Goal: Task Accomplishment & Management: Complete application form

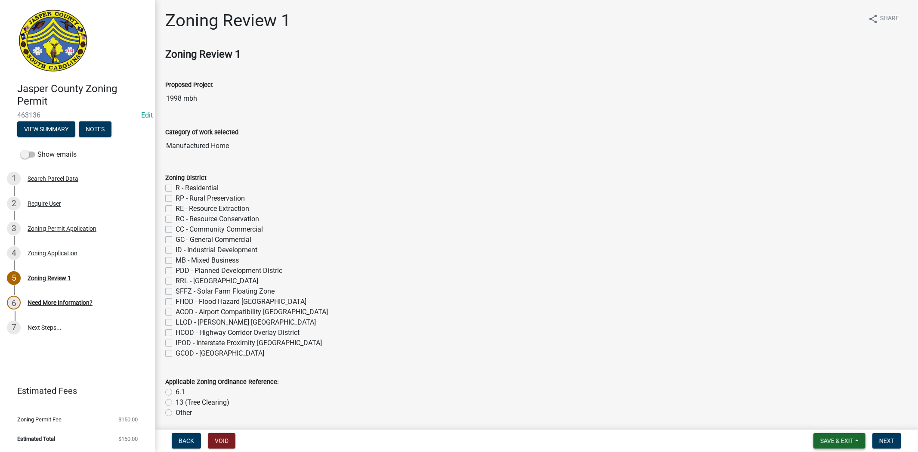
click at [835, 441] on span "Save & Exit" at bounding box center [836, 440] width 33 height 7
click at [826, 416] on button "Save & Exit" at bounding box center [830, 418] width 69 height 21
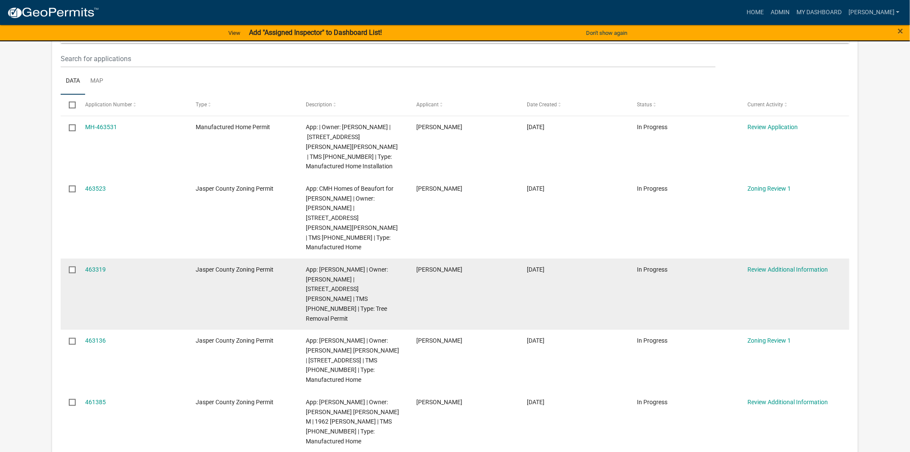
scroll to position [48, 0]
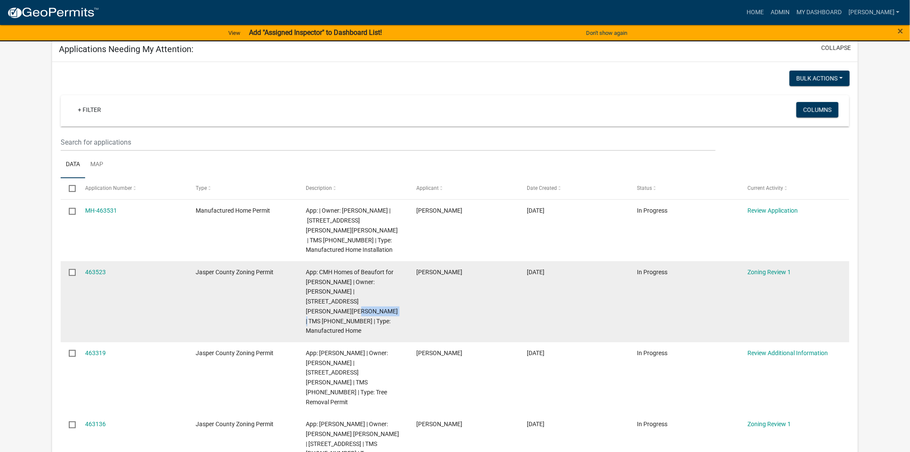
drag, startPoint x: 337, startPoint y: 290, endPoint x: 377, endPoint y: 292, distance: 39.6
click at [377, 292] on span "App: CMH Homes of Beaufort for [PERSON_NAME] | Owner: [PERSON_NAME] | [STREET_A…" at bounding box center [352, 301] width 92 height 66
copy span "[PHONE_NUMBER]"
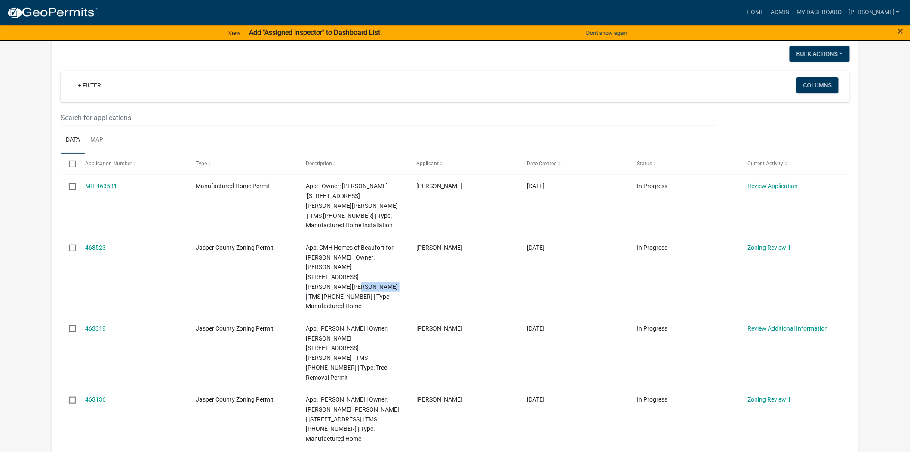
scroll to position [239, 0]
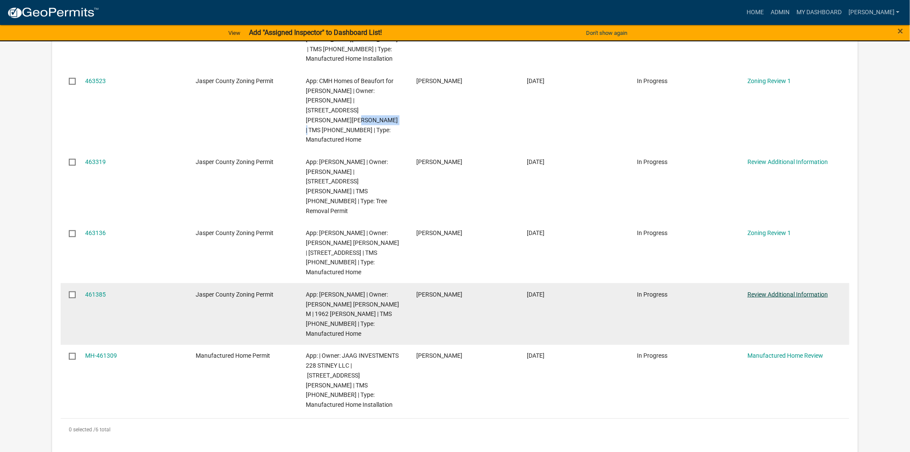
click at [755, 291] on link "Review Additional Information" at bounding box center [788, 294] width 80 height 7
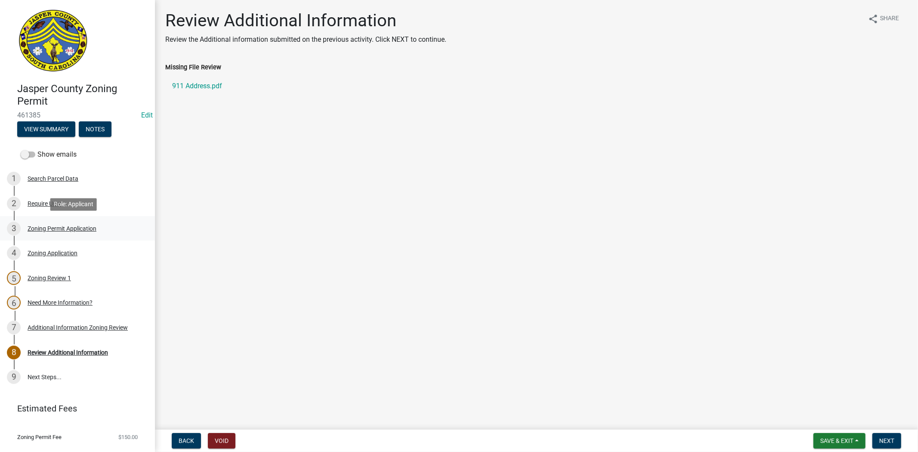
click at [50, 239] on link "3 Zoning Permit Application" at bounding box center [77, 228] width 155 height 25
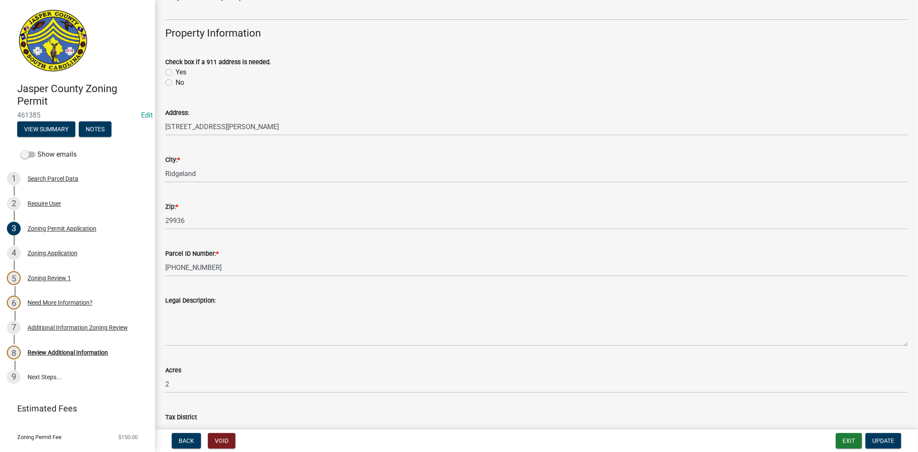
scroll to position [334, 0]
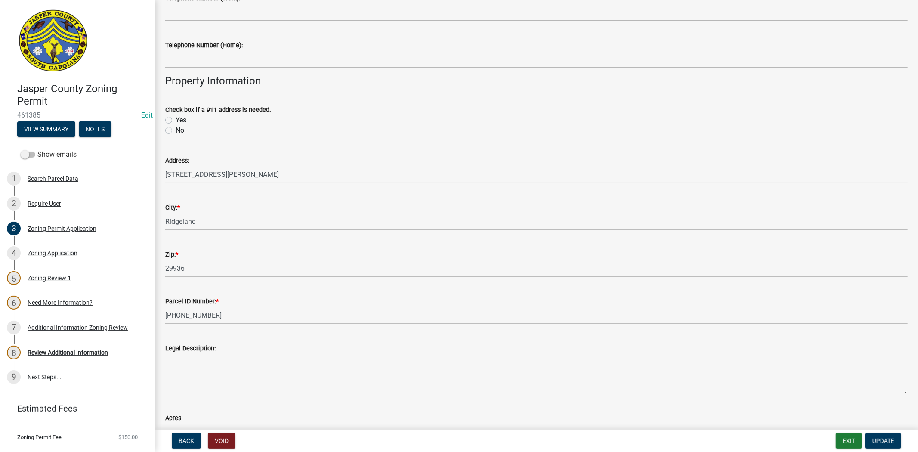
click at [181, 175] on input "1962 FLOYD RD" at bounding box center [536, 175] width 742 height 18
type input "1930 FLOYD RD"
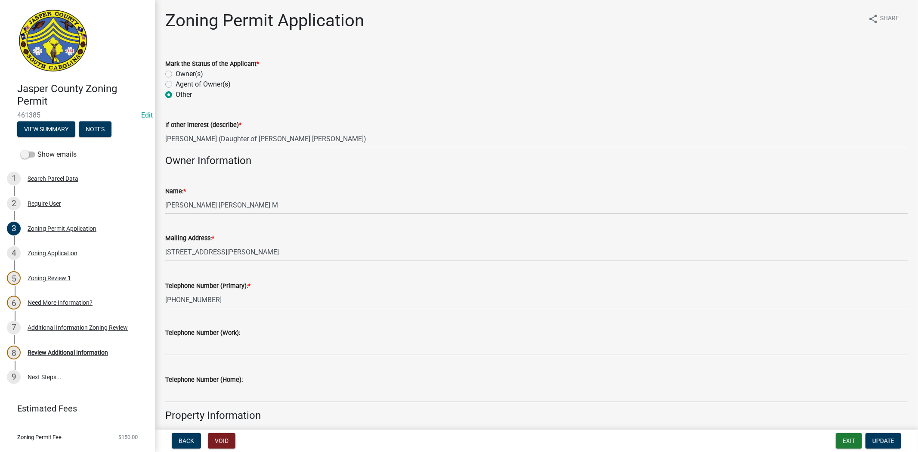
scroll to position [191, 0]
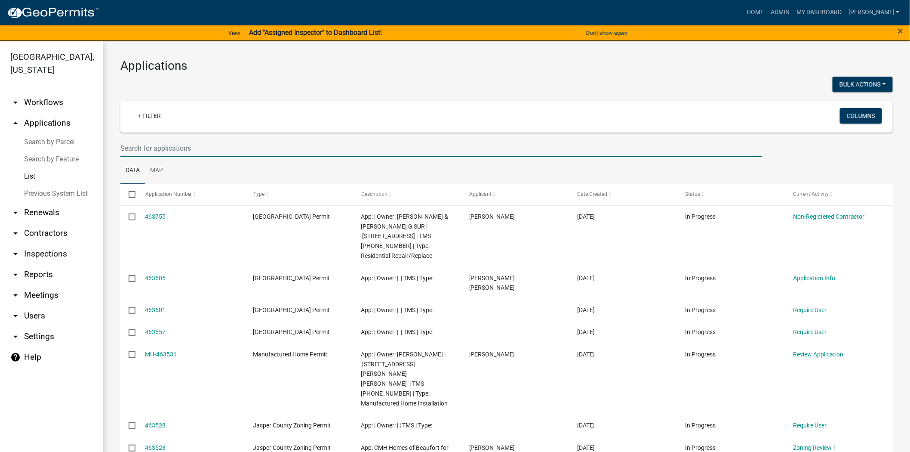
drag, startPoint x: 205, startPoint y: 149, endPoint x: 183, endPoint y: 125, distance: 32.3
click at [205, 149] on input "text" at bounding box center [441, 148] width 642 height 18
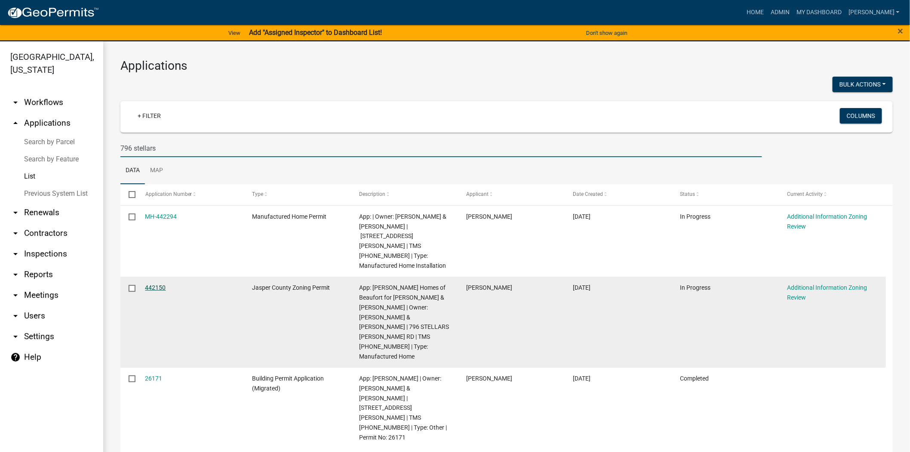
type input "796 stellars"
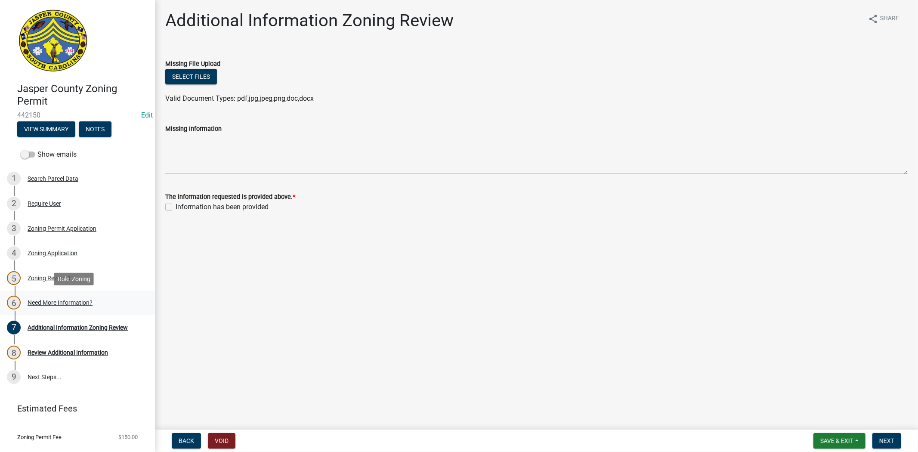
click at [62, 294] on link "6 Need More Information?" at bounding box center [77, 302] width 155 height 25
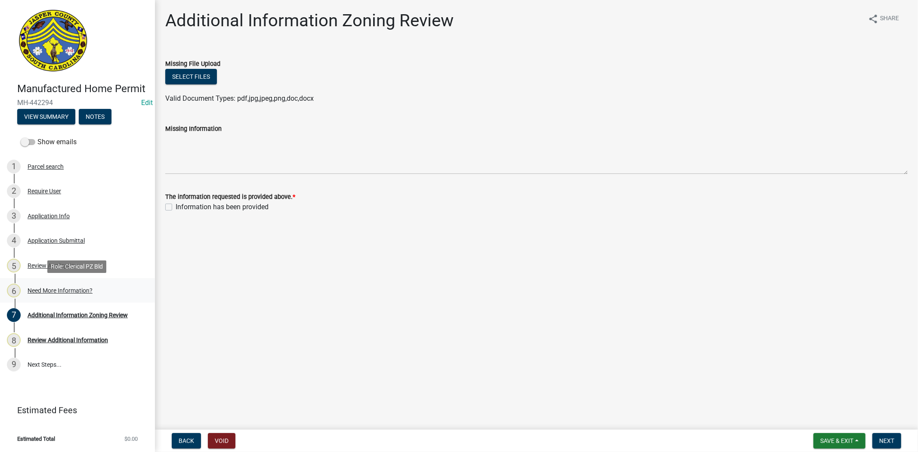
click at [68, 295] on div "6 Need More Information?" at bounding box center [74, 291] width 134 height 14
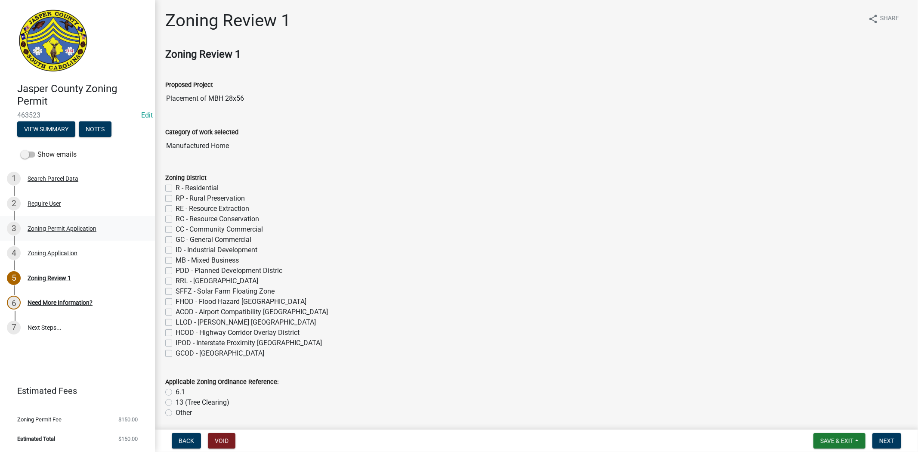
click at [59, 224] on div "3 Zoning Permit Application" at bounding box center [74, 229] width 134 height 14
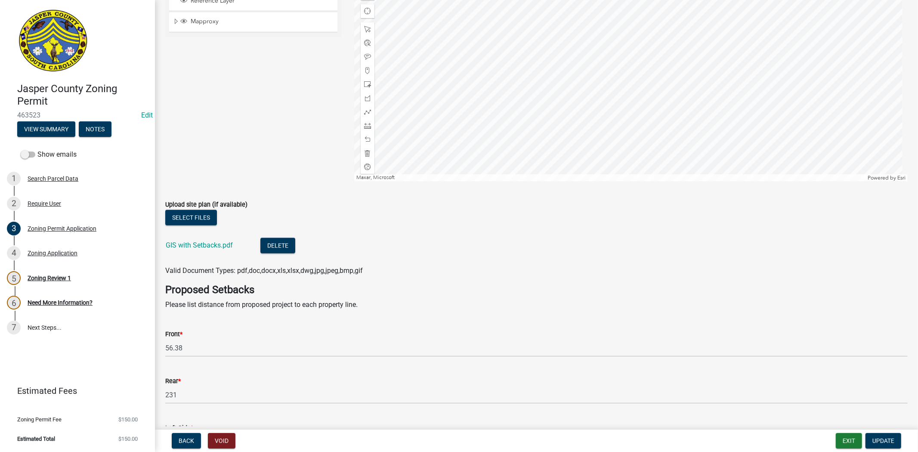
scroll to position [1673, 0]
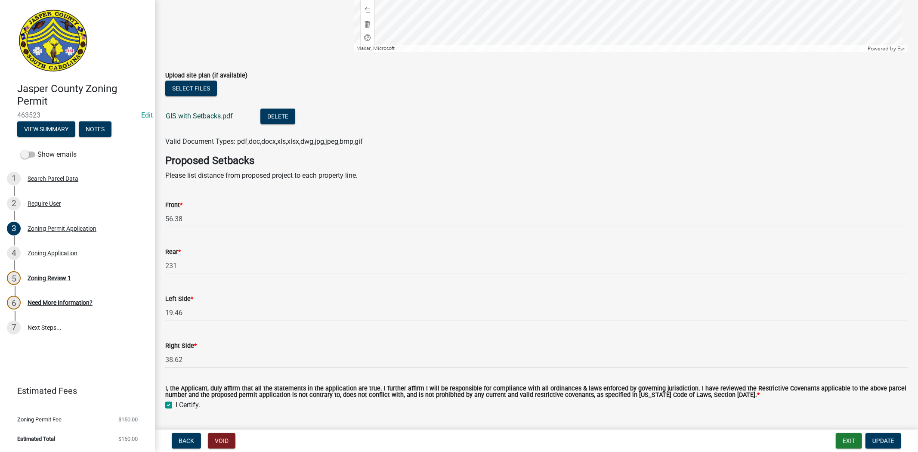
click at [208, 118] on link "GIS with Setbacks.pdf" at bounding box center [199, 116] width 67 height 8
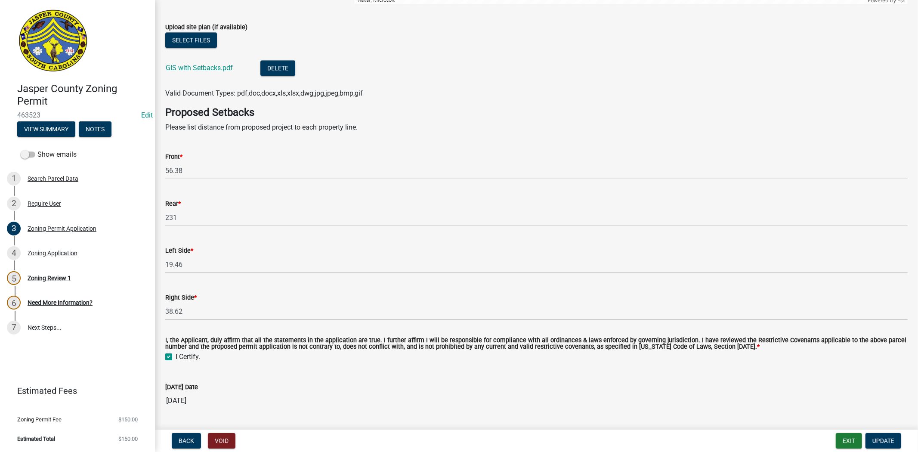
scroll to position [1924, 0]
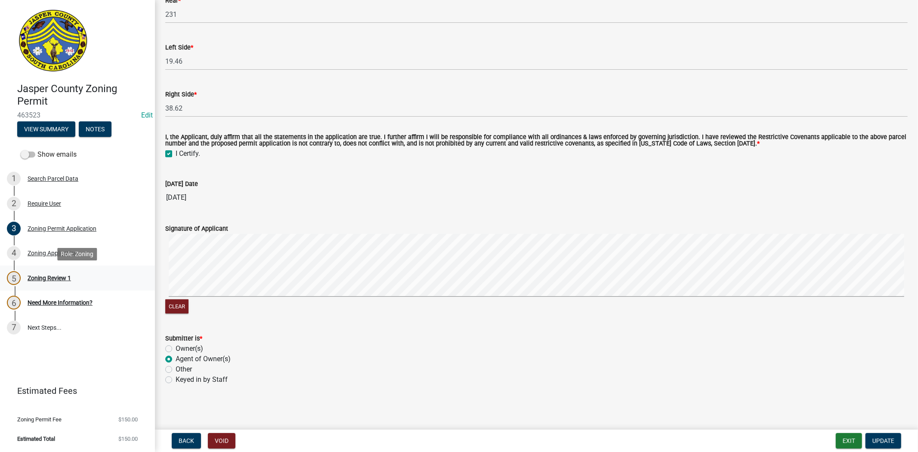
click at [72, 274] on div "5 Zoning Review 1" at bounding box center [74, 278] width 134 height 14
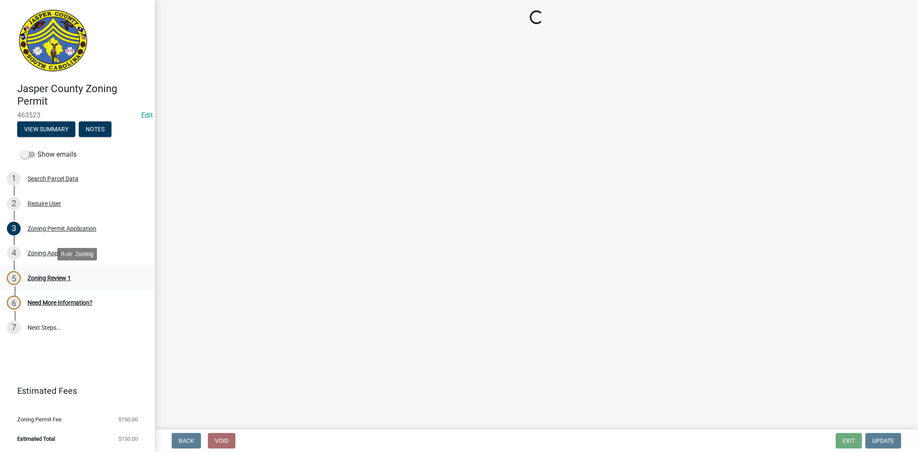
scroll to position [0, 0]
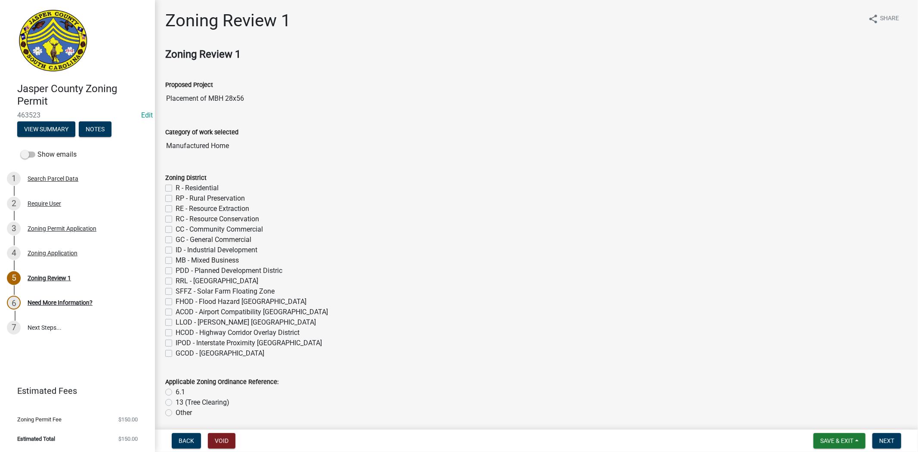
click at [176, 186] on label "R - Residential" at bounding box center [197, 188] width 43 height 10
click at [176, 186] on input "R - Residential" at bounding box center [179, 186] width 6 height 6
checkbox input "true"
checkbox input "false"
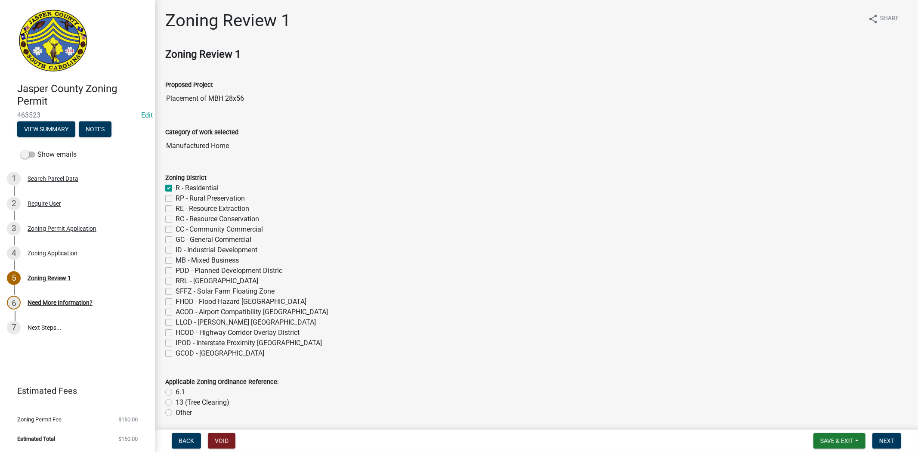
checkbox input "false"
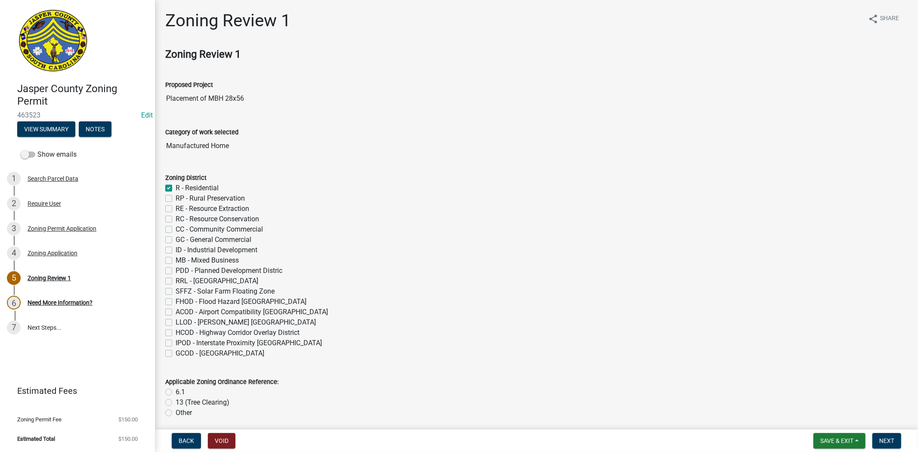
checkbox input "false"
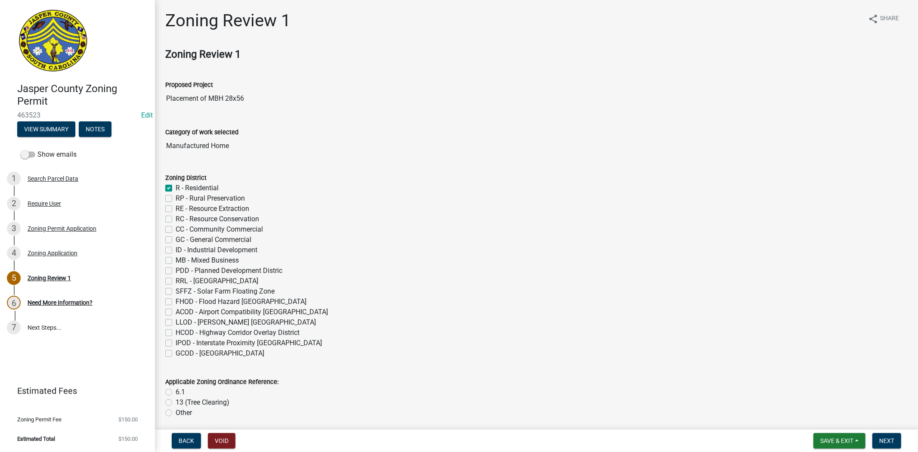
checkbox input "false"
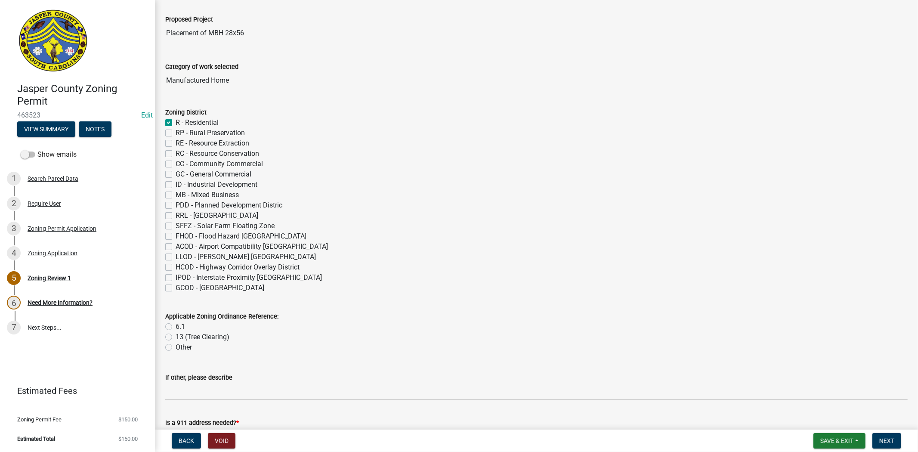
scroll to position [239, 0]
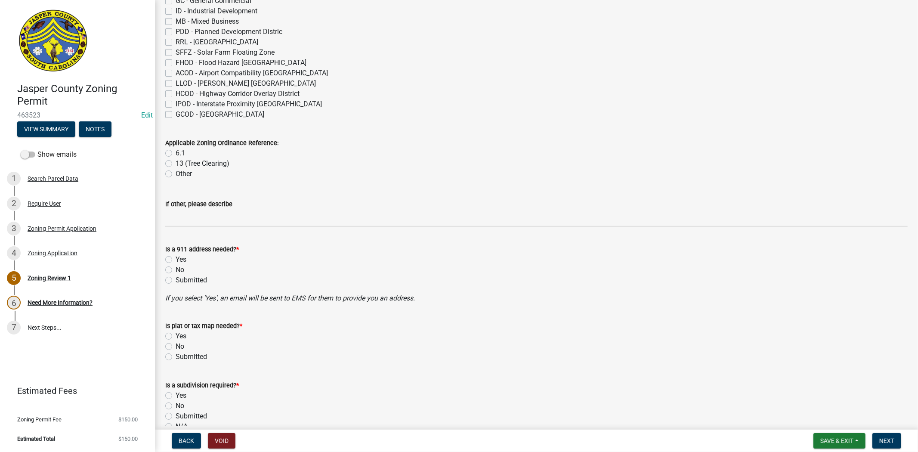
click at [176, 154] on label "6.1" at bounding box center [180, 153] width 9 height 10
click at [176, 154] on input "6.1" at bounding box center [179, 151] width 6 height 6
radio input "true"
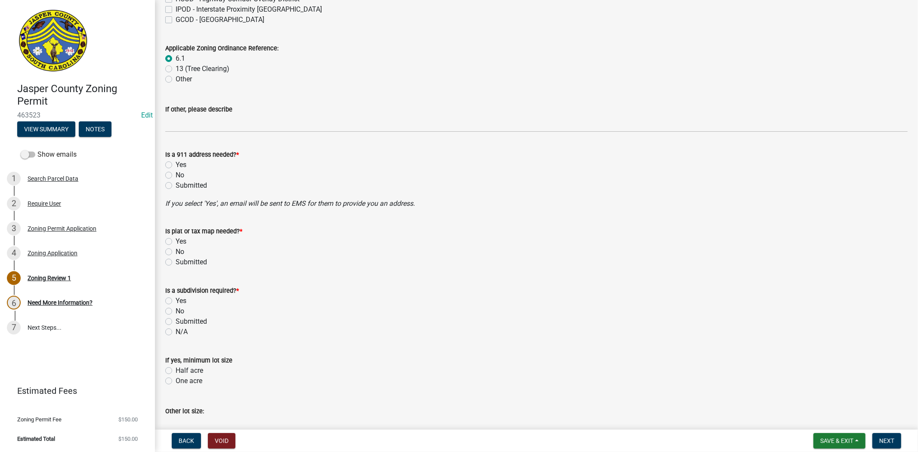
scroll to position [334, 0]
click at [176, 173] on label "No" at bounding box center [180, 174] width 9 height 10
click at [176, 173] on input "No" at bounding box center [179, 172] width 6 height 6
radio input "true"
click at [176, 248] on label "No" at bounding box center [180, 251] width 9 height 10
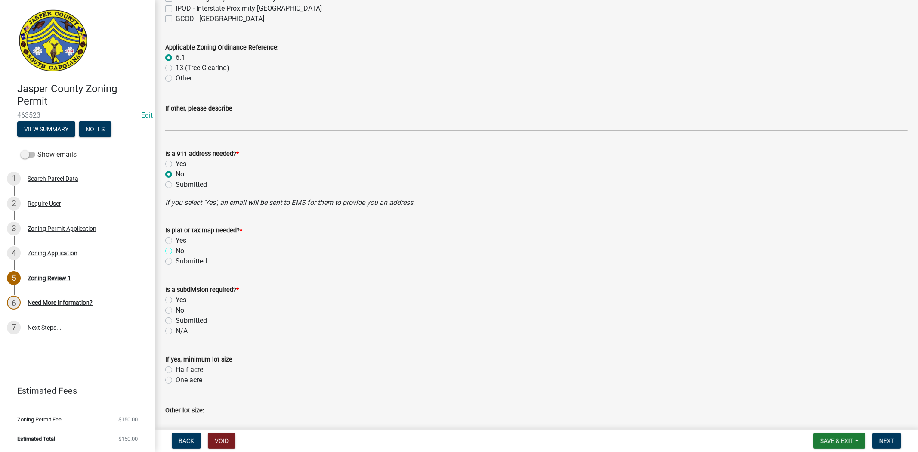
click at [176, 248] on input "No" at bounding box center [179, 249] width 6 height 6
radio input "true"
click at [176, 309] on label "No" at bounding box center [180, 310] width 9 height 10
click at [176, 309] on input "No" at bounding box center [179, 308] width 6 height 6
radio input "true"
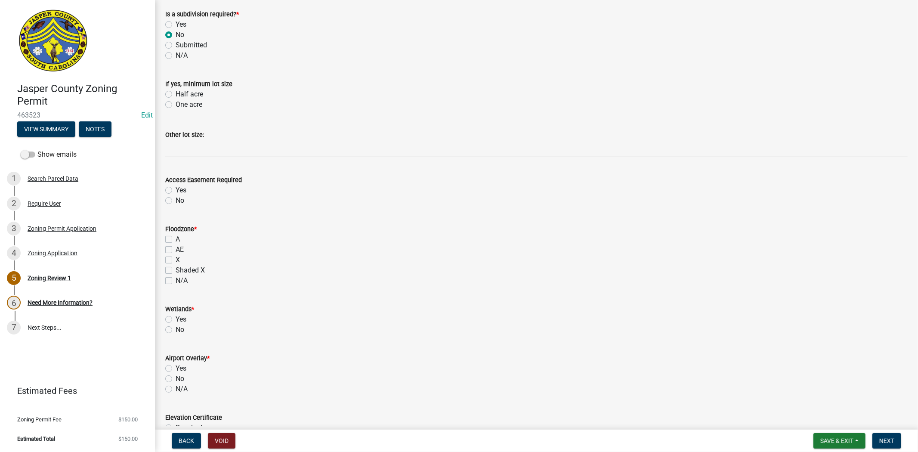
scroll to position [717, 0]
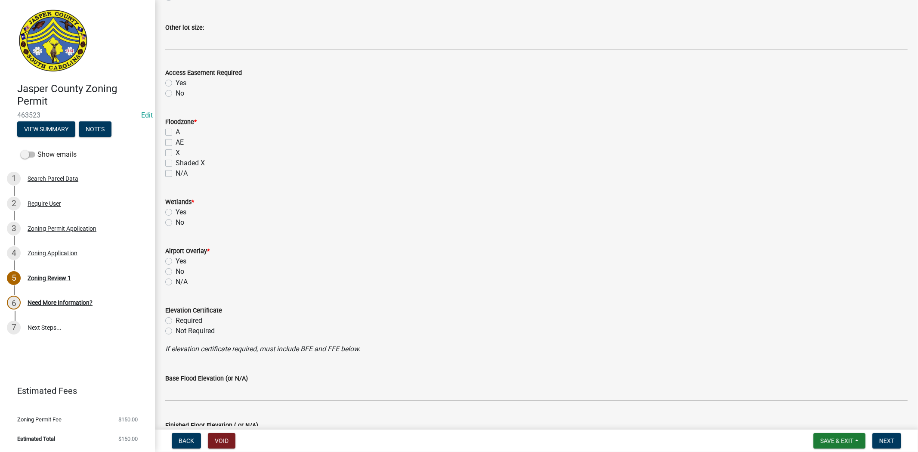
click at [176, 131] on label "A" at bounding box center [178, 132] width 4 height 10
click at [176, 131] on input "A" at bounding box center [179, 130] width 6 height 6
checkbox input "true"
checkbox input "false"
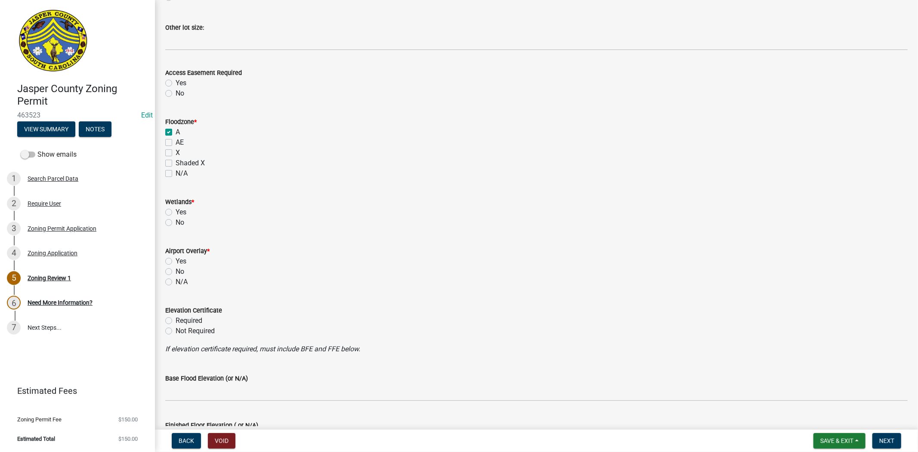
checkbox input "false"
click at [176, 93] on label "No" at bounding box center [180, 93] width 9 height 10
click at [176, 93] on input "No" at bounding box center [179, 91] width 6 height 6
radio input "true"
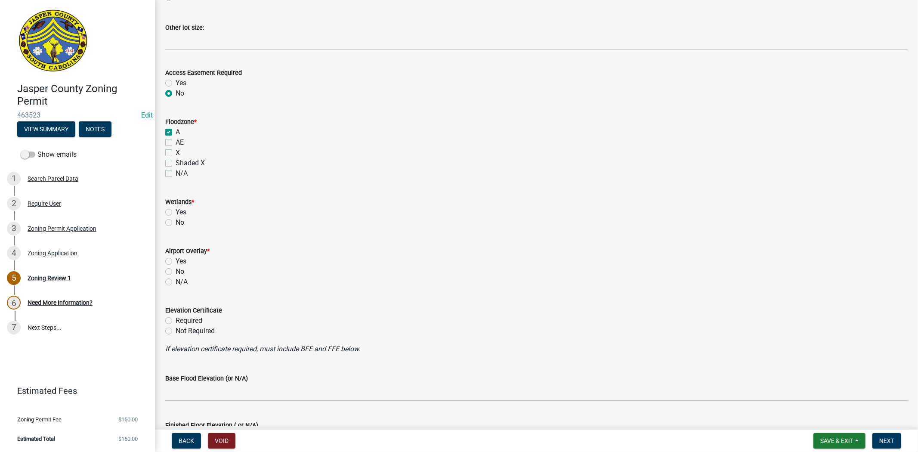
click at [176, 221] on label "No" at bounding box center [180, 222] width 9 height 10
click at [176, 221] on input "No" at bounding box center [179, 220] width 6 height 6
radio input "true"
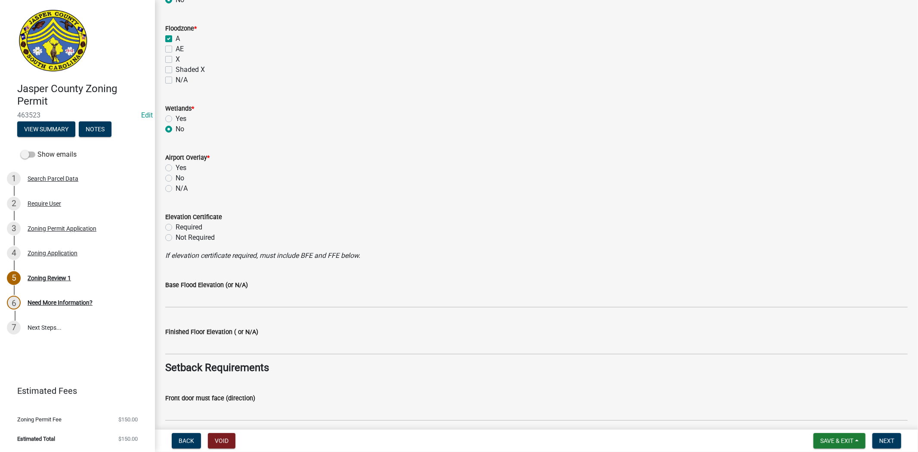
scroll to position [812, 0]
click at [176, 176] on label "No" at bounding box center [180, 176] width 9 height 10
click at [176, 176] on input "No" at bounding box center [179, 174] width 6 height 6
radio input "true"
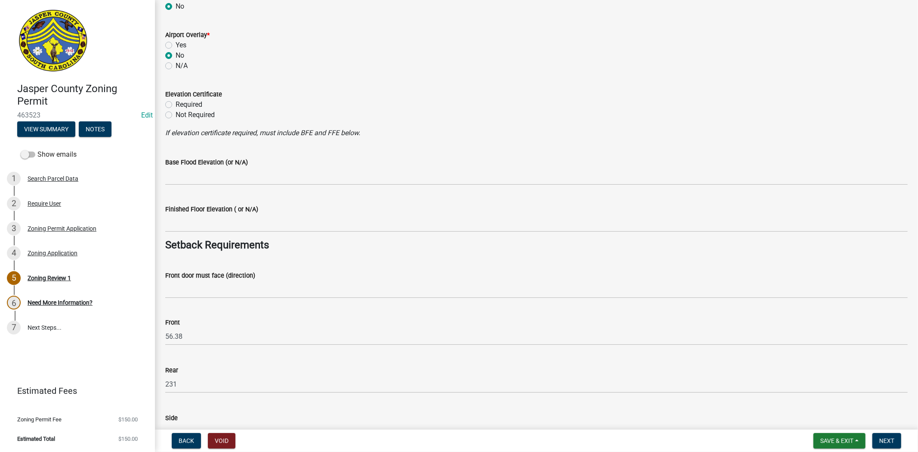
scroll to position [1004, 0]
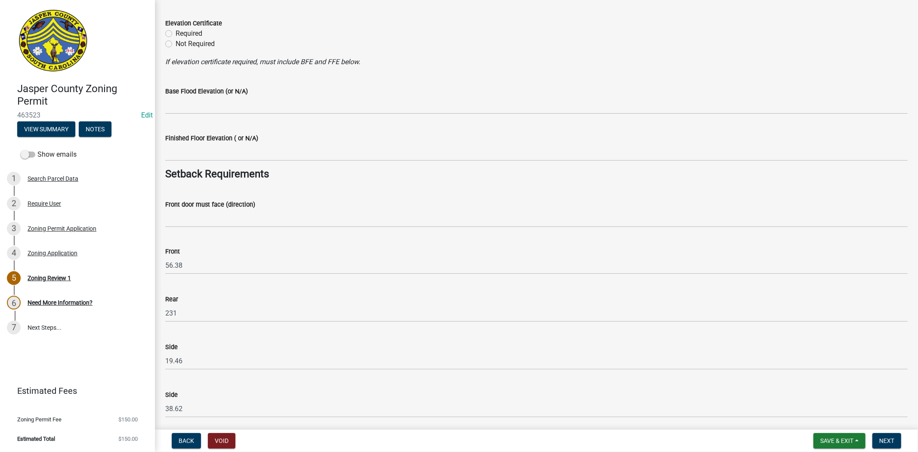
click at [176, 31] on label "Required" at bounding box center [189, 33] width 27 height 10
click at [176, 31] on input "Required" at bounding box center [179, 31] width 6 height 6
radio input "true"
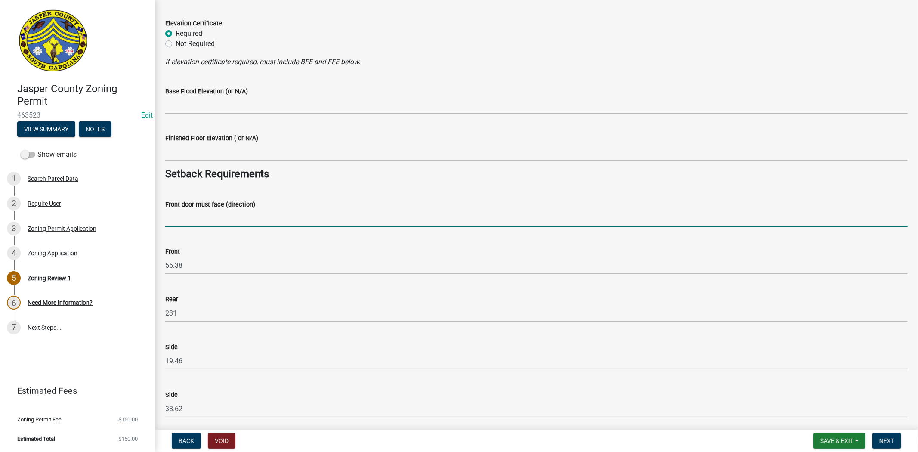
drag, startPoint x: 185, startPoint y: 222, endPoint x: 227, endPoint y: 220, distance: 42.2
click at [186, 221] on input "Front door must face (direction)" at bounding box center [536, 219] width 742 height 18
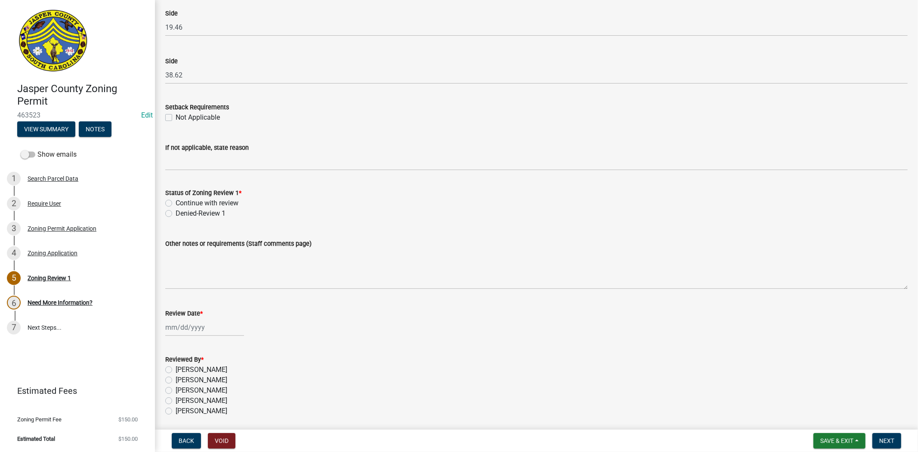
scroll to position [1338, 0]
type input "dunham williams rd"
click at [176, 199] on label "Continue with review" at bounding box center [207, 202] width 63 height 10
click at [176, 199] on input "Continue with review" at bounding box center [179, 200] width 6 height 6
radio input "true"
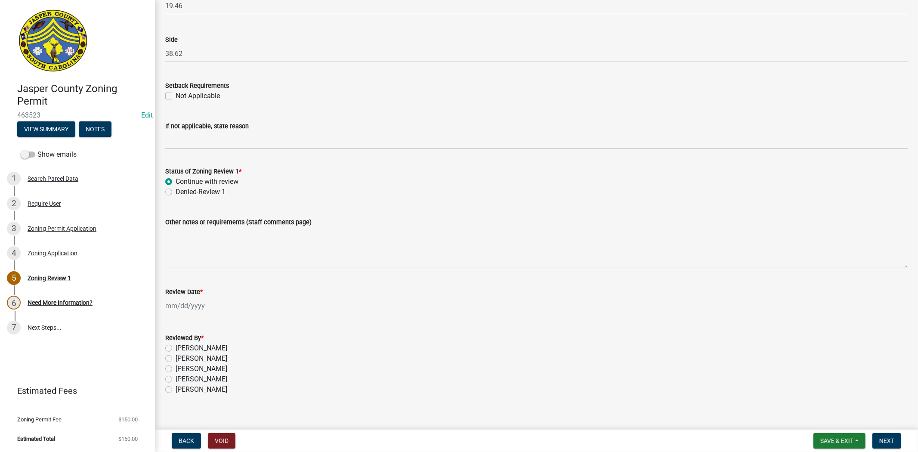
scroll to position [1369, 0]
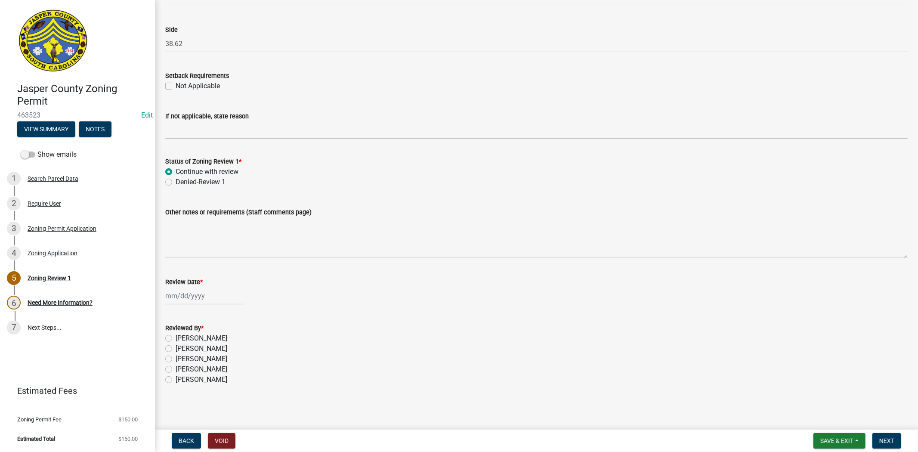
select select "8"
select select "2025"
drag, startPoint x: 179, startPoint y: 296, endPoint x: 189, endPoint y: 325, distance: 31.0
click at [179, 296] on div "Jan Feb Mar Apr May Jun Jul Aug Sep Oct Nov Dec 1525 1526 1527 1528 1529 1530 1…" at bounding box center [204, 296] width 79 height 18
click at [221, 369] on div "14" at bounding box center [215, 369] width 14 height 14
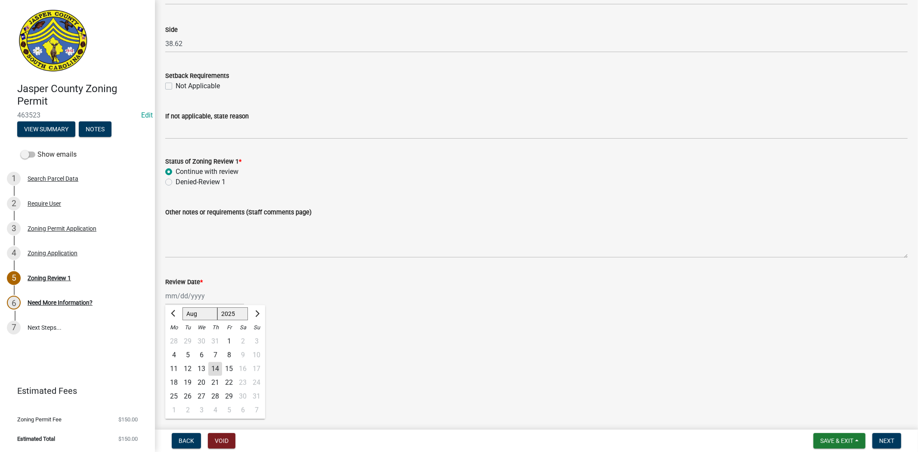
type input "[DATE]"
click at [176, 338] on label "[PERSON_NAME]" at bounding box center [202, 338] width 52 height 10
click at [176, 338] on input "[PERSON_NAME]" at bounding box center [179, 336] width 6 height 6
radio input "true"
click at [885, 437] on span "Next" at bounding box center [886, 440] width 15 height 7
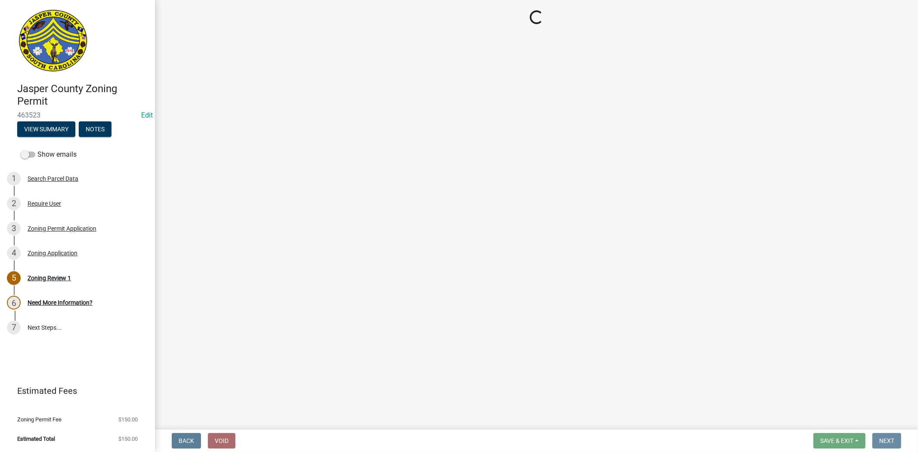
scroll to position [0, 0]
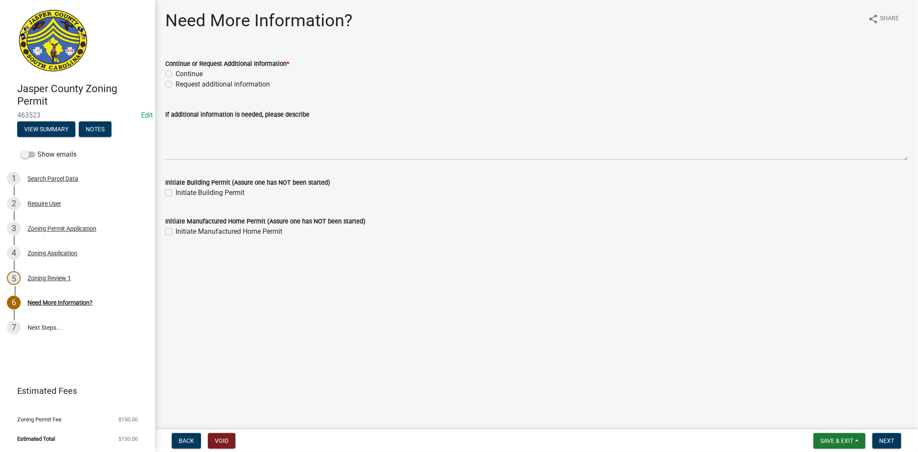
click at [176, 72] on label "Continue" at bounding box center [189, 74] width 27 height 10
click at [176, 72] on input "Continue" at bounding box center [179, 72] width 6 height 6
radio input "true"
click at [884, 437] on span "Next" at bounding box center [886, 440] width 15 height 7
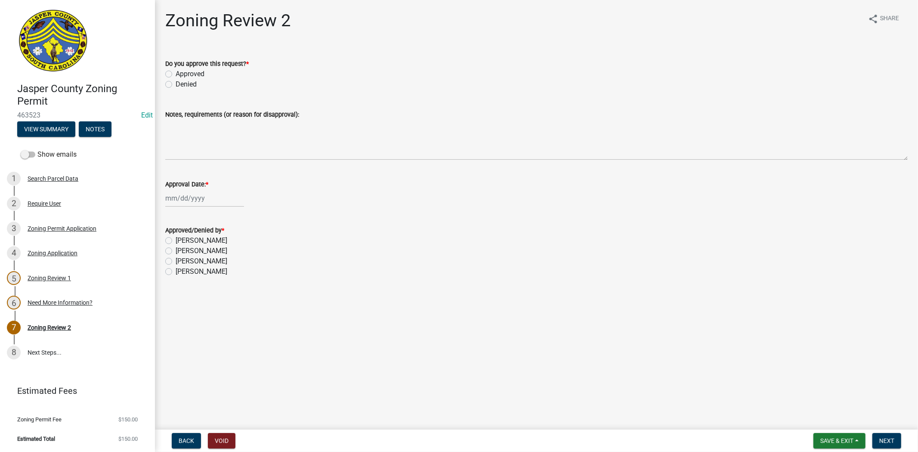
click at [176, 75] on label "Approved" at bounding box center [190, 74] width 29 height 10
click at [176, 74] on input "Approved" at bounding box center [179, 72] width 6 height 6
radio input "true"
select select "8"
select select "2025"
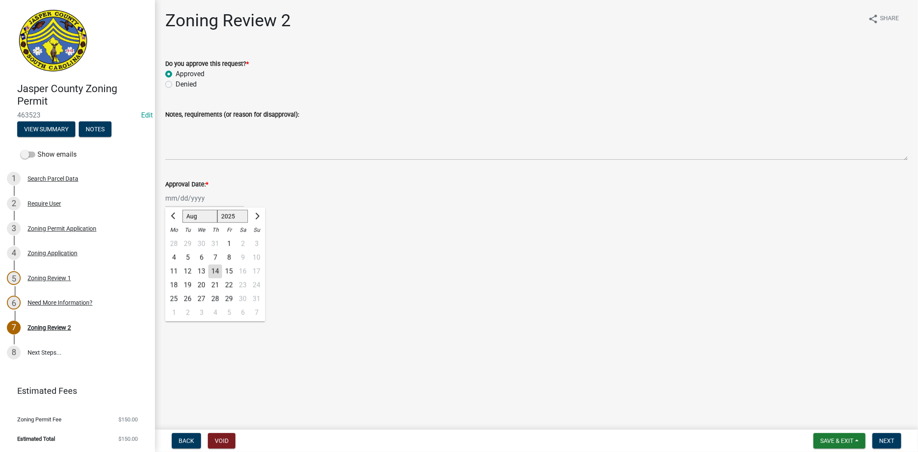
click at [191, 198] on div "Jan Feb Mar Apr May Jun Jul Aug Sep Oct Nov Dec 1525 1526 1527 1528 1529 1530 1…" at bounding box center [204, 198] width 79 height 18
click at [213, 272] on div "14" at bounding box center [215, 271] width 14 height 14
type input "[DATE]"
click at [176, 271] on label "[PERSON_NAME]" at bounding box center [202, 271] width 52 height 10
click at [176, 271] on input "[PERSON_NAME]" at bounding box center [179, 269] width 6 height 6
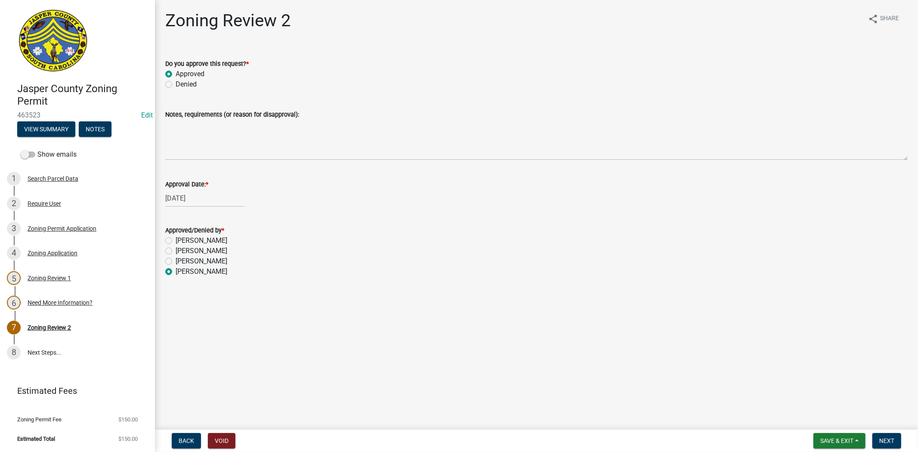
radio input "true"
click at [875, 439] on button "Next" at bounding box center [886, 440] width 29 height 15
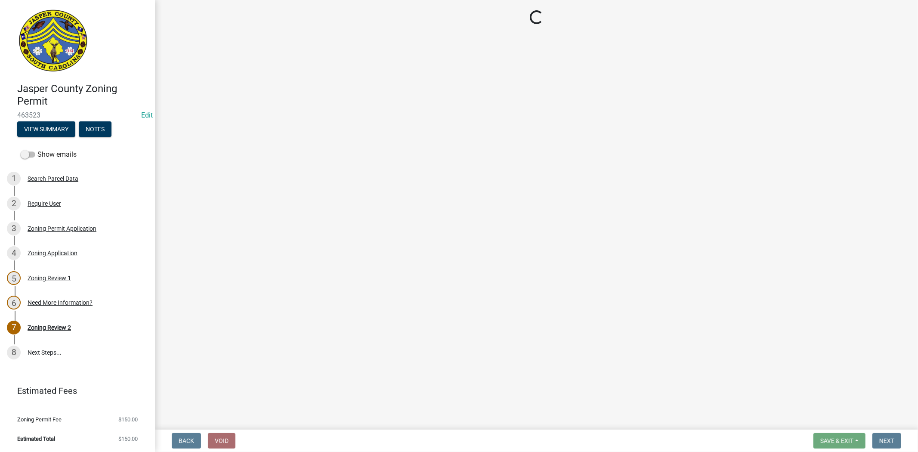
select select "3: 3"
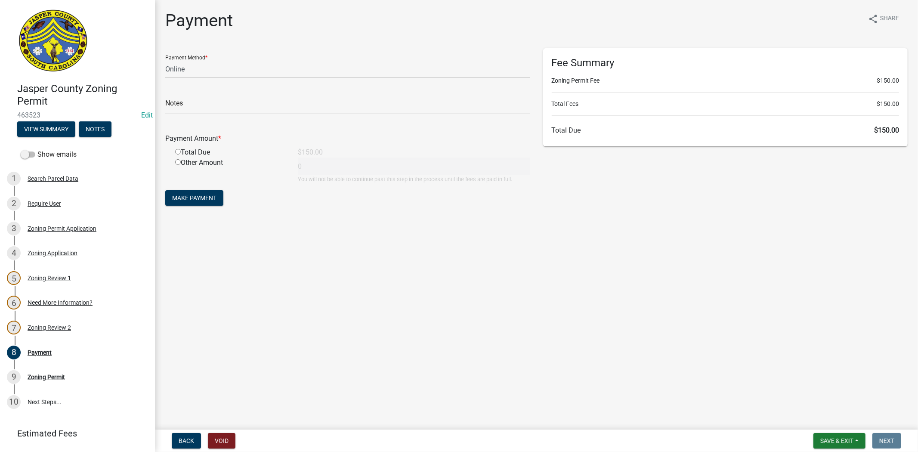
click at [176, 151] on input "radio" at bounding box center [178, 152] width 6 height 6
radio input "true"
type input "150"
click at [192, 194] on span "Make Payment" at bounding box center [194, 197] width 44 height 7
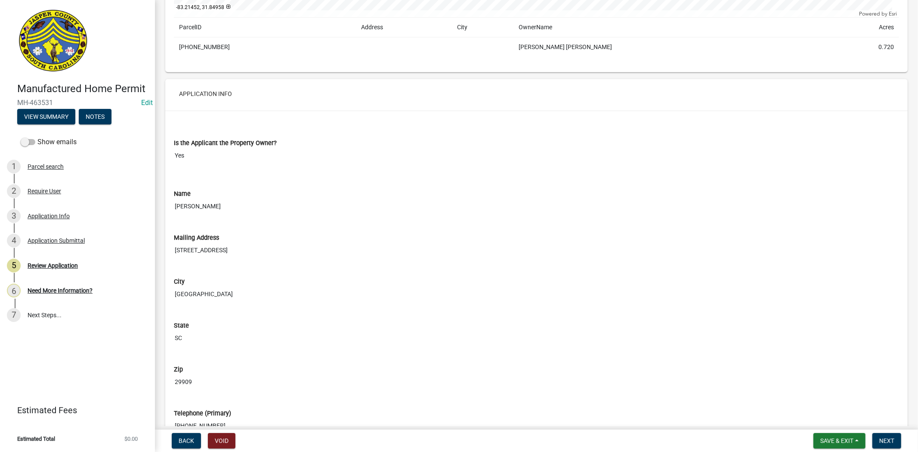
scroll to position [526, 0]
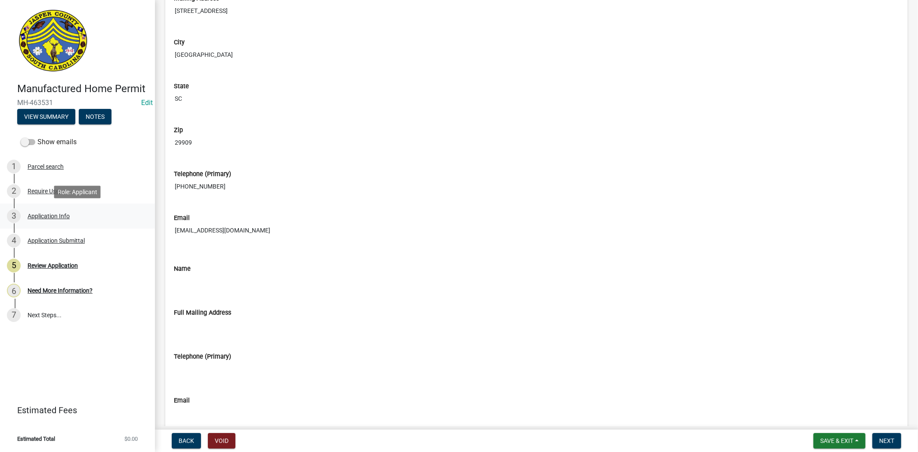
click at [39, 207] on link "3 Application Info" at bounding box center [77, 216] width 155 height 25
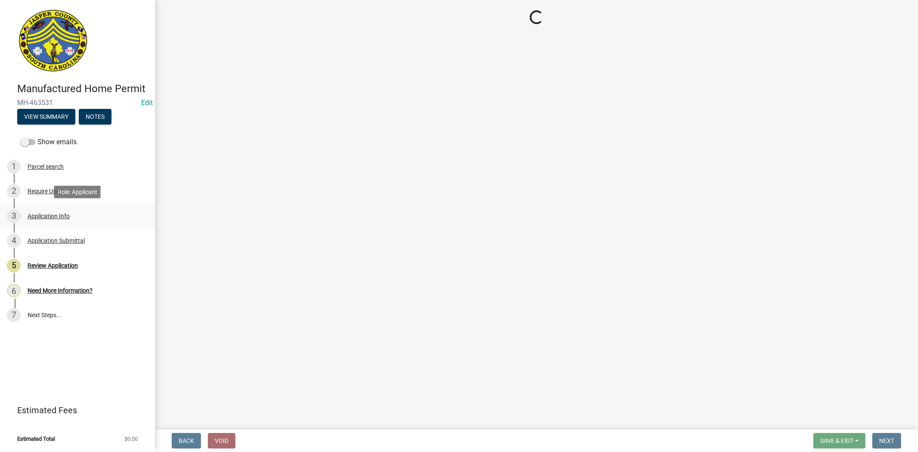
scroll to position [0, 0]
select select "00748aa1-56c2-4786-b7ff-9b3cb1d8d455"
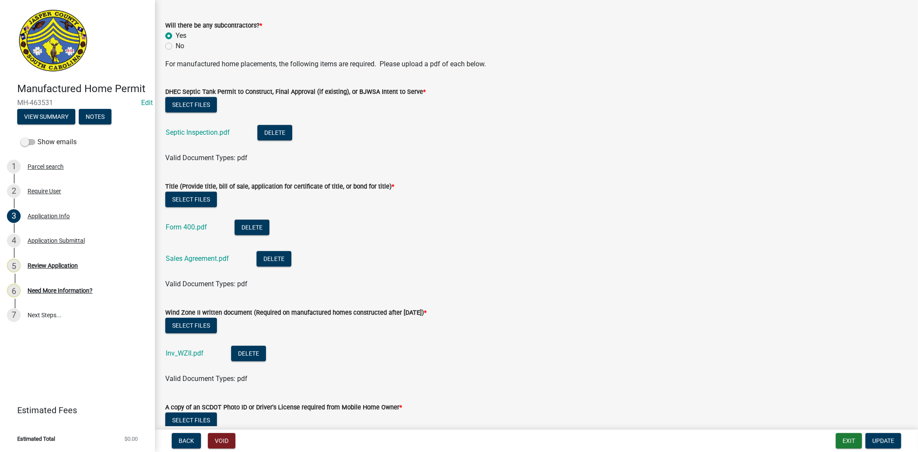
scroll to position [2103, 0]
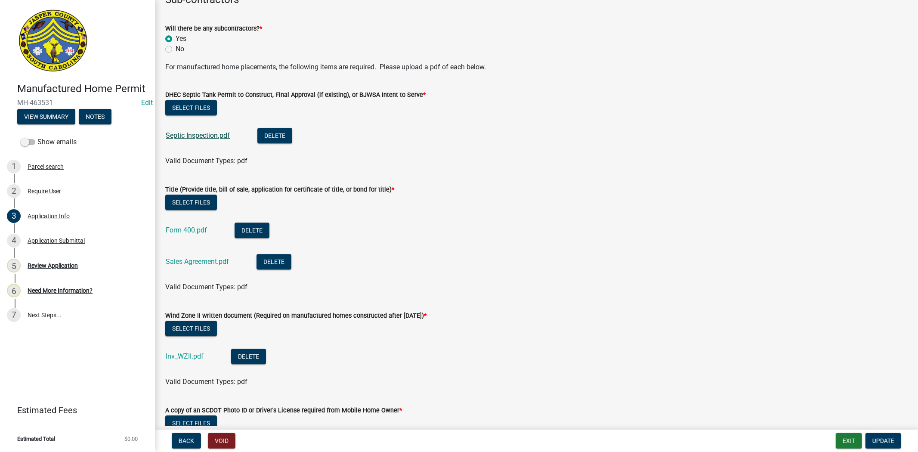
click at [207, 133] on link "Septic Inspection.pdf" at bounding box center [198, 135] width 64 height 8
click at [188, 228] on link "Form 400.pdf" at bounding box center [186, 230] width 41 height 8
click at [194, 261] on link "Sales Agreement.pdf" at bounding box center [197, 261] width 63 height 8
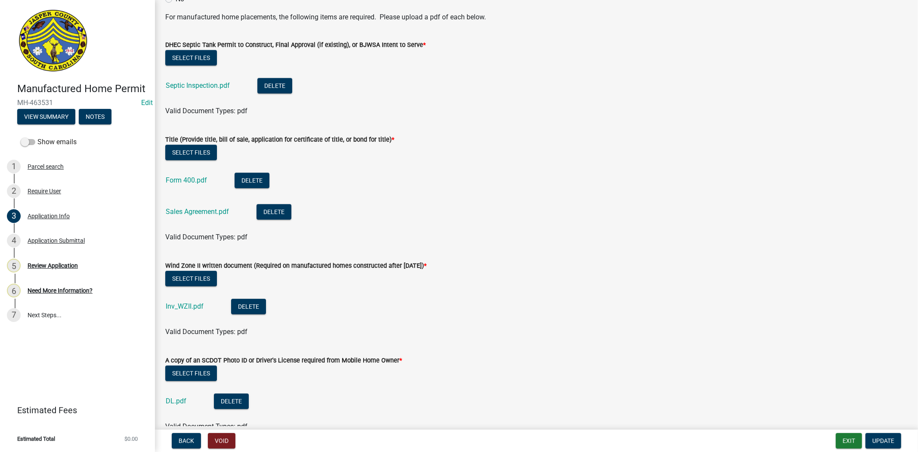
scroll to position [2247, 0]
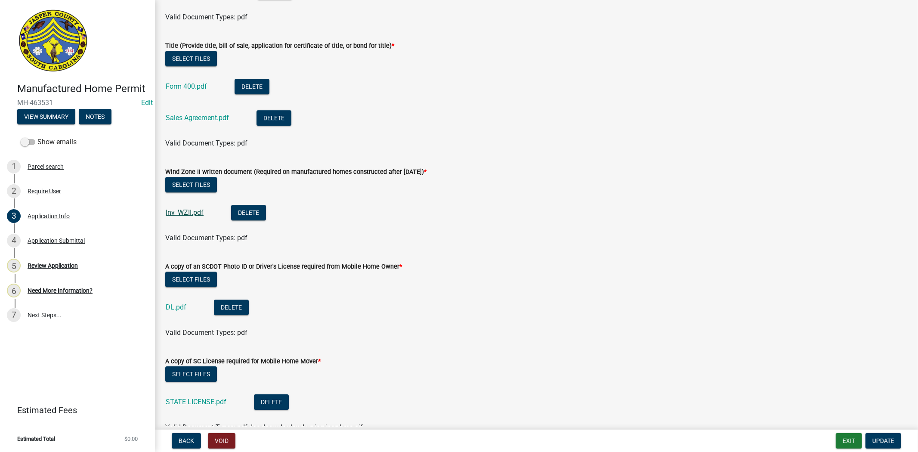
click at [179, 211] on link "Inv_WZII.pdf" at bounding box center [185, 212] width 38 height 8
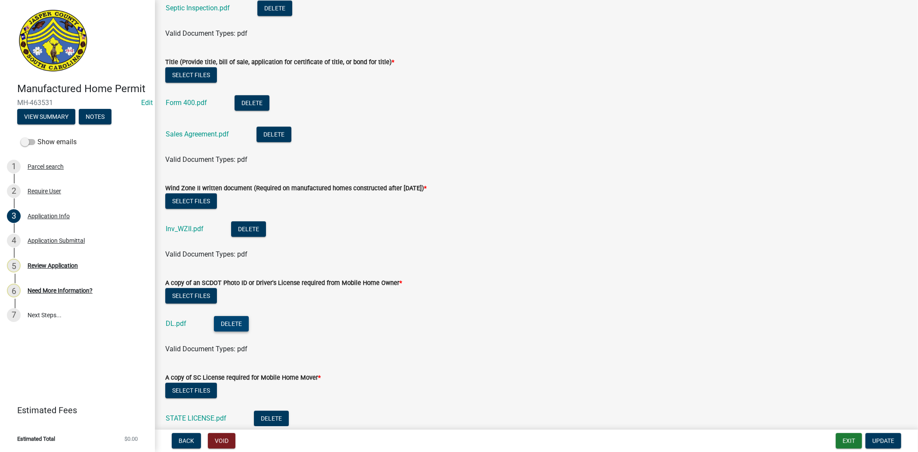
scroll to position [2151, 0]
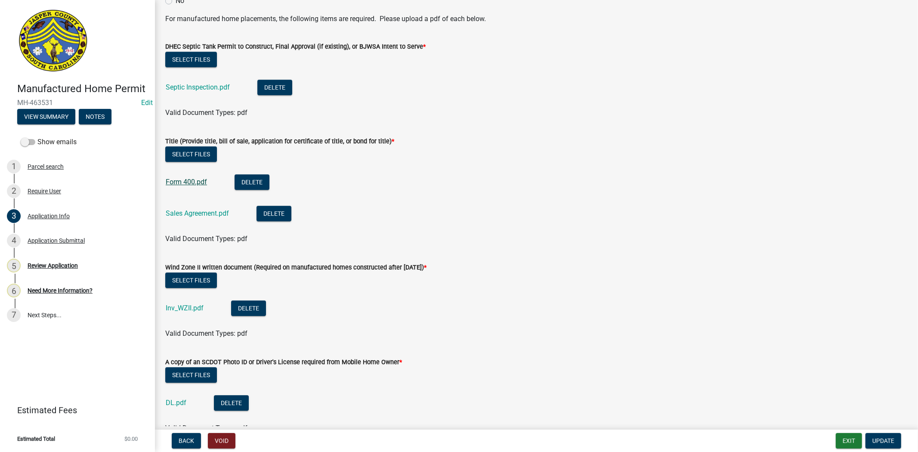
click at [195, 178] on link "Form 400.pdf" at bounding box center [186, 182] width 41 height 8
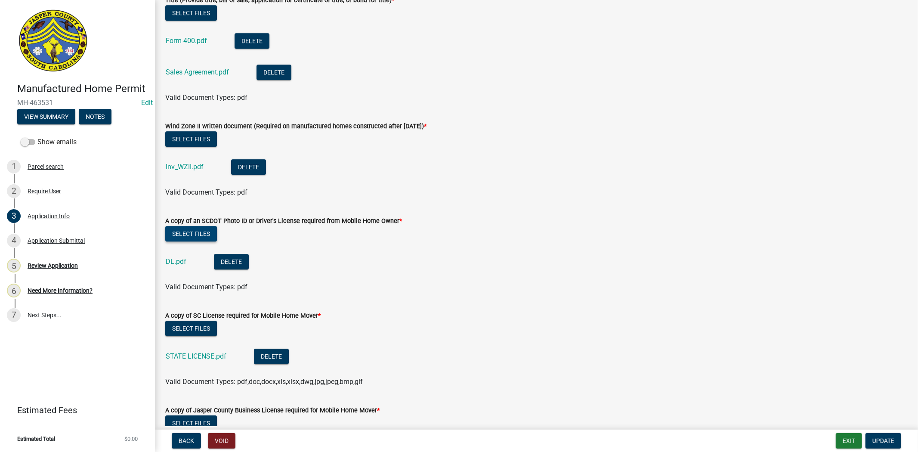
scroll to position [2342, 0]
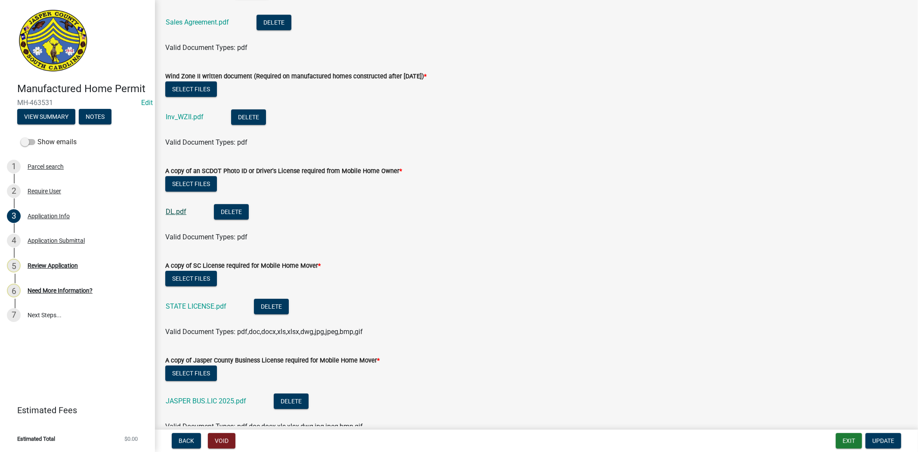
click at [167, 212] on link "DL.pdf" at bounding box center [176, 211] width 21 height 8
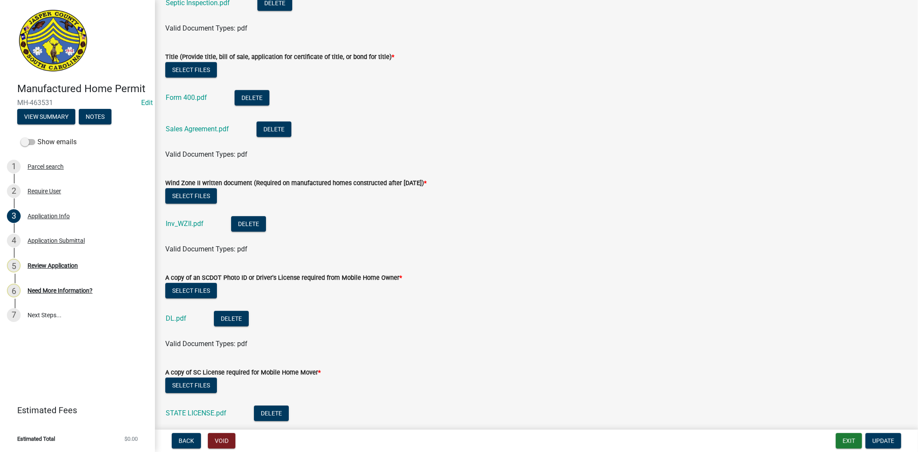
scroll to position [2130, 0]
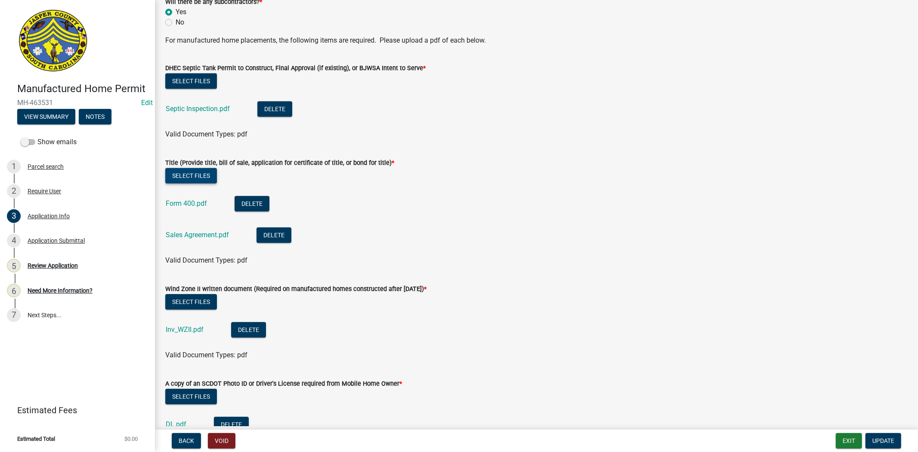
click at [204, 174] on button "Select files" at bounding box center [191, 175] width 52 height 15
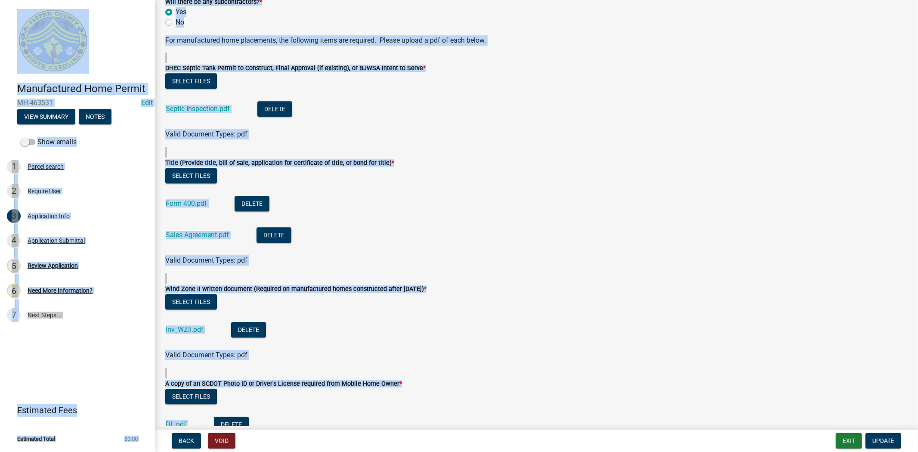
click at [482, 213] on li "Form 400.pdf Delete" at bounding box center [536, 204] width 742 height 31
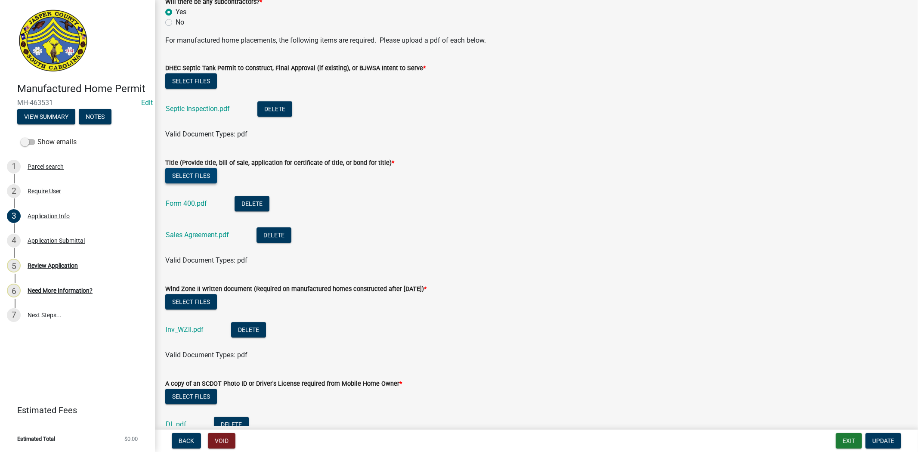
click at [177, 170] on button "Select files" at bounding box center [191, 175] width 52 height 15
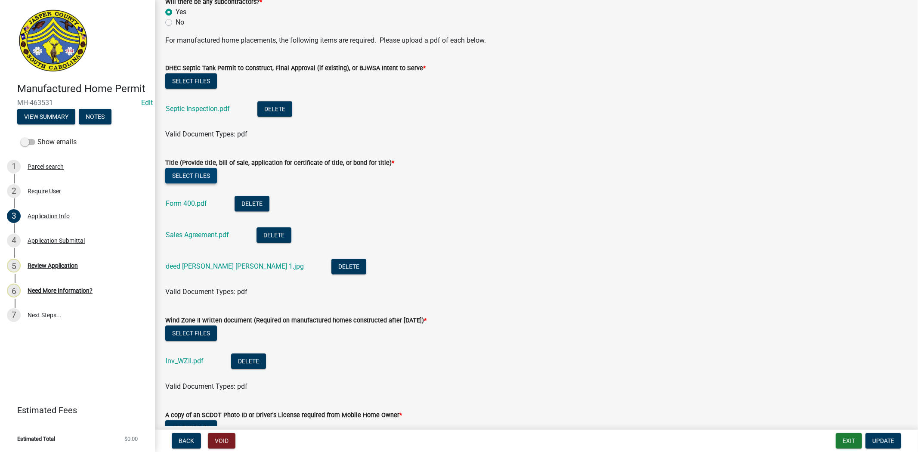
click at [190, 173] on button "Select files" at bounding box center [191, 175] width 52 height 15
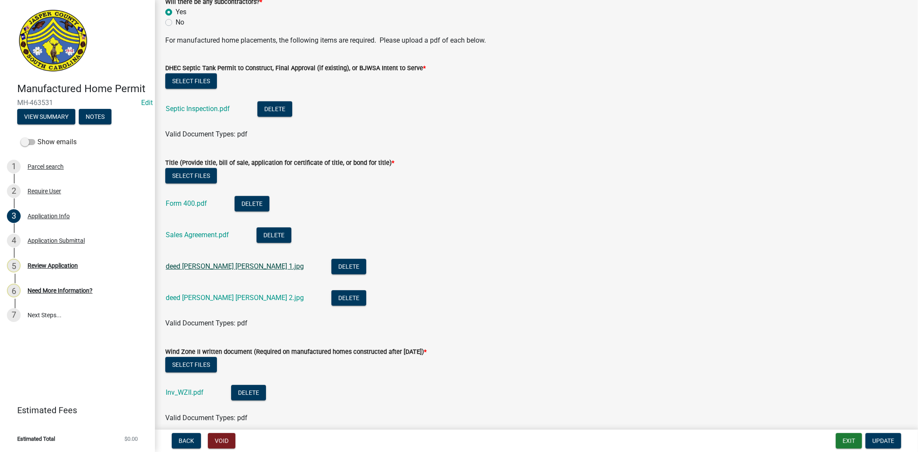
click at [210, 269] on link "deed dunham williams 1.jpg" at bounding box center [235, 266] width 138 height 8
click at [194, 295] on link "deed dunham williams 2.jpg" at bounding box center [235, 297] width 138 height 8
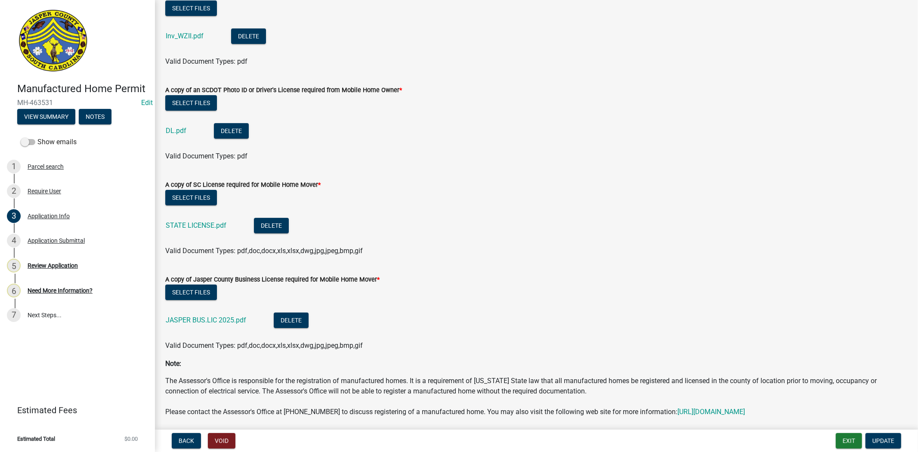
scroll to position [2527, 0]
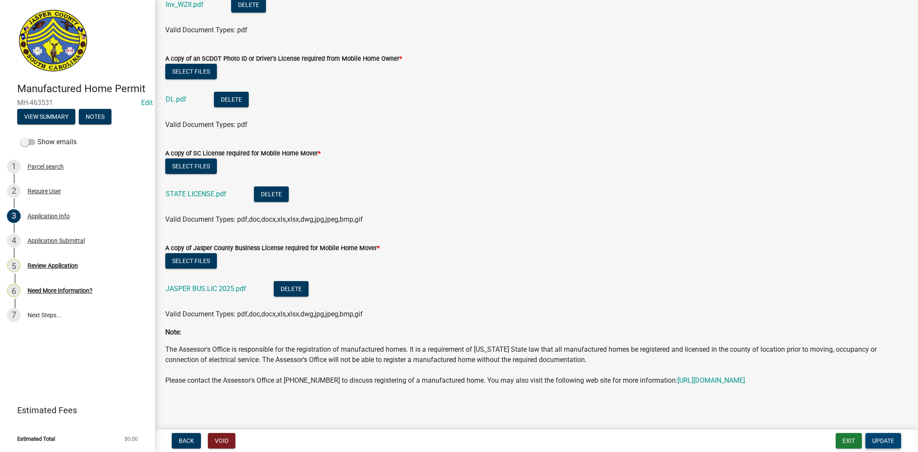
click at [885, 437] on span "Update" at bounding box center [883, 440] width 22 height 7
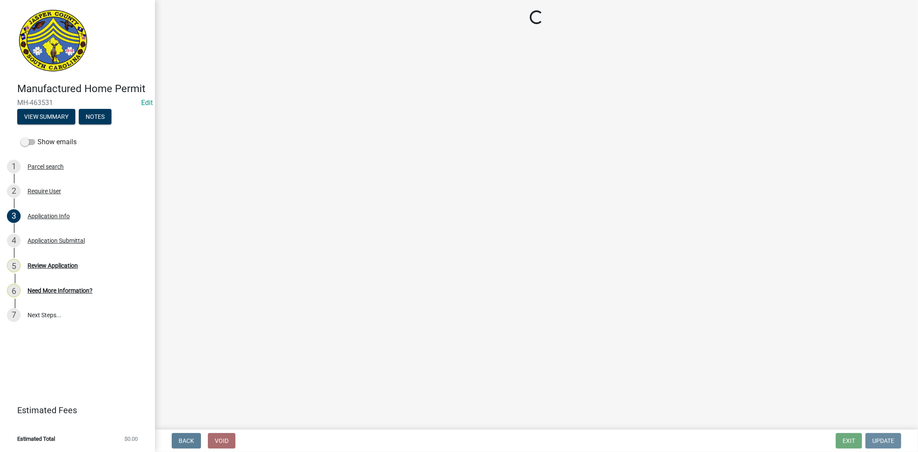
scroll to position [0, 0]
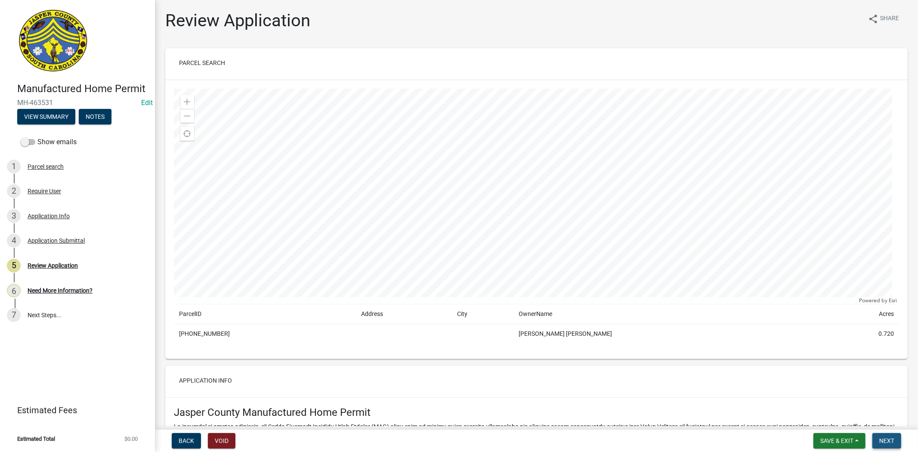
click at [878, 441] on button "Next" at bounding box center [886, 440] width 29 height 15
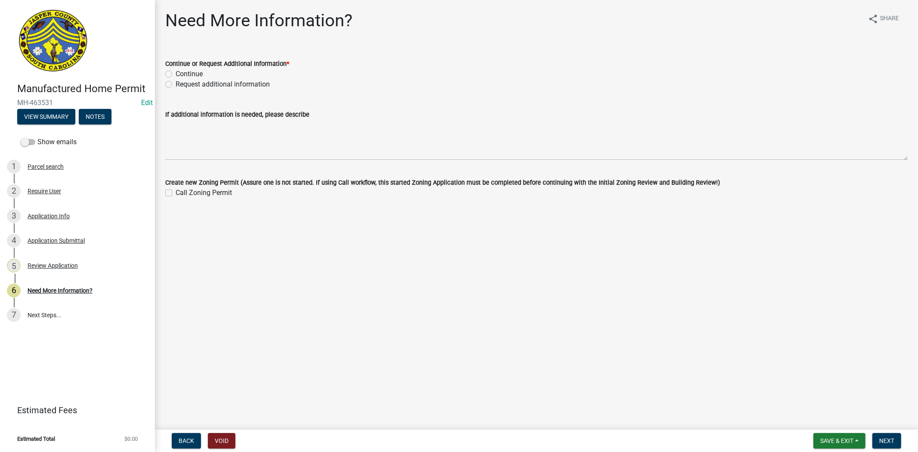
click at [176, 71] on label "Continue" at bounding box center [189, 74] width 27 height 10
click at [176, 71] on input "Continue" at bounding box center [179, 72] width 6 height 6
radio input "true"
click at [883, 442] on span "Next" at bounding box center [886, 440] width 15 height 7
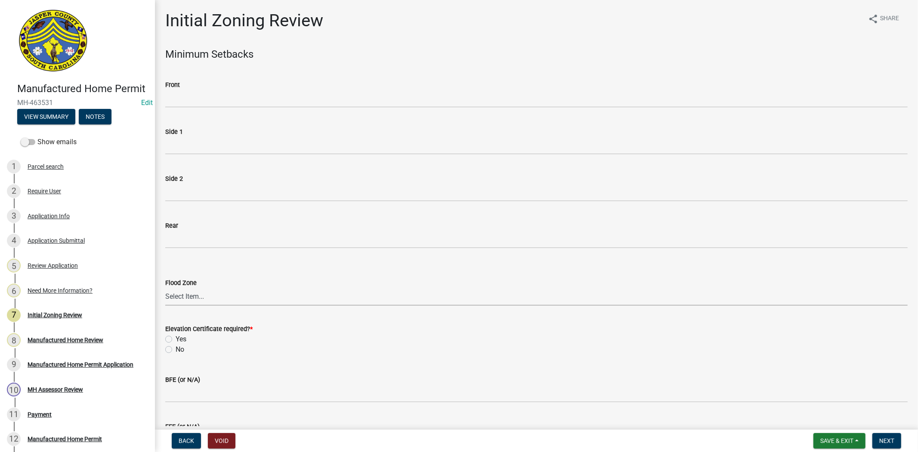
click at [174, 294] on select "Select Item... A AE X Shaded X N/A" at bounding box center [536, 297] width 742 height 18
click at [165, 288] on select "Select Item... A AE X Shaded X N/A" at bounding box center [536, 297] width 742 height 18
select select "b399f9f2-a162-41f0-8e0c-a12851a245a9"
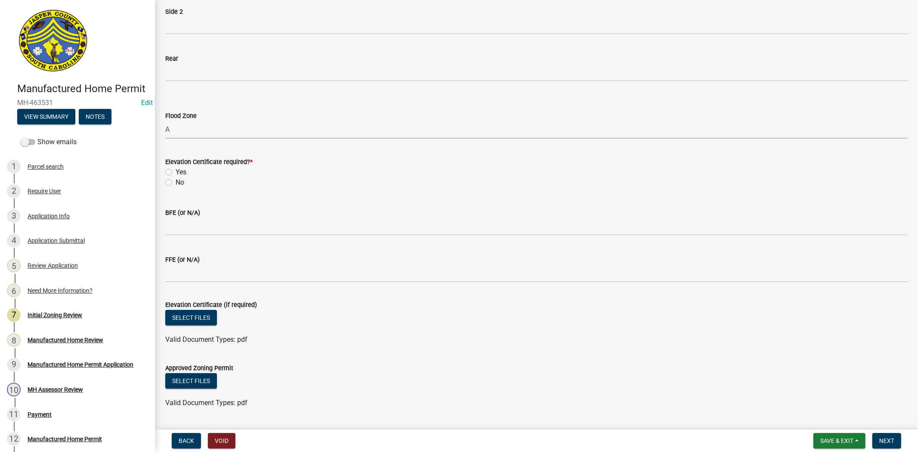
scroll to position [239, 0]
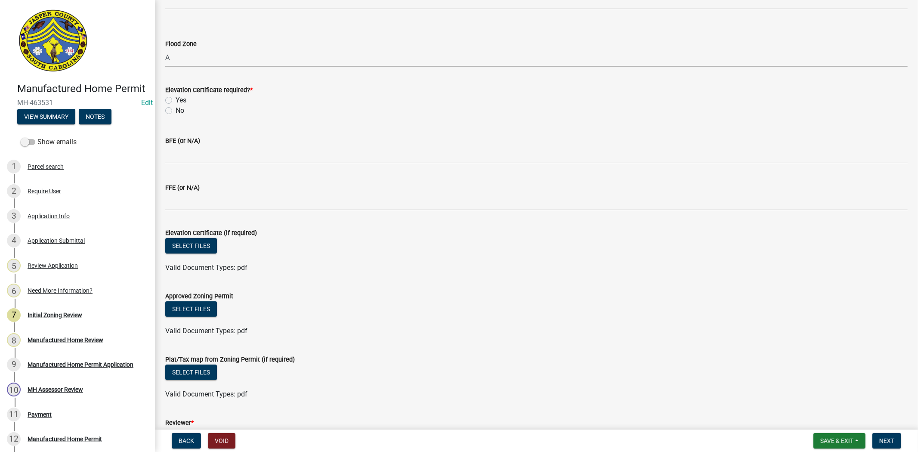
click at [176, 97] on label "Yes" at bounding box center [181, 100] width 11 height 10
click at [176, 97] on input "Yes" at bounding box center [179, 98] width 6 height 6
radio input "true"
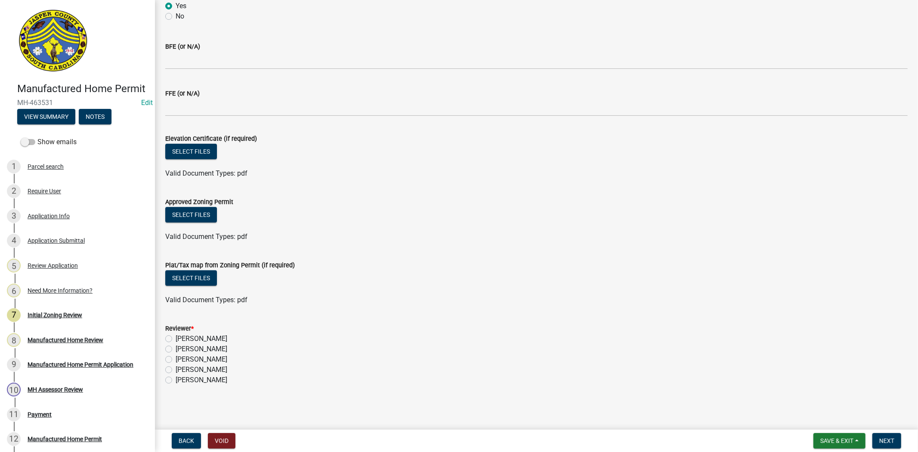
click at [176, 337] on label "[PERSON_NAME]" at bounding box center [202, 338] width 52 height 10
click at [176, 337] on input "[PERSON_NAME]" at bounding box center [179, 336] width 6 height 6
radio input "true"
click at [885, 439] on span "Next" at bounding box center [886, 440] width 15 height 7
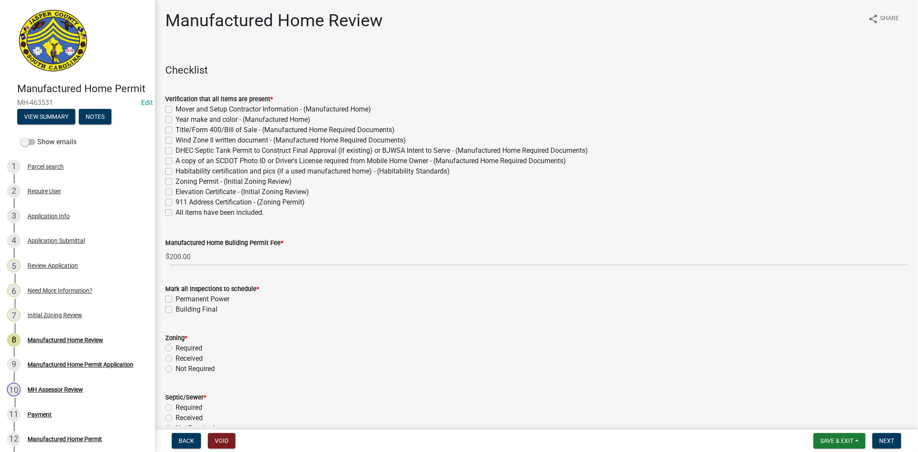
click at [176, 212] on label "All items have been included." at bounding box center [220, 212] width 88 height 10
click at [176, 212] on input "All items have been included." at bounding box center [179, 210] width 6 height 6
checkbox input "true"
checkbox input "false"
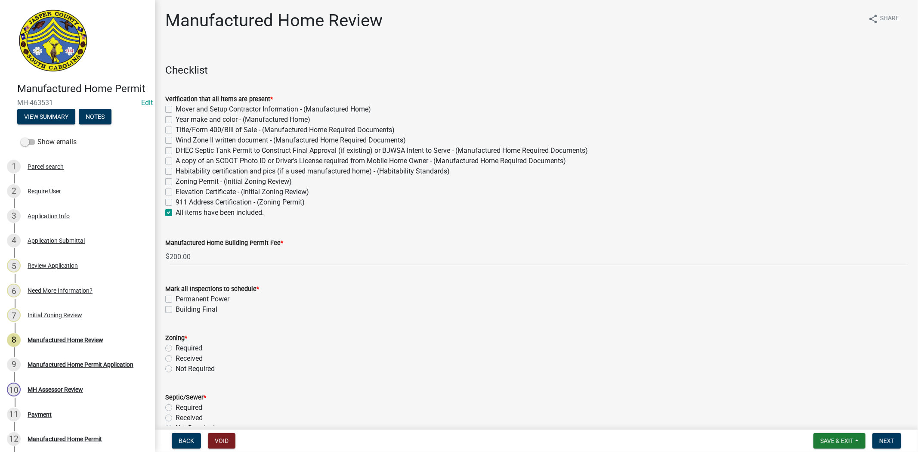
checkbox input "false"
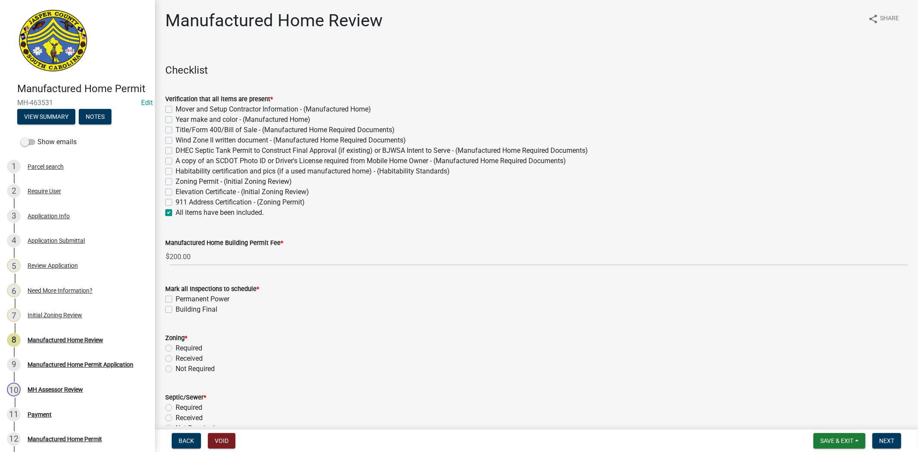
checkbox input "false"
checkbox input "true"
click at [176, 298] on label "Permanent Power" at bounding box center [203, 299] width 54 height 10
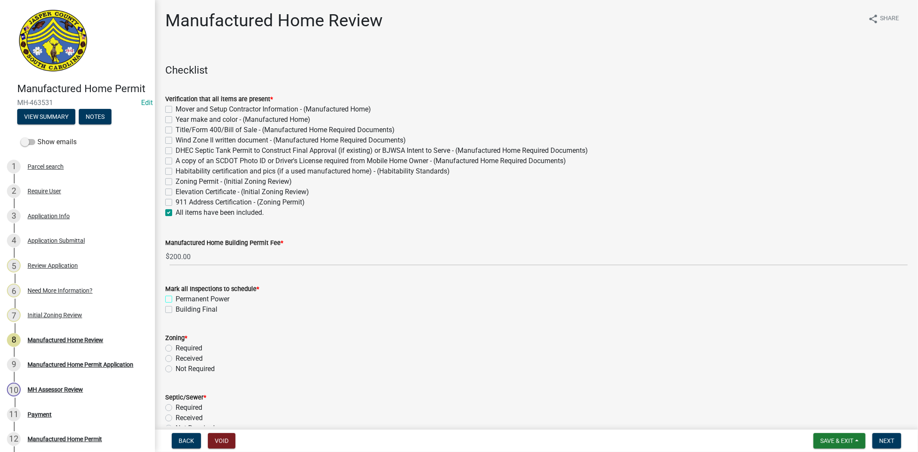
click at [176, 298] on input "Permanent Power" at bounding box center [179, 297] width 6 height 6
checkbox input "true"
click at [176, 310] on label "Building Final" at bounding box center [197, 309] width 42 height 10
click at [176, 310] on input "Building Final" at bounding box center [179, 307] width 6 height 6
checkbox input "true"
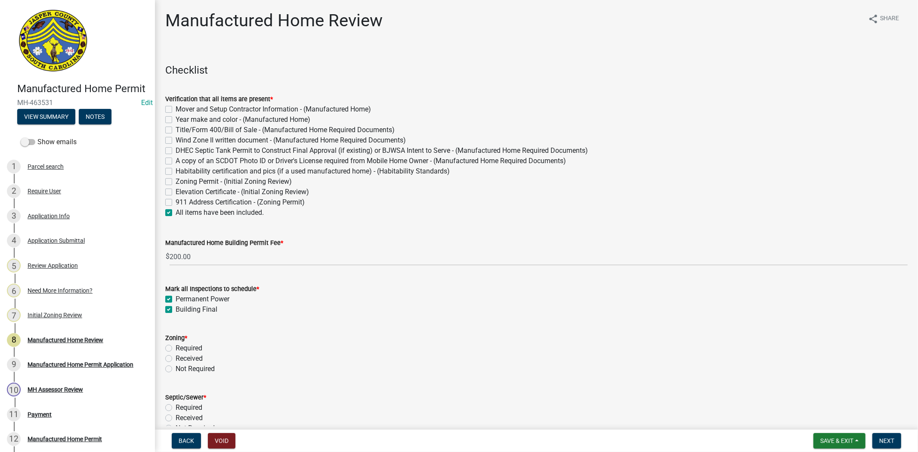
checkbox input "true"
click at [176, 357] on label "Received" at bounding box center [189, 358] width 27 height 10
click at [176, 357] on input "Received" at bounding box center [179, 356] width 6 height 6
radio input "true"
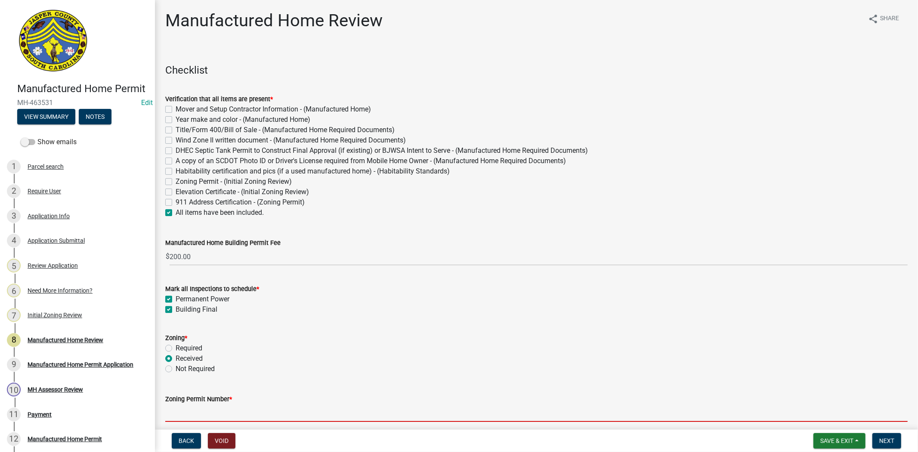
click at [182, 408] on input "Zoning Permit Number *" at bounding box center [536, 413] width 742 height 18
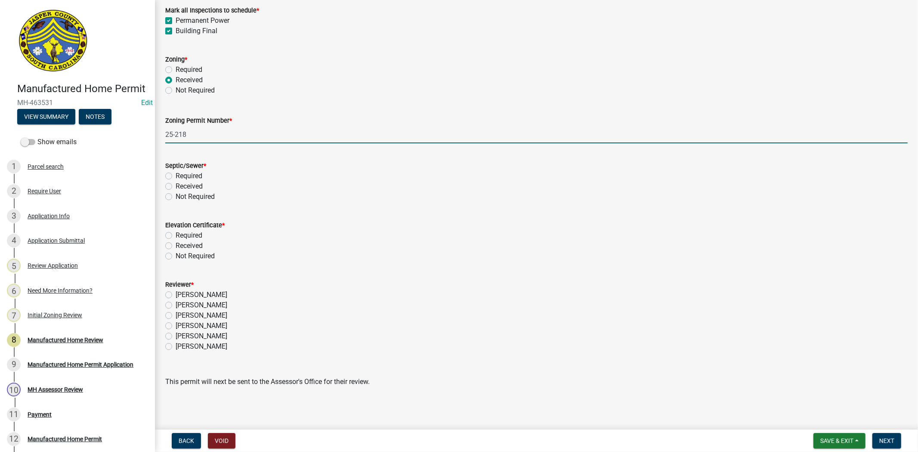
scroll to position [280, 0]
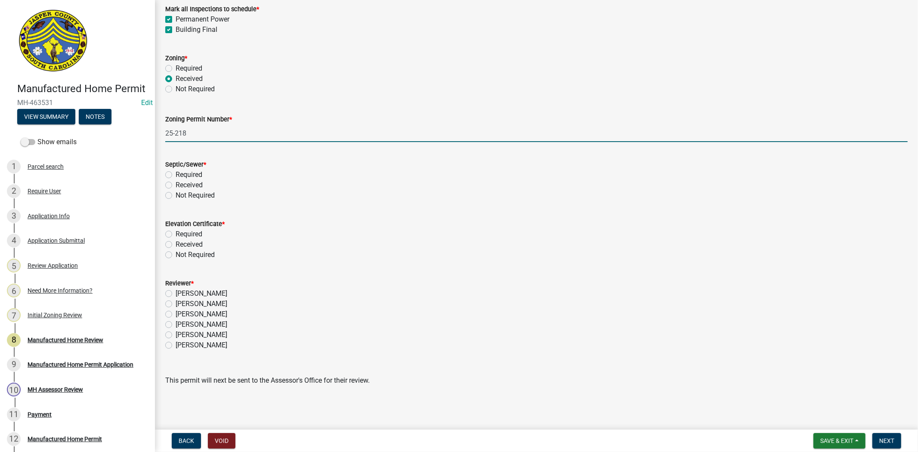
type input "25-218"
click at [176, 185] on label "Received" at bounding box center [189, 185] width 27 height 10
click at [176, 185] on input "Received" at bounding box center [179, 183] width 6 height 6
radio input "true"
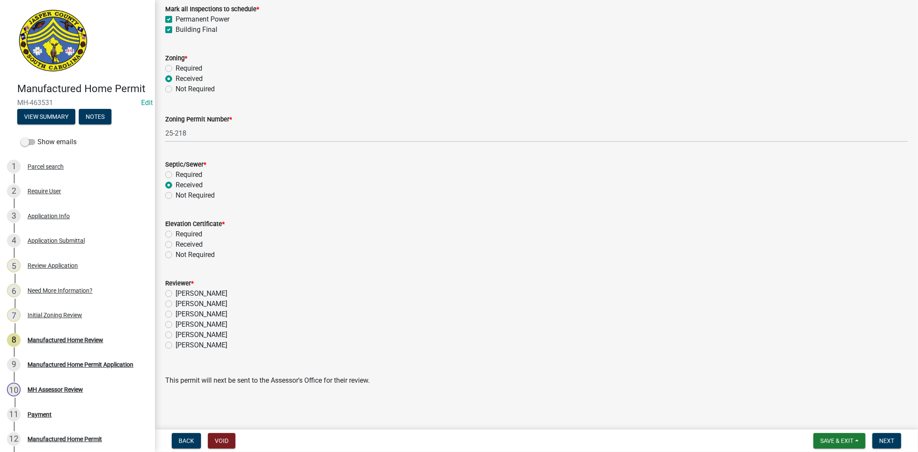
click at [176, 245] on label "Received" at bounding box center [189, 244] width 27 height 10
click at [176, 245] on input "Received" at bounding box center [179, 242] width 6 height 6
radio input "true"
click at [176, 233] on label "Required" at bounding box center [189, 234] width 27 height 10
click at [176, 233] on input "Required" at bounding box center [179, 232] width 6 height 6
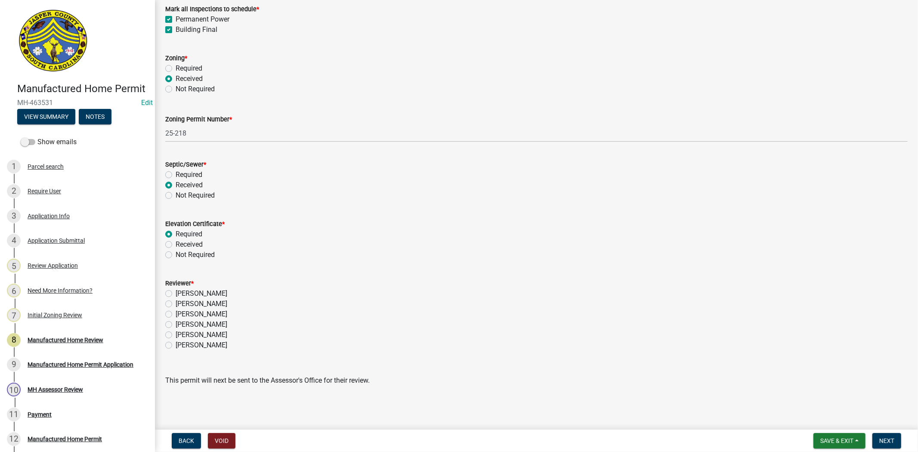
radio input "true"
click at [176, 321] on label "[PERSON_NAME]" at bounding box center [202, 324] width 52 height 10
click at [176, 321] on input "[PERSON_NAME]" at bounding box center [179, 322] width 6 height 6
radio input "true"
click at [884, 437] on span "Next" at bounding box center [886, 440] width 15 height 7
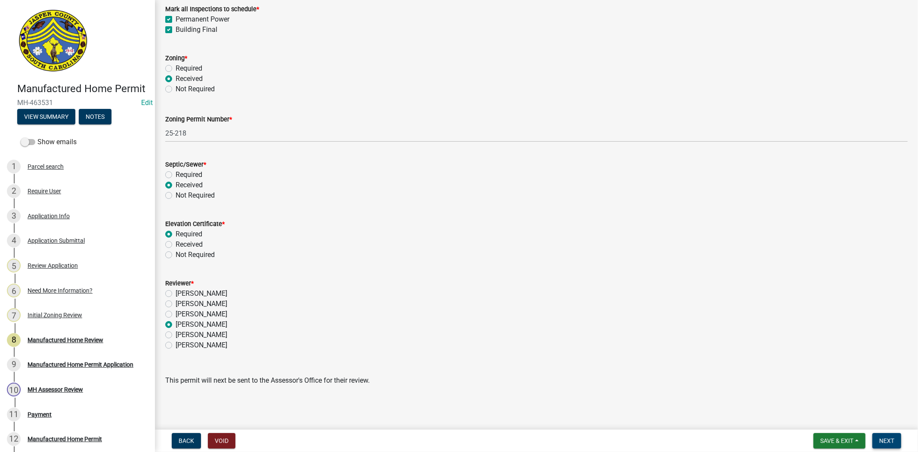
scroll to position [0, 0]
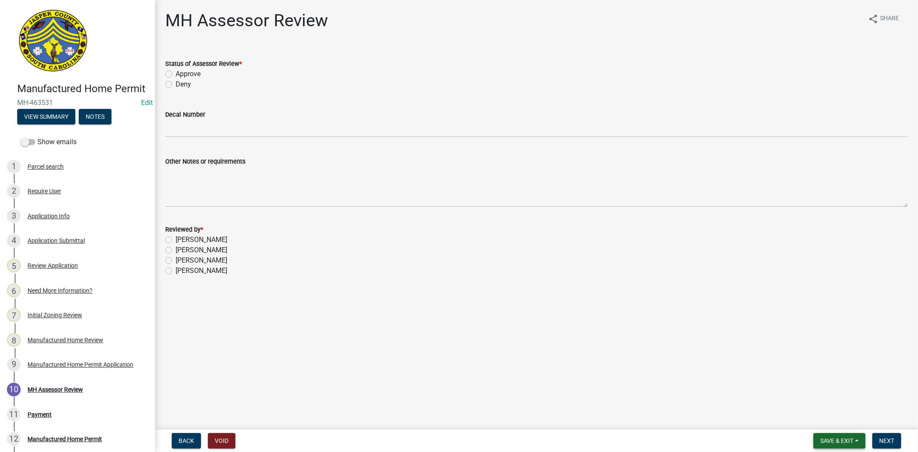
click at [820, 442] on span "Save & Exit" at bounding box center [836, 440] width 33 height 7
click at [733, 336] on main "MH Assessor Review share Share Status of Assessor Review * Approve Deny Decal N…" at bounding box center [536, 213] width 763 height 426
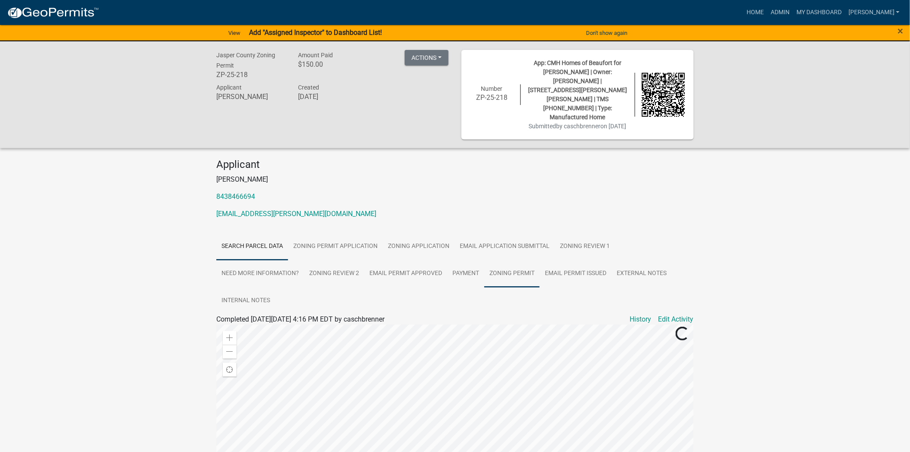
click at [508, 265] on link "Zoning Permit" at bounding box center [512, 274] width 56 height 28
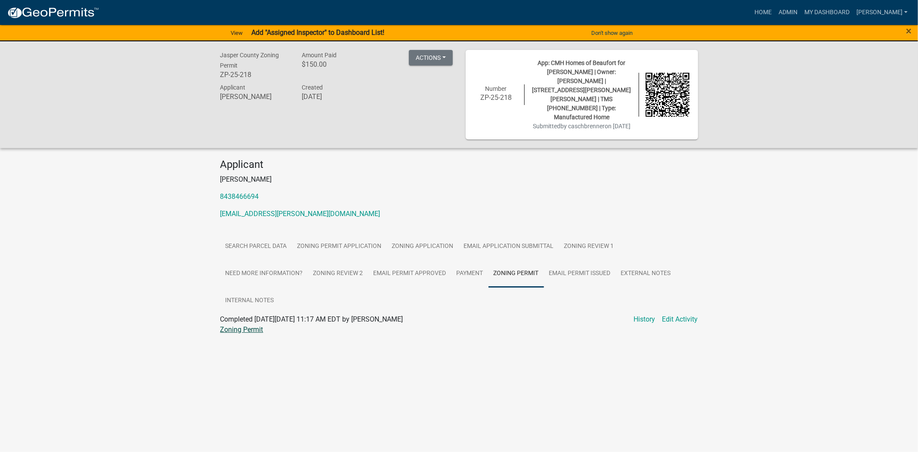
click at [234, 325] on link "Zoning Permit" at bounding box center [241, 329] width 43 height 8
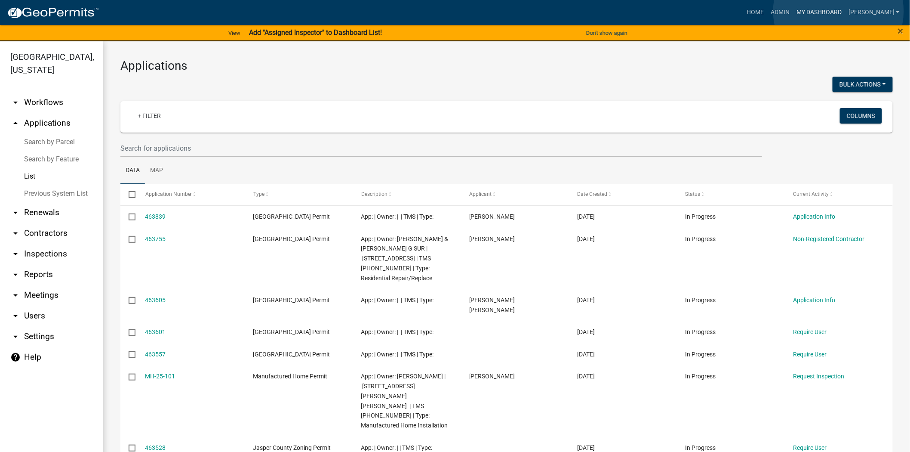
click at [839, 11] on link "My Dashboard" at bounding box center [819, 12] width 52 height 16
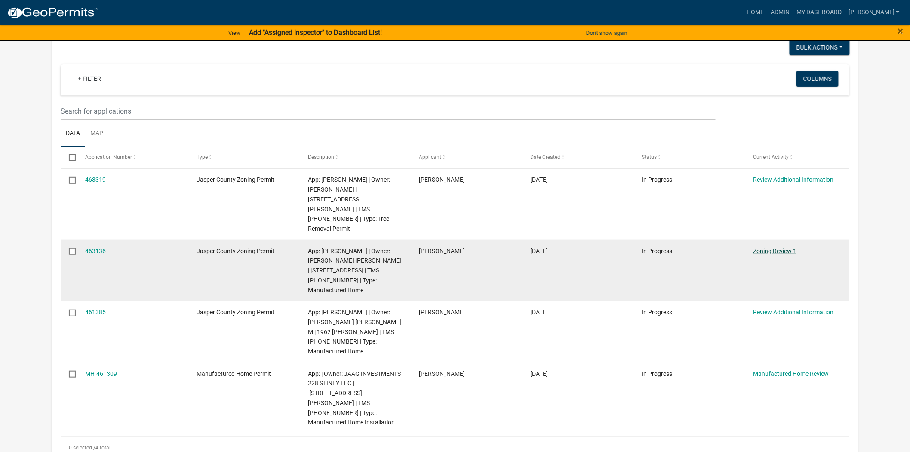
scroll to position [96, 0]
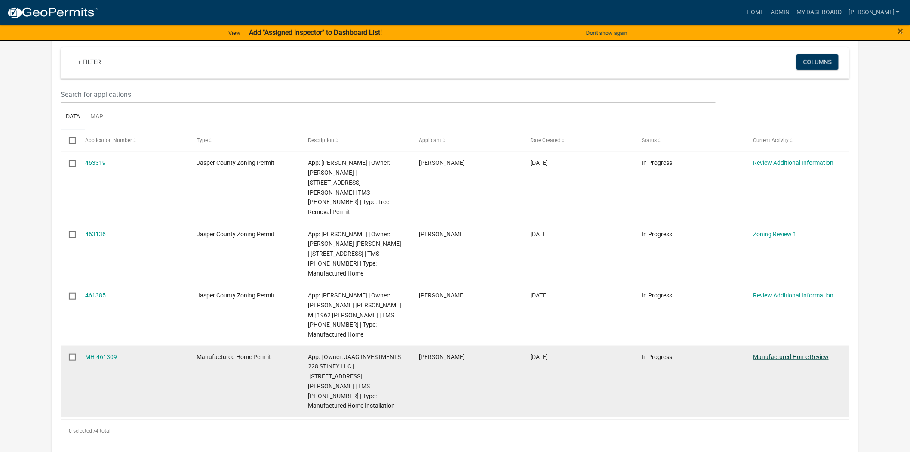
click at [768, 353] on link "Manufactured Home Review" at bounding box center [791, 356] width 76 height 7
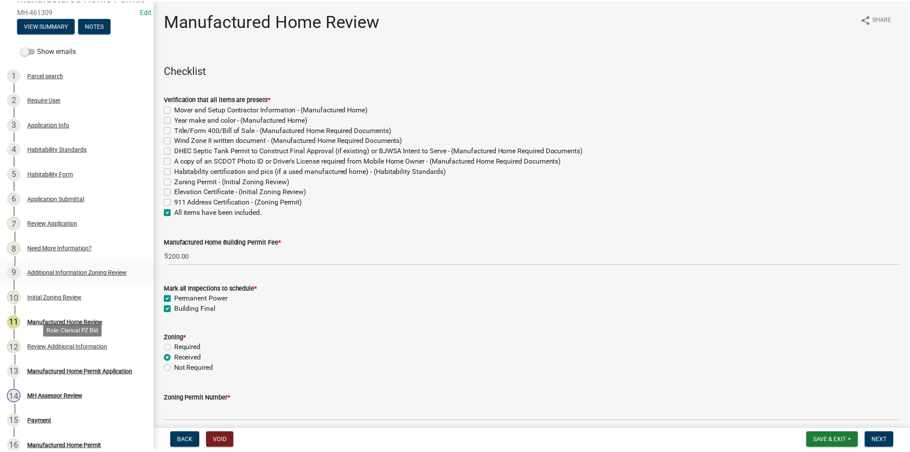
scroll to position [96, 0]
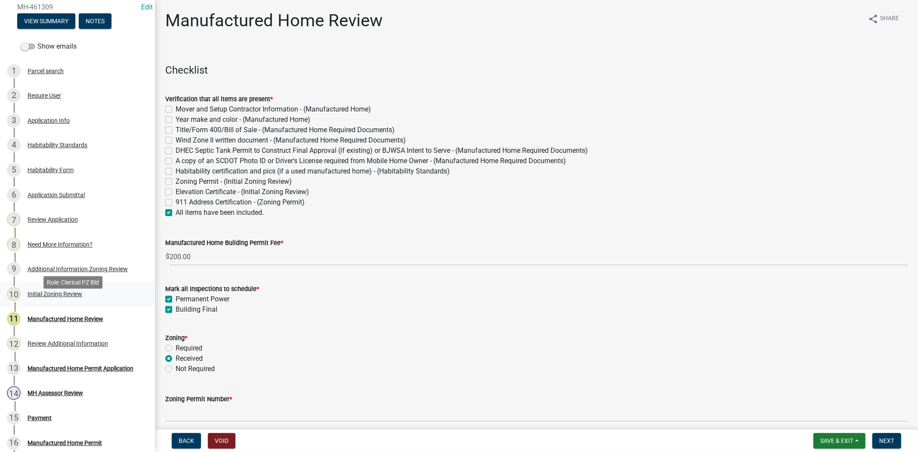
click at [94, 301] on div "10 Initial Zoning Review" at bounding box center [74, 294] width 134 height 14
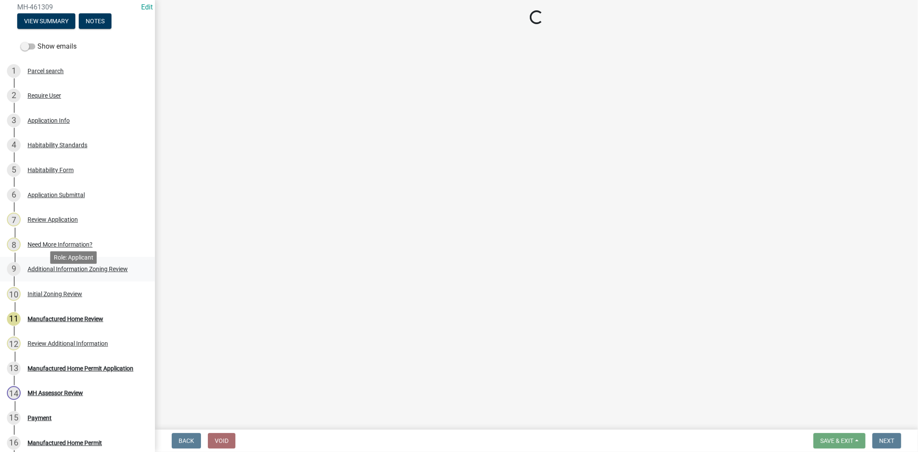
select select "61611ad6-14f2-499c-805c-58607f11e2fc"
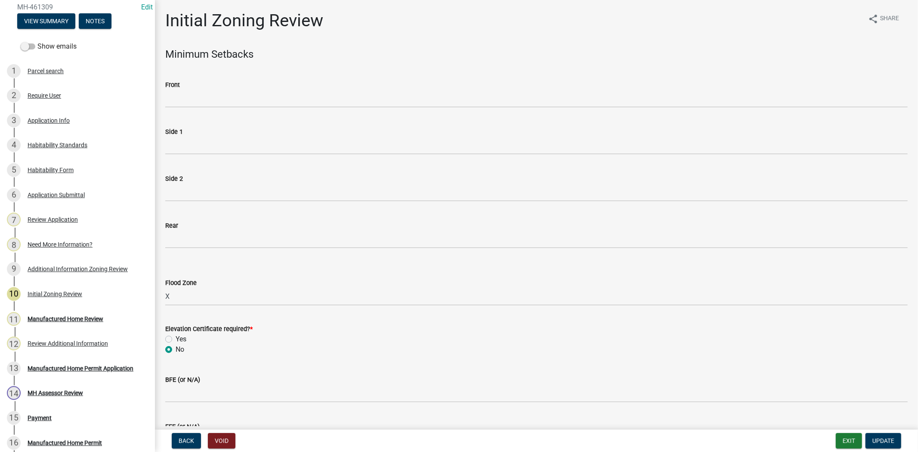
click at [94, 251] on div "8 Need More Information?" at bounding box center [74, 244] width 134 height 14
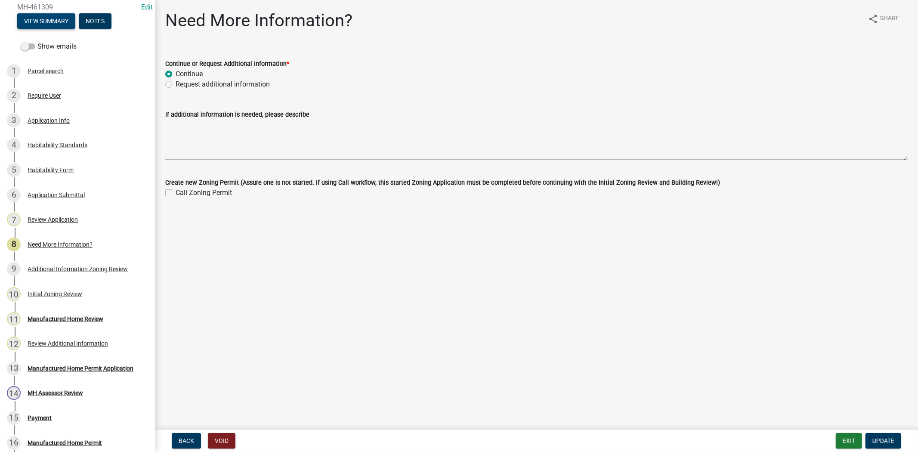
click at [38, 29] on button "View Summary" at bounding box center [46, 20] width 58 height 15
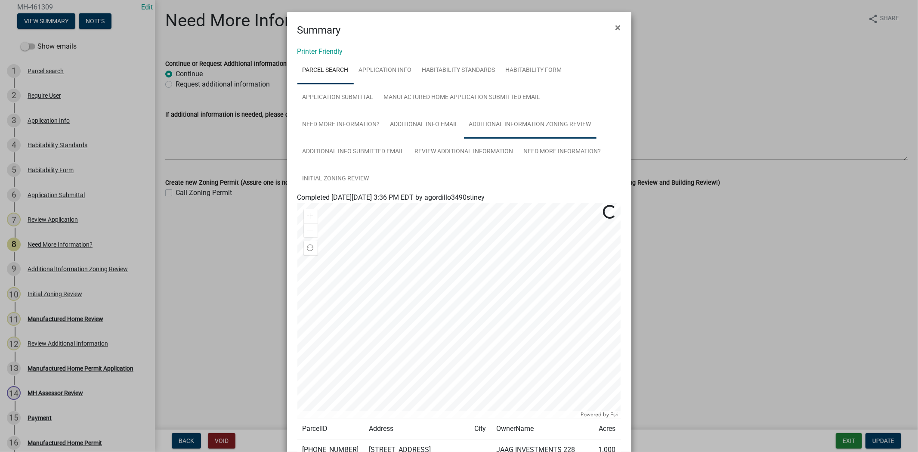
click at [497, 130] on link "Additional Information Zoning Review" at bounding box center [530, 125] width 133 height 28
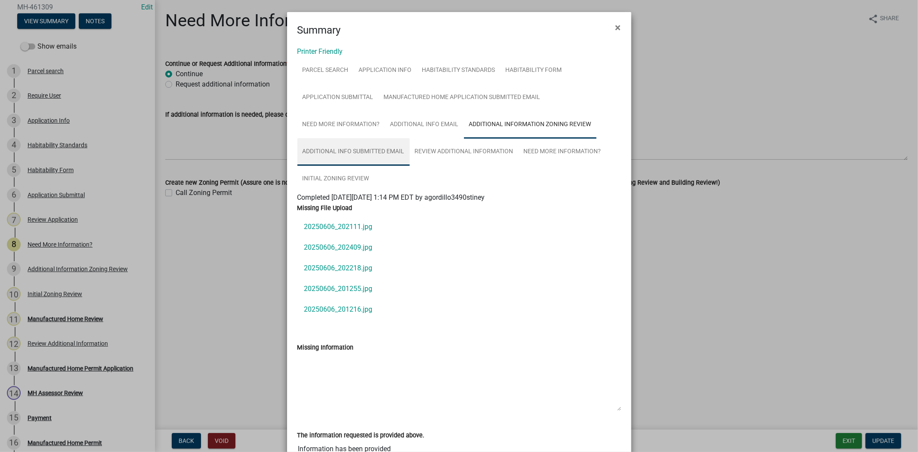
click at [359, 144] on link "Additional Info submitted Email" at bounding box center [353, 152] width 112 height 28
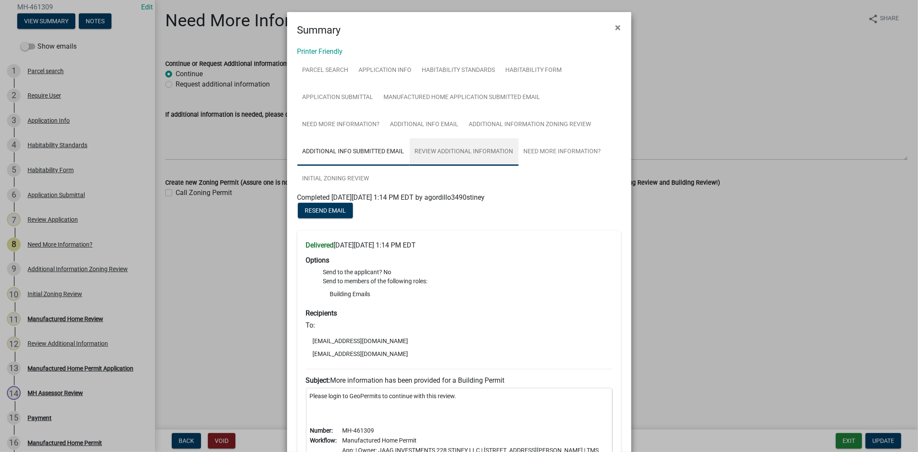
click at [439, 149] on link "Review Additional Information" at bounding box center [464, 152] width 109 height 28
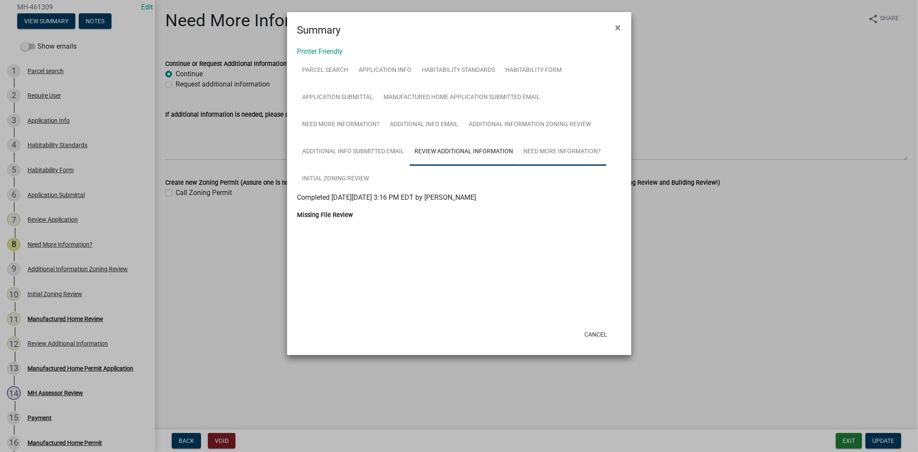
click at [557, 151] on link "Need More Information?" at bounding box center [562, 152] width 88 height 28
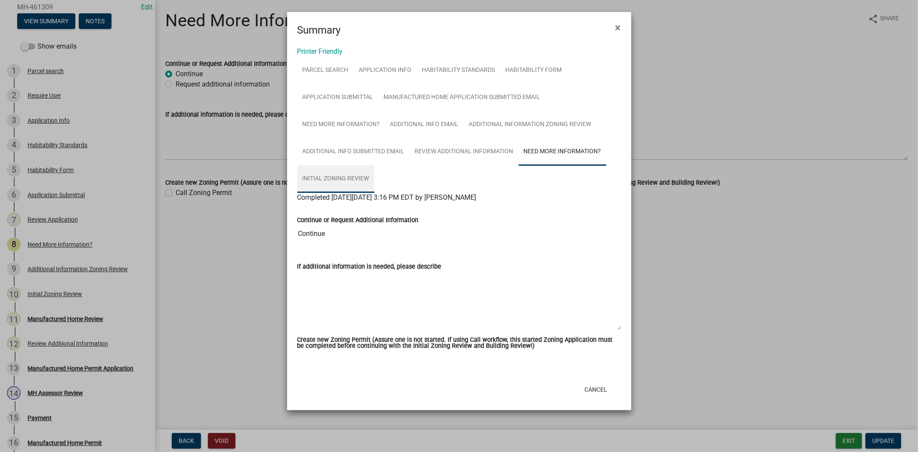
click at [321, 175] on link "Initial Zoning Review" at bounding box center [335, 179] width 77 height 28
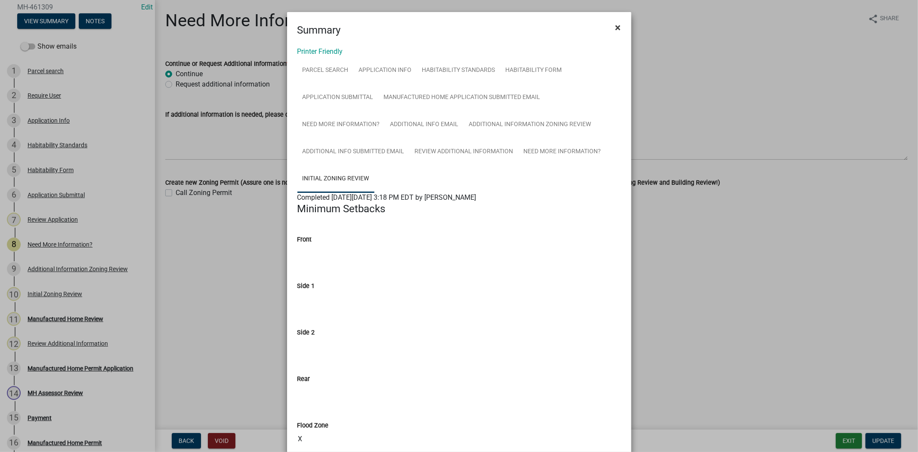
click at [618, 26] on button "×" at bounding box center [617, 27] width 19 height 24
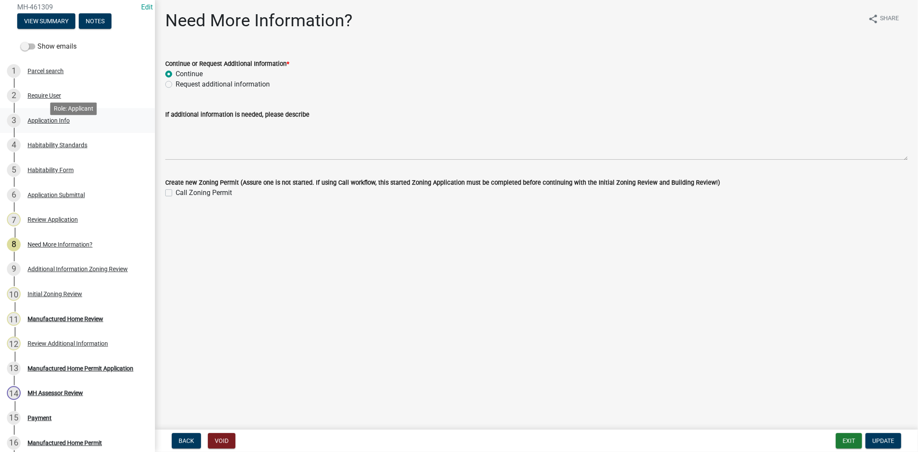
click at [42, 123] on div "Application Info" at bounding box center [49, 120] width 42 height 6
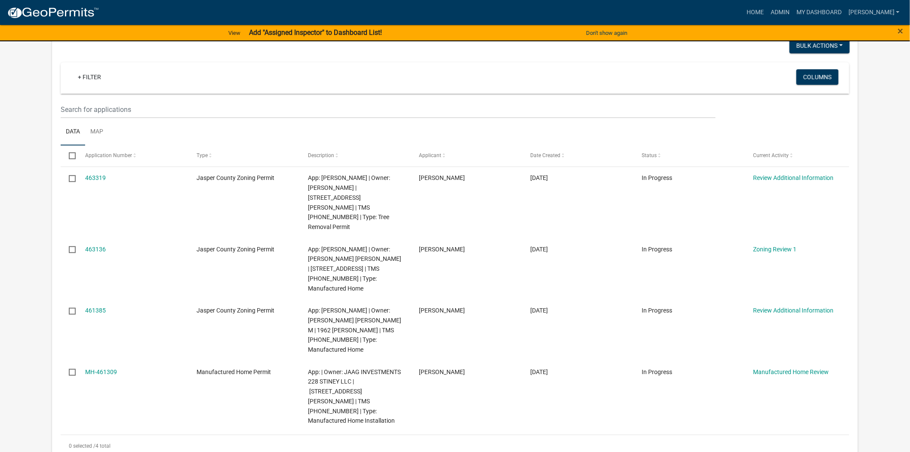
scroll to position [96, 0]
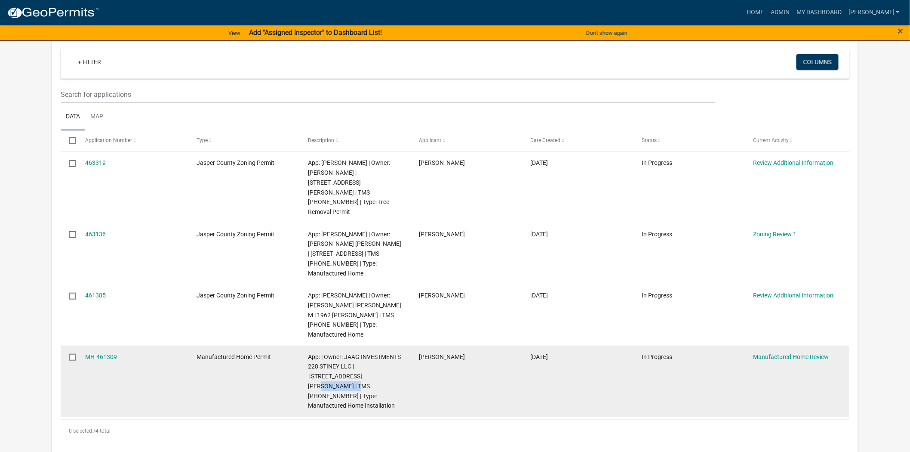
drag, startPoint x: 321, startPoint y: 345, endPoint x: 360, endPoint y: 348, distance: 38.4
click at [360, 353] on span "App: | Owner: JAAG INVESTMENTS 228 STINEY LLC | [STREET_ADDRESS][PERSON_NAME] |…" at bounding box center [354, 381] width 93 height 56
copy span "[PHONE_NUMBER]"
click at [88, 353] on link "MH-461309" at bounding box center [101, 356] width 32 height 7
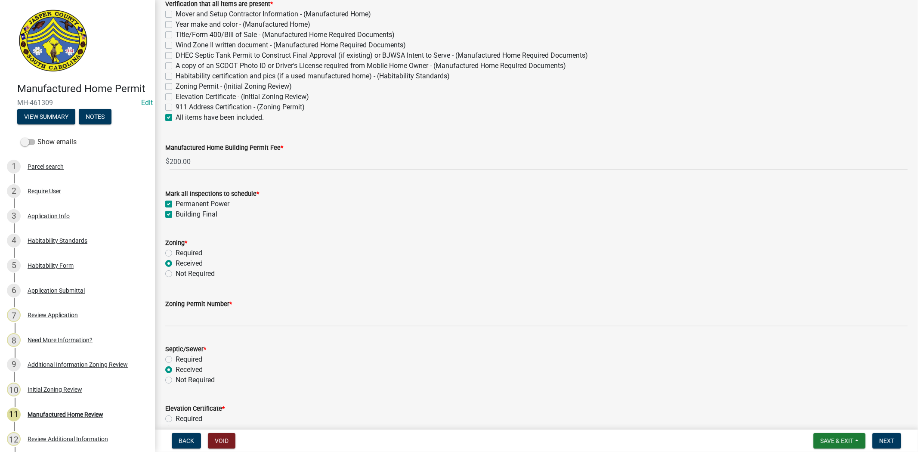
scroll to position [96, 0]
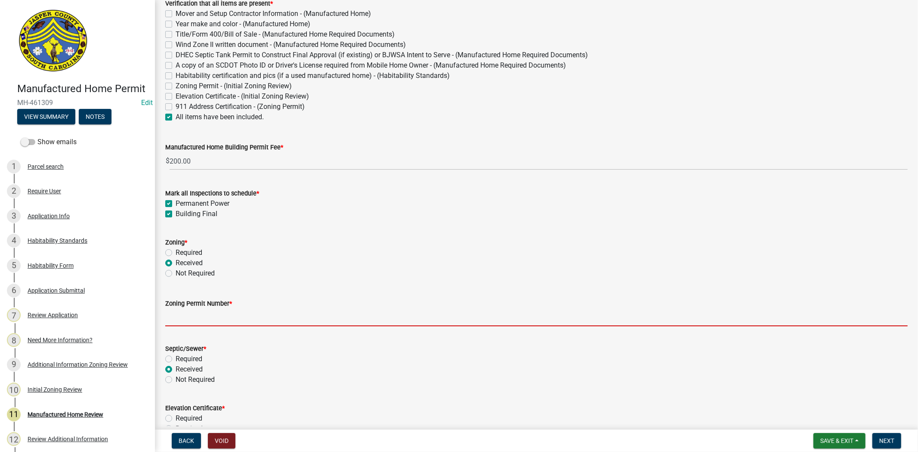
click at [188, 319] on input "Zoning Permit Number *" at bounding box center [536, 317] width 742 height 18
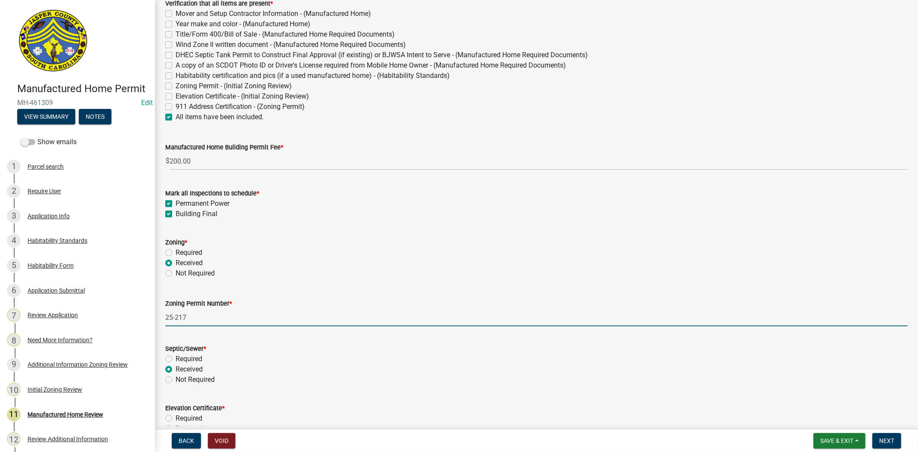
type input "25-217"
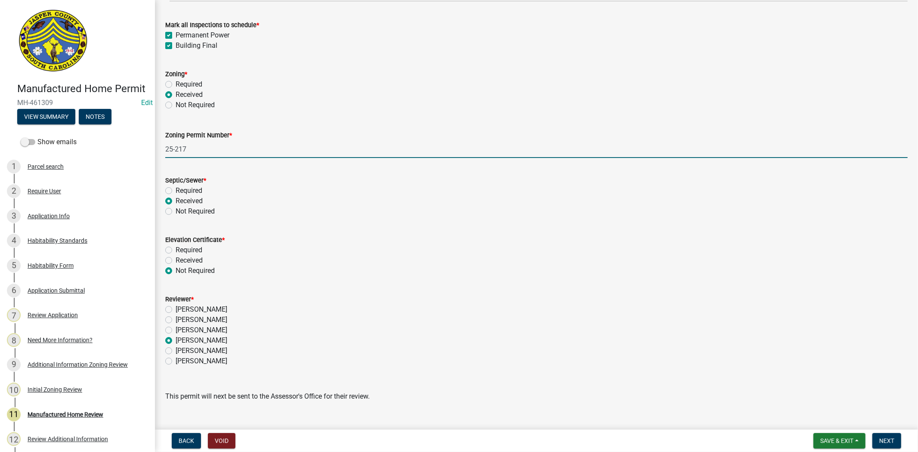
scroll to position [280, 0]
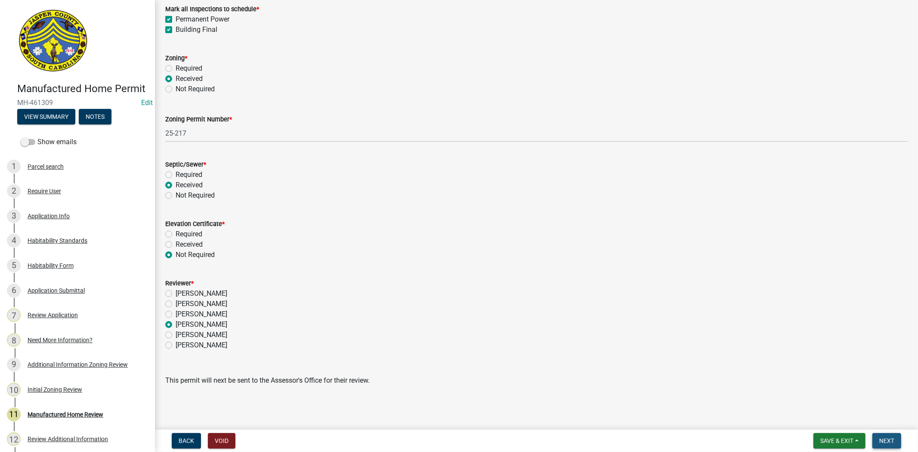
click at [876, 440] on button "Next" at bounding box center [886, 440] width 29 height 15
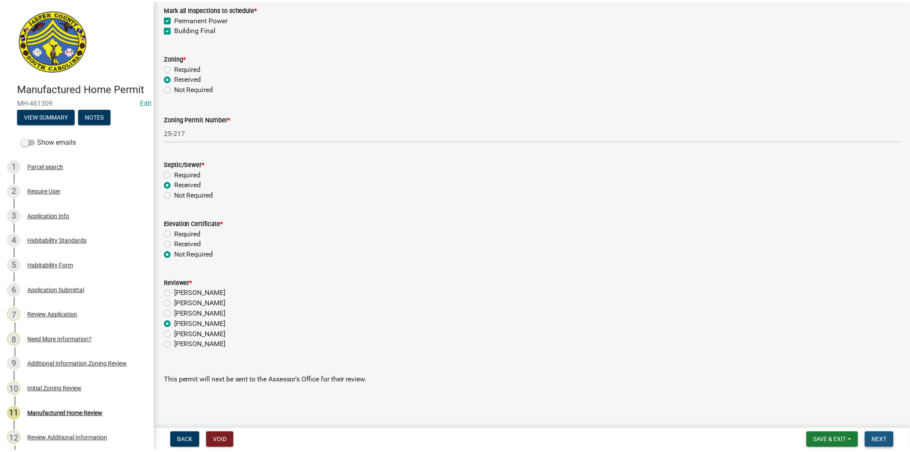
scroll to position [0, 0]
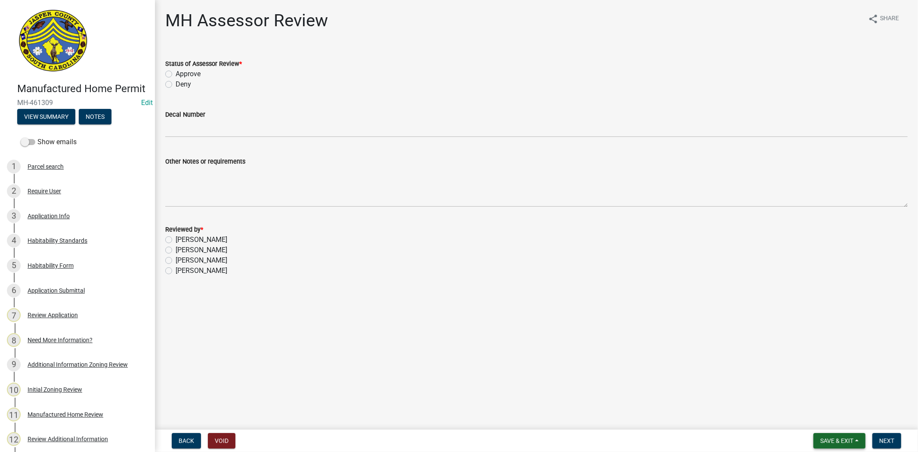
click at [838, 439] on span "Save & Exit" at bounding box center [836, 440] width 33 height 7
click at [833, 422] on button "Save & Exit" at bounding box center [830, 418] width 69 height 21
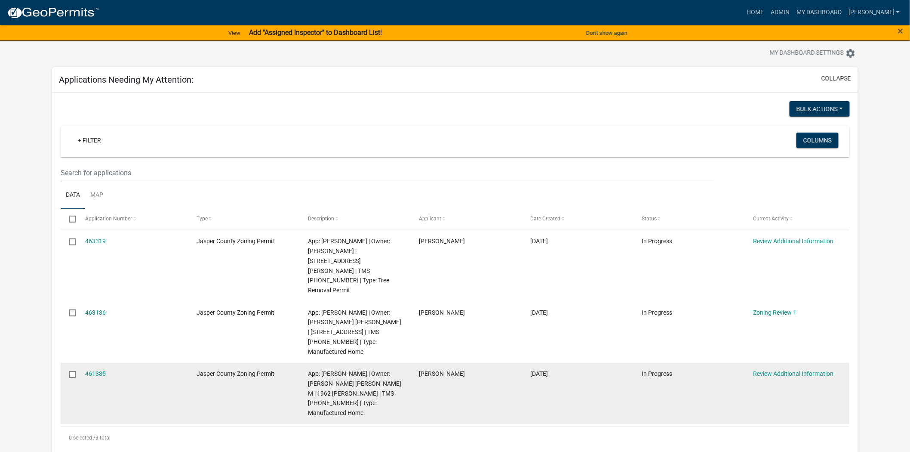
scroll to position [48, 0]
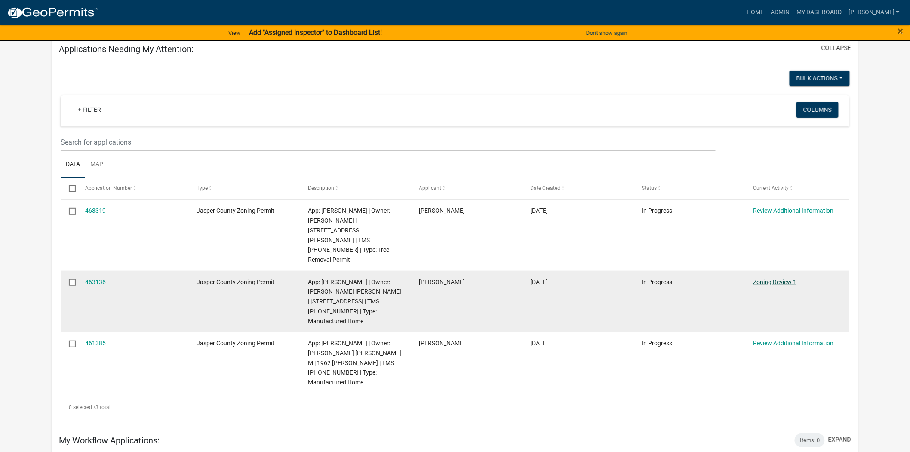
click at [776, 278] on link "Zoning Review 1" at bounding box center [774, 281] width 43 height 7
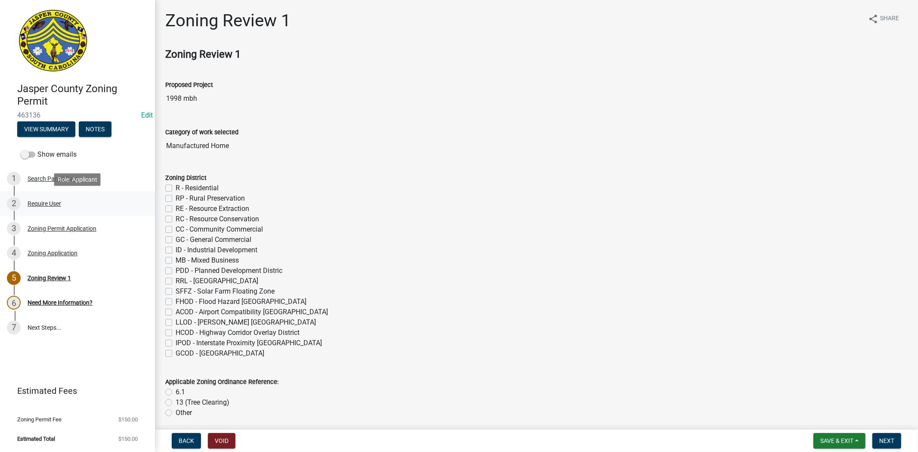
click at [91, 200] on div "2 Require User" at bounding box center [74, 204] width 134 height 14
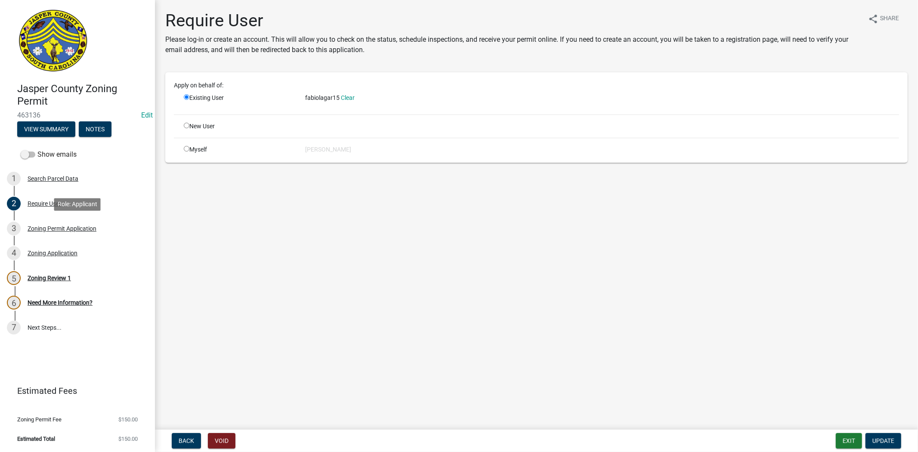
click at [88, 234] on div "3 Zoning Permit Application" at bounding box center [74, 229] width 134 height 14
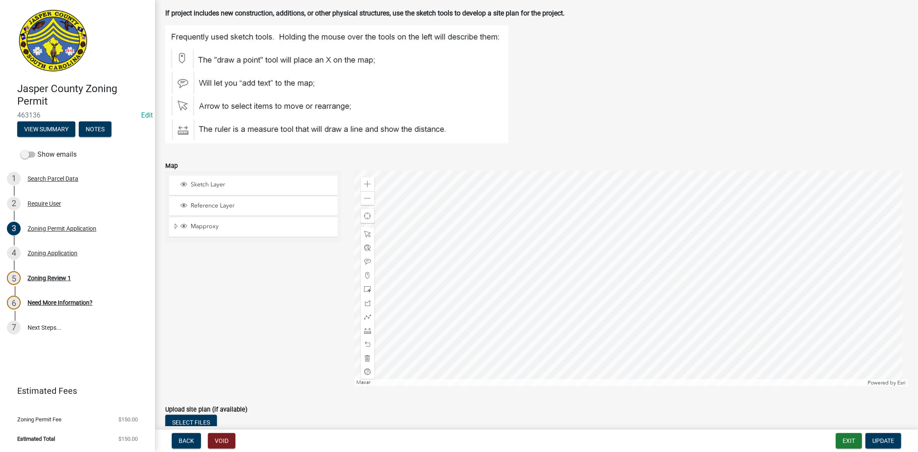
scroll to position [1529, 0]
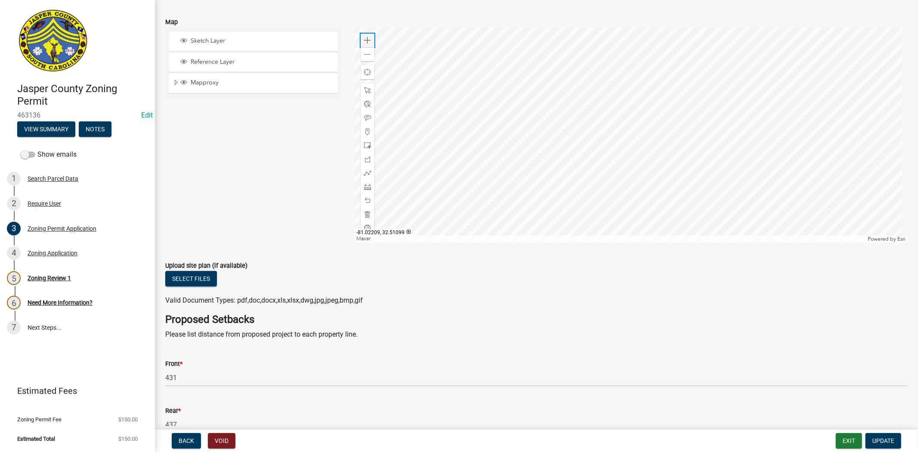
click at [361, 41] on div "Zoom in" at bounding box center [368, 41] width 14 height 14
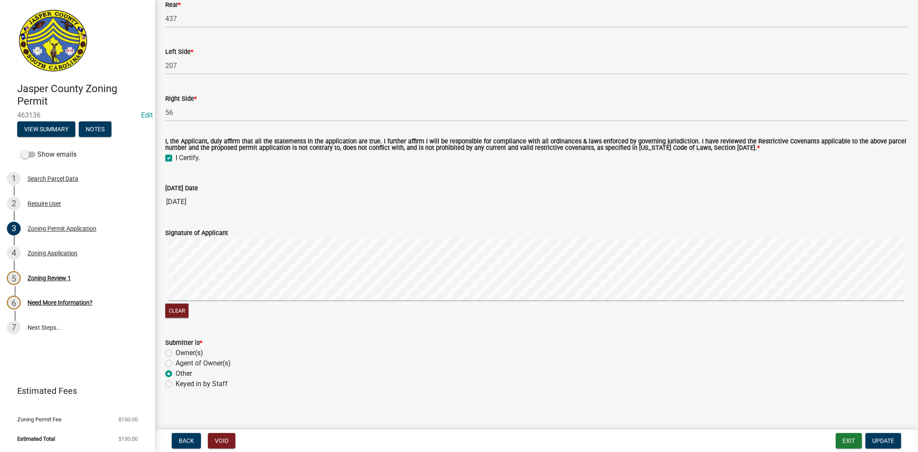
scroll to position [1939, 0]
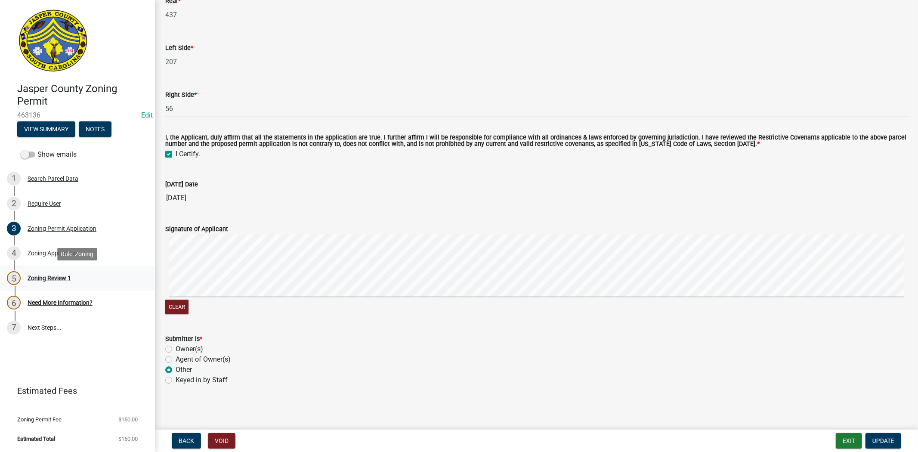
click at [44, 284] on div "5 Zoning Review 1" at bounding box center [74, 278] width 134 height 14
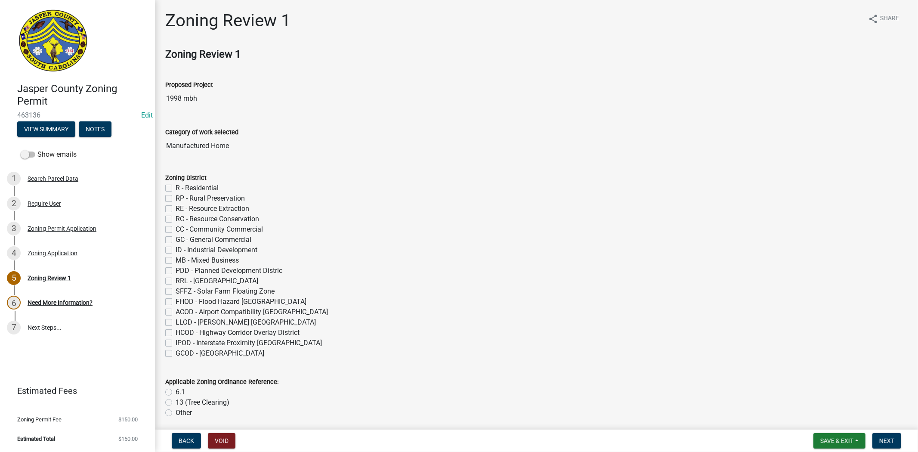
click at [176, 191] on label "R - Residential" at bounding box center [197, 188] width 43 height 10
click at [176, 188] on input "R - Residential" at bounding box center [179, 186] width 6 height 6
checkbox input "true"
checkbox input "false"
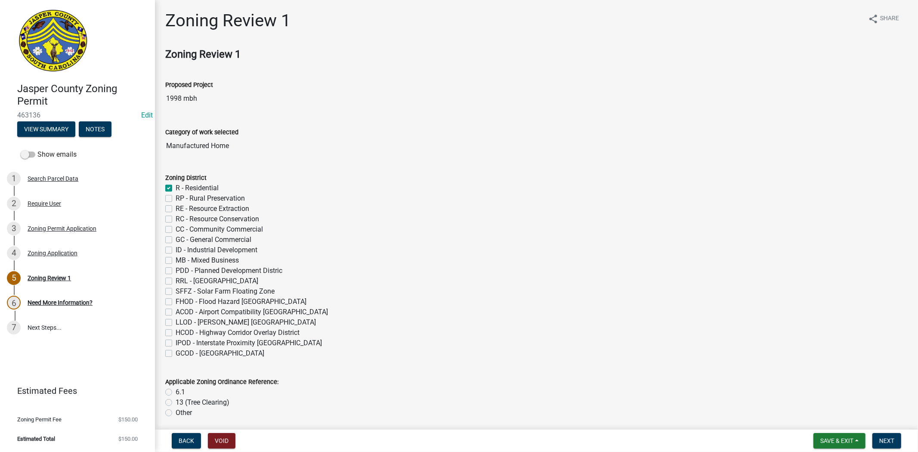
checkbox input "false"
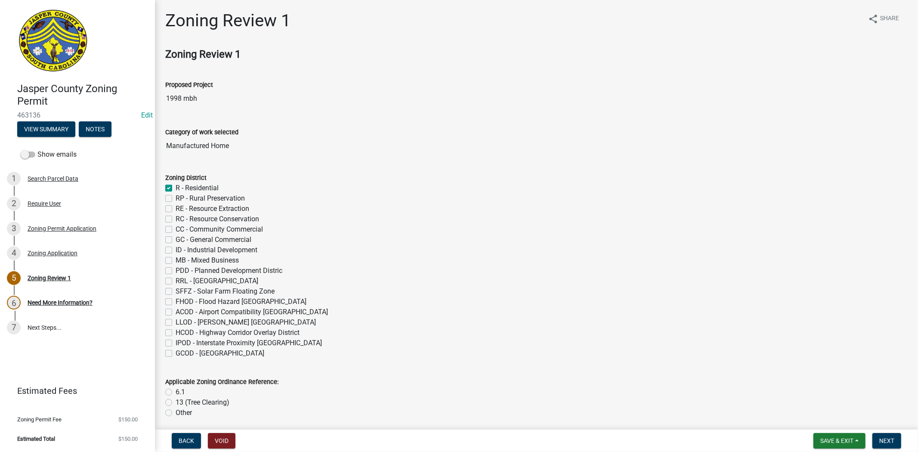
checkbox input "false"
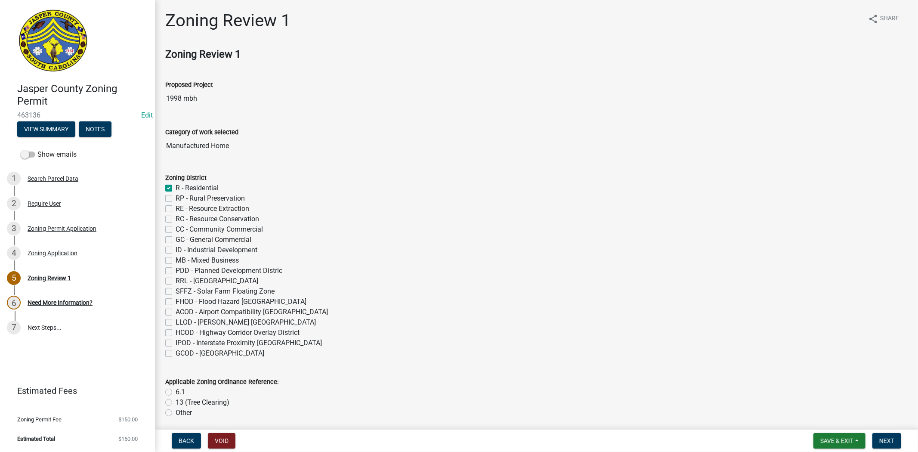
checkbox input "false"
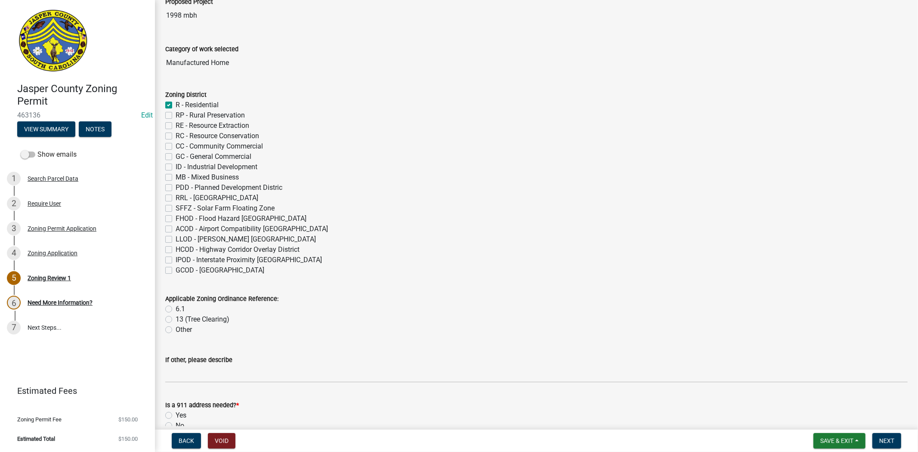
scroll to position [239, 0]
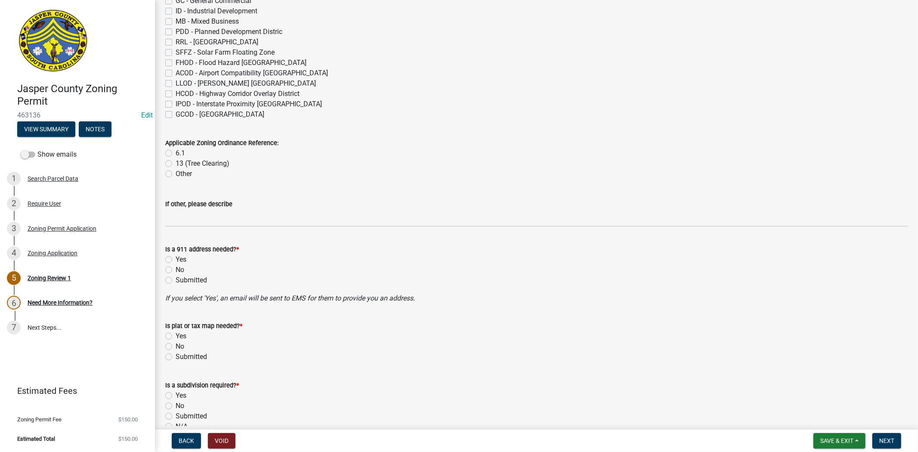
click at [176, 152] on label "6.1" at bounding box center [180, 153] width 9 height 10
click at [176, 152] on input "6.1" at bounding box center [179, 151] width 6 height 6
radio input "true"
click at [176, 268] on label "No" at bounding box center [180, 270] width 9 height 10
click at [176, 268] on input "No" at bounding box center [179, 268] width 6 height 6
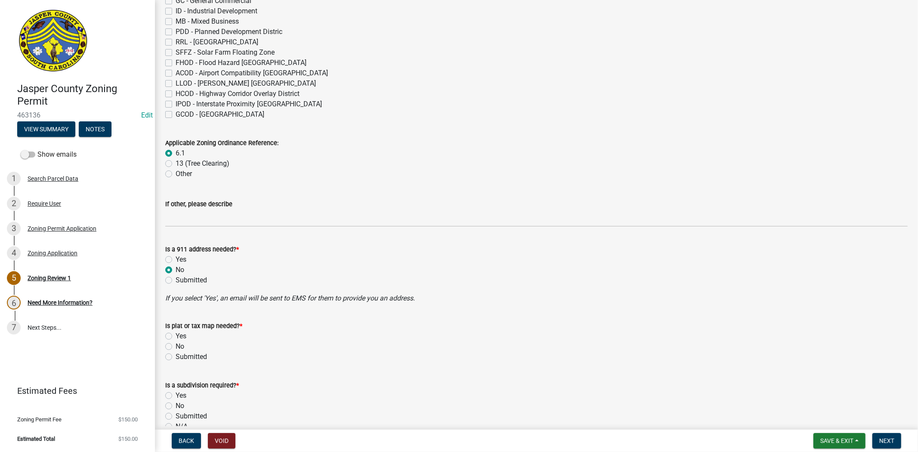
radio input "true"
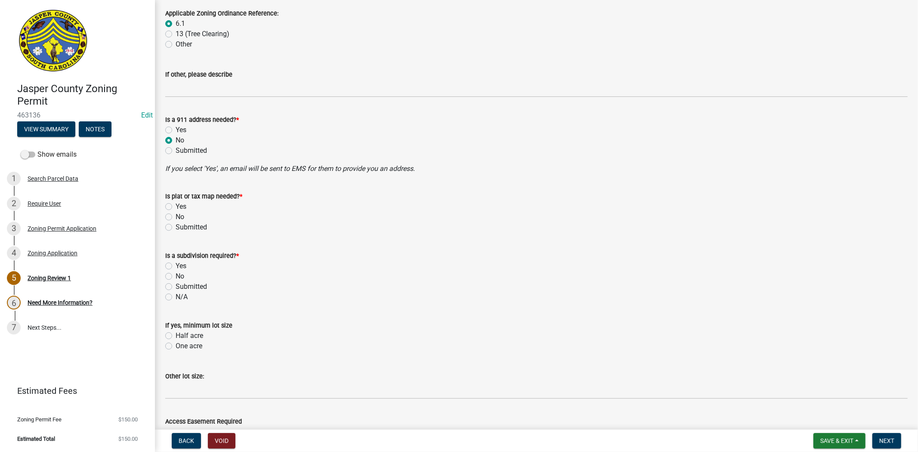
scroll to position [382, 0]
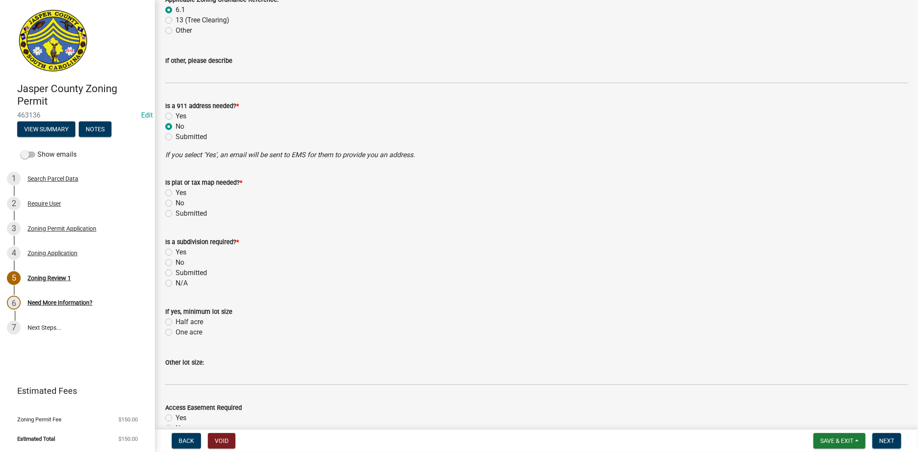
click at [176, 203] on label "No" at bounding box center [180, 203] width 9 height 10
click at [176, 203] on input "No" at bounding box center [179, 201] width 6 height 6
radio input "true"
click at [176, 263] on label "No" at bounding box center [180, 262] width 9 height 10
click at [176, 263] on input "No" at bounding box center [179, 260] width 6 height 6
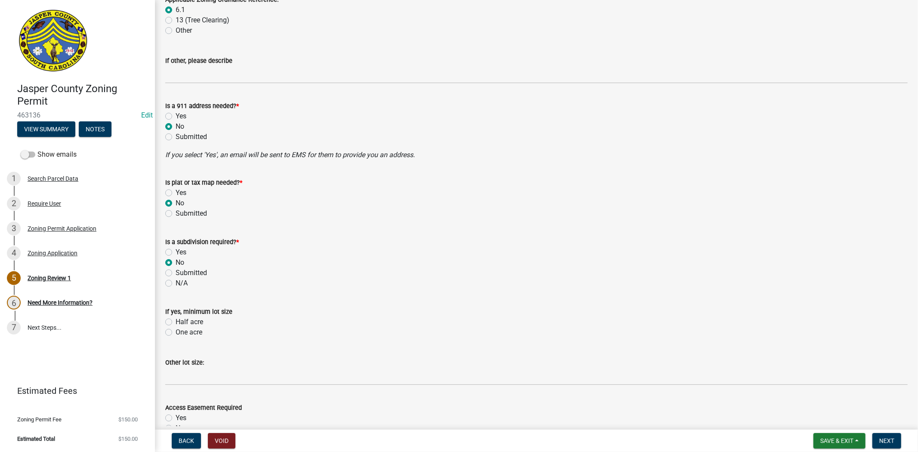
radio input "true"
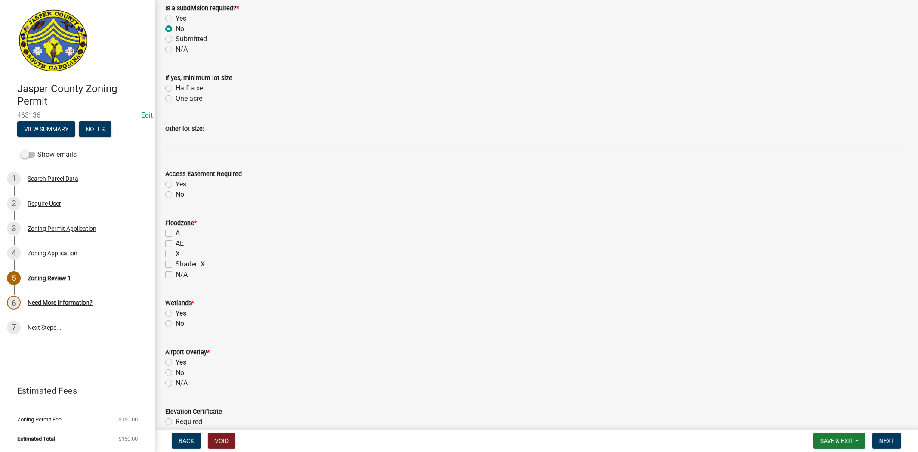
scroll to position [621, 0]
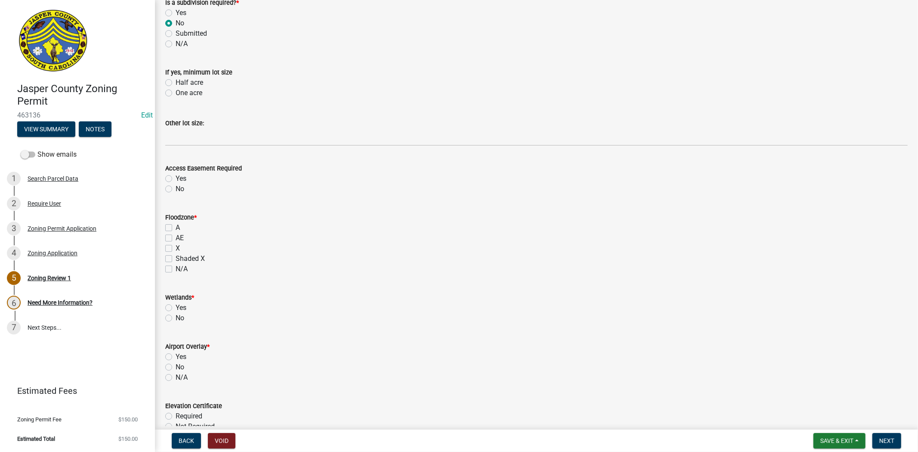
click at [176, 188] on label "No" at bounding box center [180, 189] width 9 height 10
click at [176, 188] on input "No" at bounding box center [179, 187] width 6 height 6
radio input "true"
click at [176, 247] on label "X" at bounding box center [178, 248] width 4 height 10
click at [176, 247] on input "X" at bounding box center [179, 246] width 6 height 6
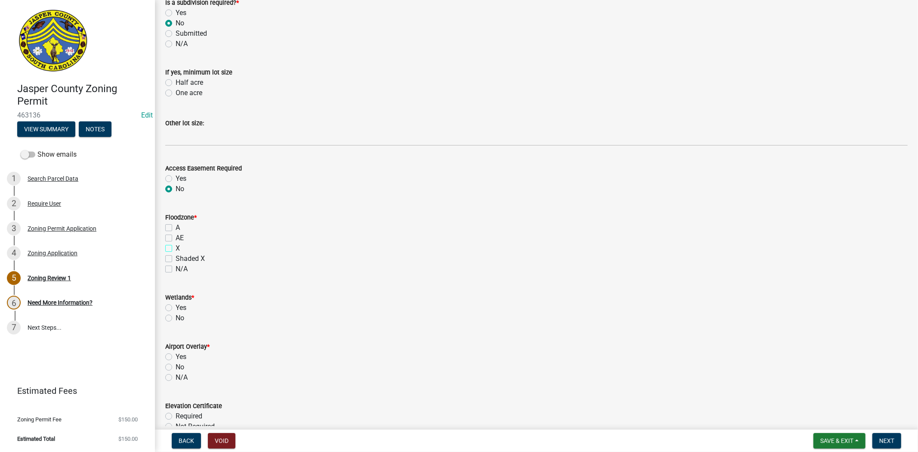
checkbox input "true"
checkbox input "false"
checkbox input "true"
checkbox input "false"
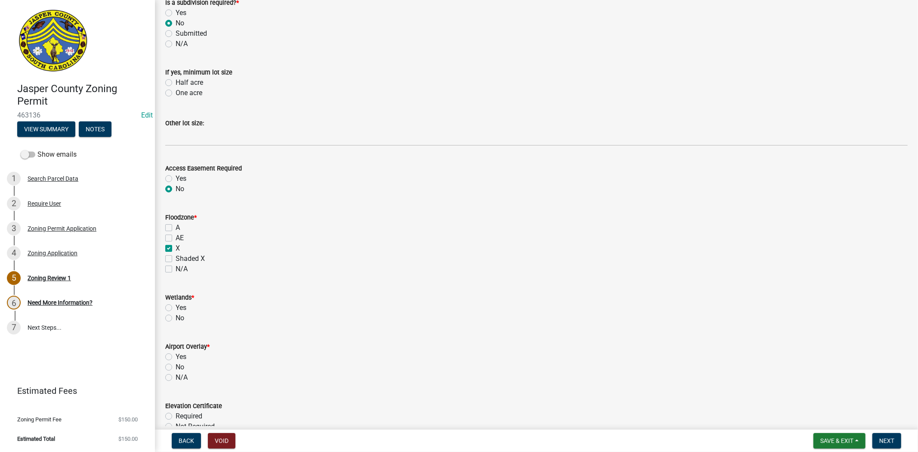
checkbox input "false"
click at [176, 318] on label "No" at bounding box center [180, 318] width 9 height 10
click at [176, 318] on input "No" at bounding box center [179, 316] width 6 height 6
radio input "true"
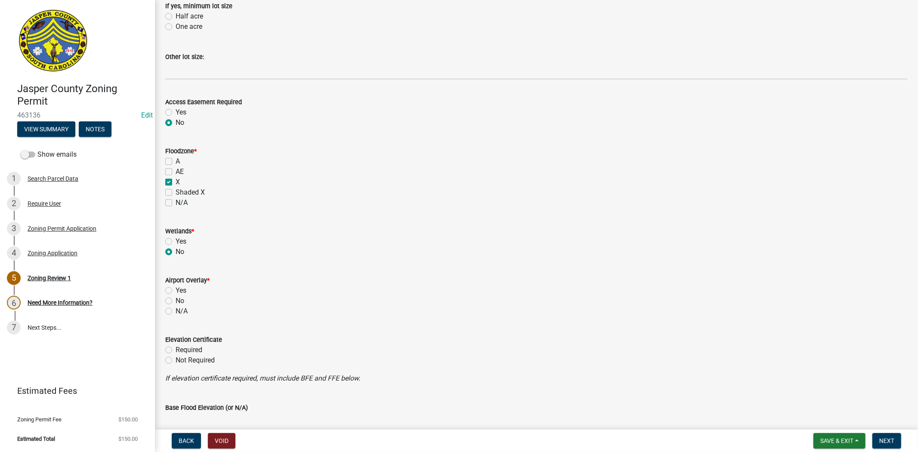
scroll to position [812, 0]
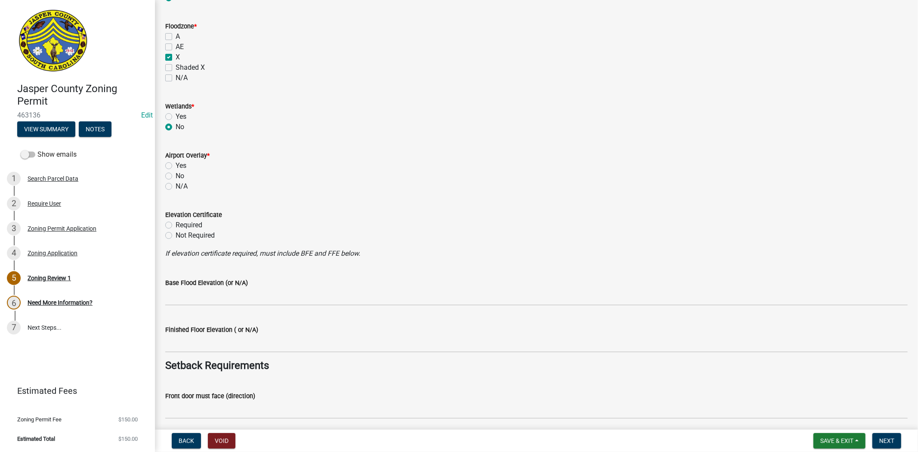
click at [176, 176] on label "No" at bounding box center [180, 176] width 9 height 10
click at [176, 176] on input "No" at bounding box center [179, 174] width 6 height 6
radio input "true"
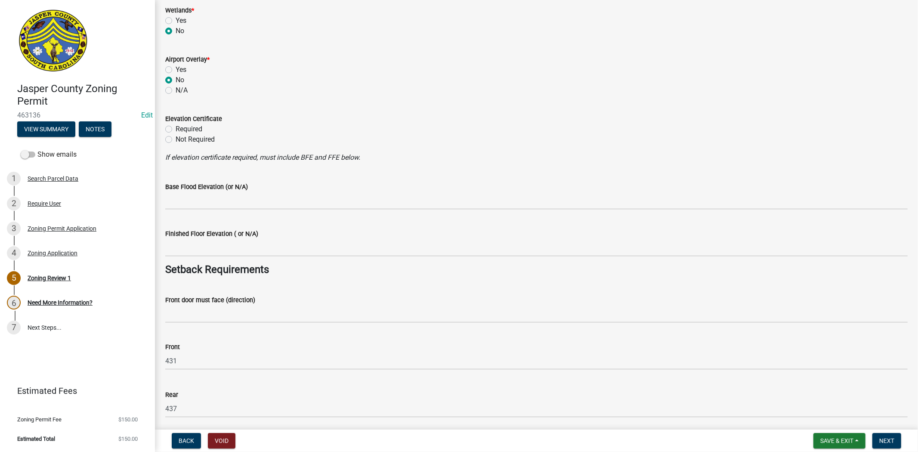
click at [176, 139] on label "Not Required" at bounding box center [195, 139] width 39 height 10
click at [176, 139] on input "Not Required" at bounding box center [179, 137] width 6 height 6
radio input "true"
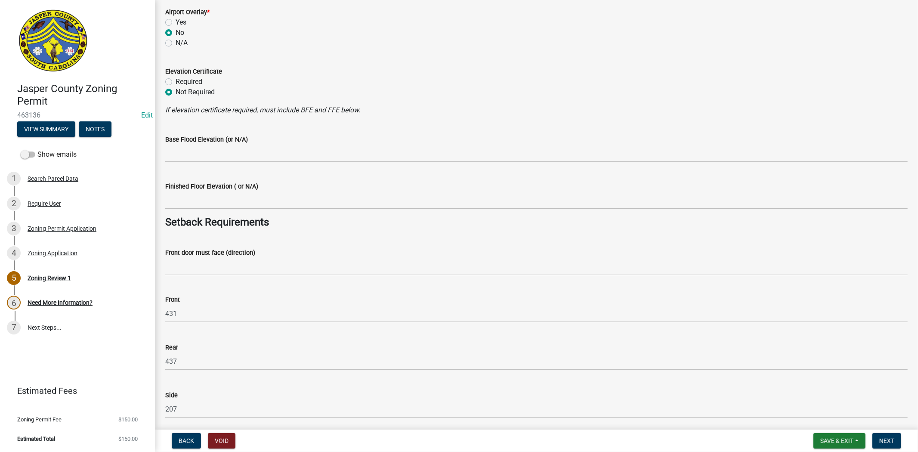
scroll to position [956, 0]
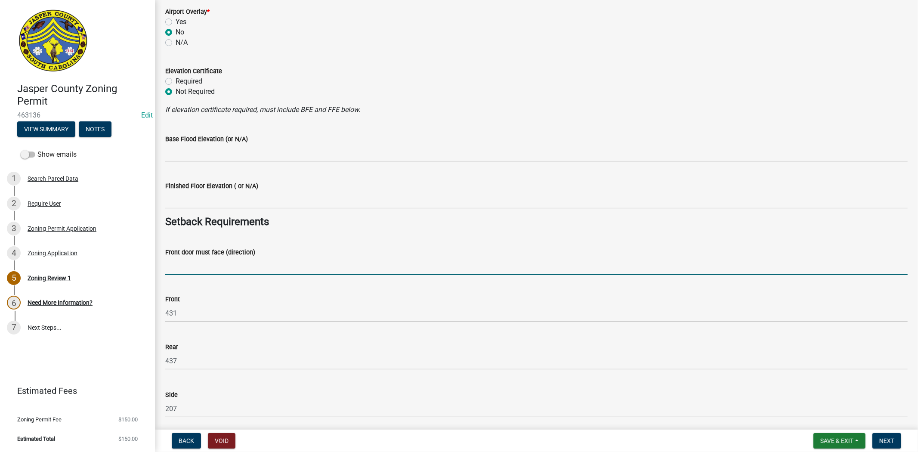
drag, startPoint x: 174, startPoint y: 269, endPoint x: 236, endPoint y: 274, distance: 61.7
click at [174, 269] on input "Front door must face (direction)" at bounding box center [536, 266] width 742 height 18
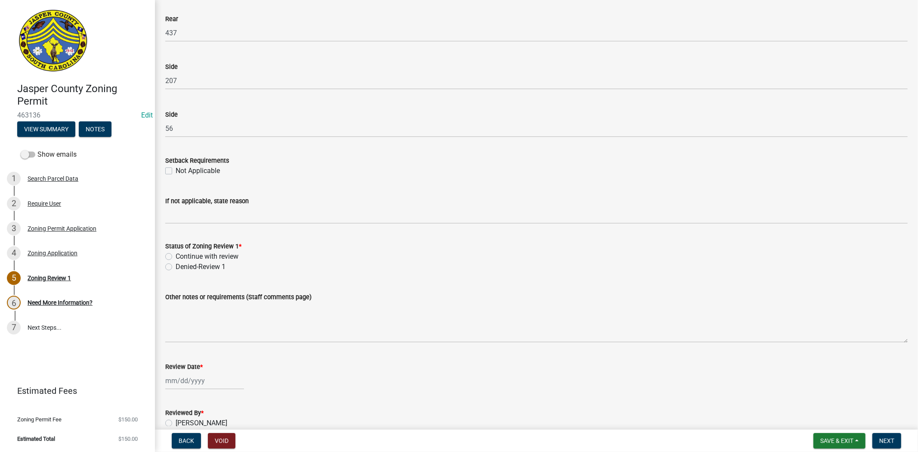
scroll to position [1369, 0]
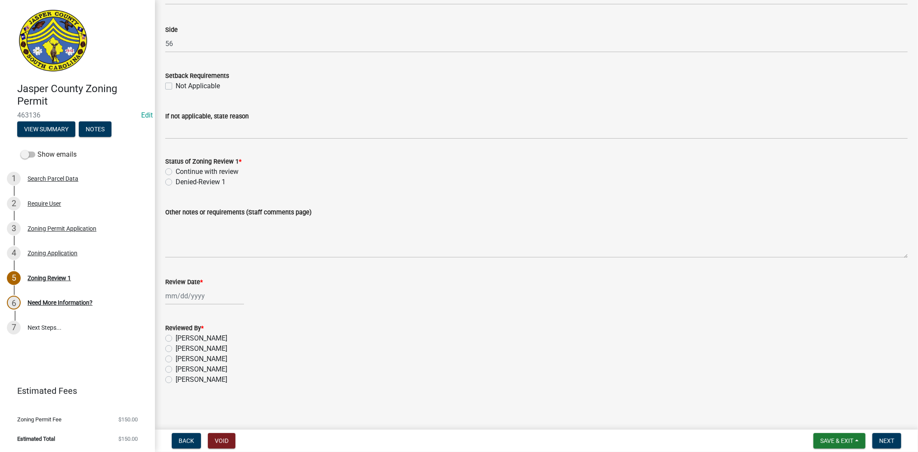
type input "Sardis rd"
drag, startPoint x: 170, startPoint y: 173, endPoint x: 191, endPoint y: 184, distance: 24.1
click at [176, 173] on label "Continue with review" at bounding box center [207, 172] width 63 height 10
click at [176, 172] on input "Continue with review" at bounding box center [179, 170] width 6 height 6
radio input "true"
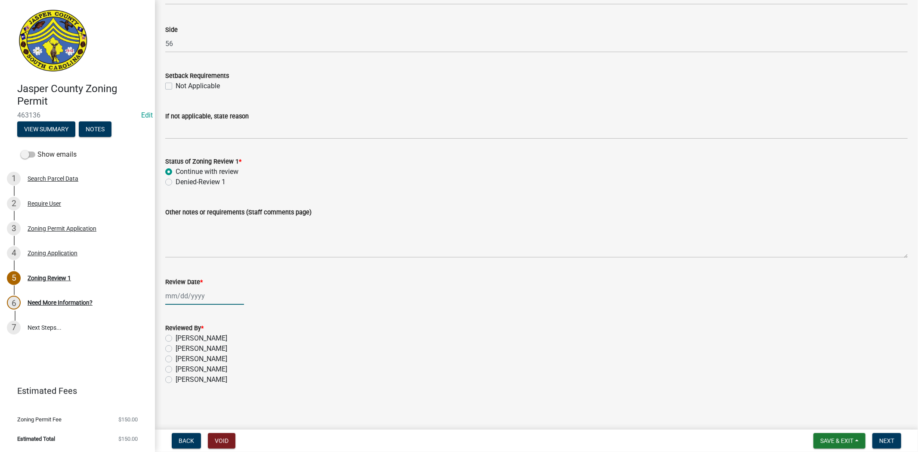
click at [179, 296] on div at bounding box center [204, 296] width 79 height 18
select select "8"
select select "2025"
click at [217, 368] on div "14" at bounding box center [215, 369] width 14 height 14
type input "[DATE]"
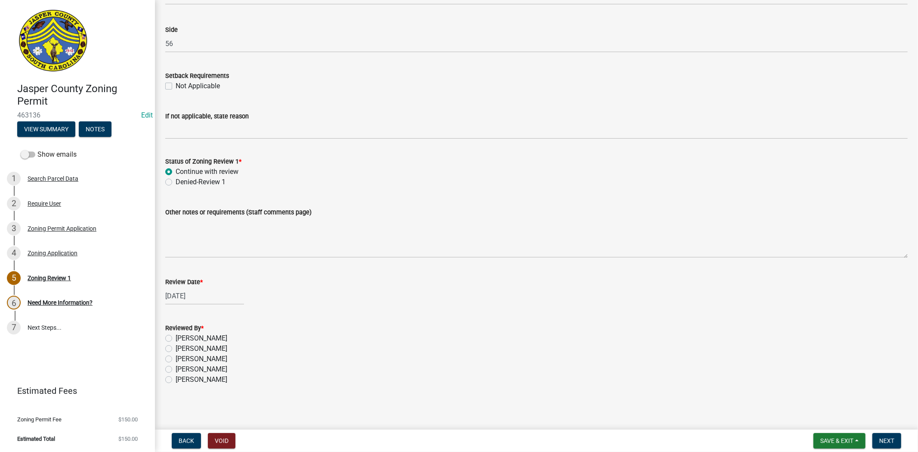
click at [176, 337] on label "[PERSON_NAME]" at bounding box center [202, 338] width 52 height 10
click at [176, 337] on input "[PERSON_NAME]" at bounding box center [179, 336] width 6 height 6
radio input "true"
click at [888, 439] on span "Next" at bounding box center [886, 440] width 15 height 7
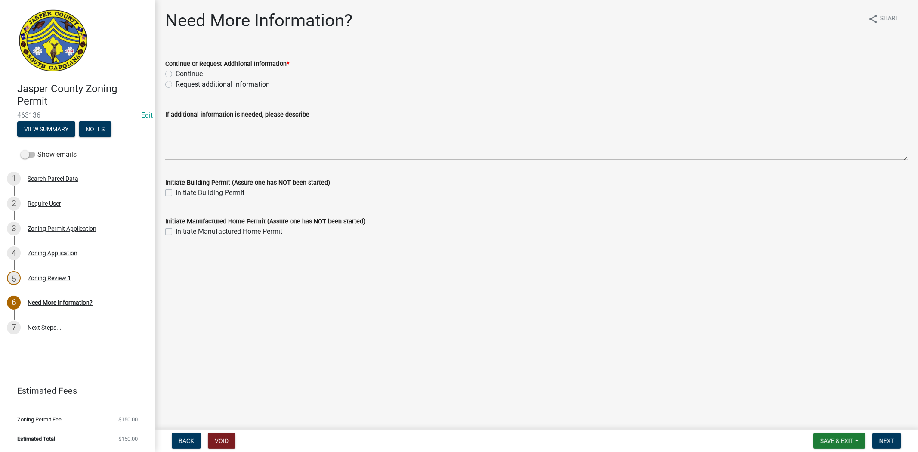
click at [176, 74] on label "Continue" at bounding box center [189, 74] width 27 height 10
click at [176, 74] on input "Continue" at bounding box center [179, 72] width 6 height 6
radio input "true"
click at [885, 444] on button "Next" at bounding box center [886, 440] width 29 height 15
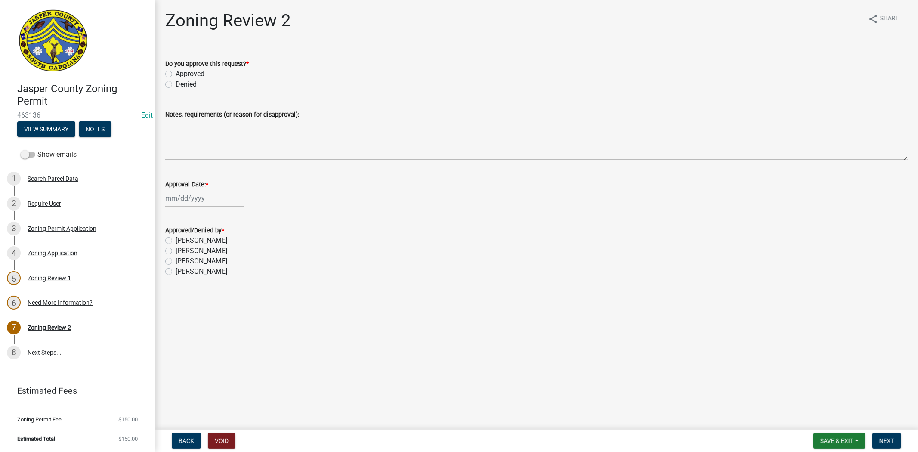
click at [176, 72] on label "Approved" at bounding box center [190, 74] width 29 height 10
click at [176, 72] on input "Approved" at bounding box center [179, 72] width 6 height 6
radio input "true"
select select "8"
select select "2025"
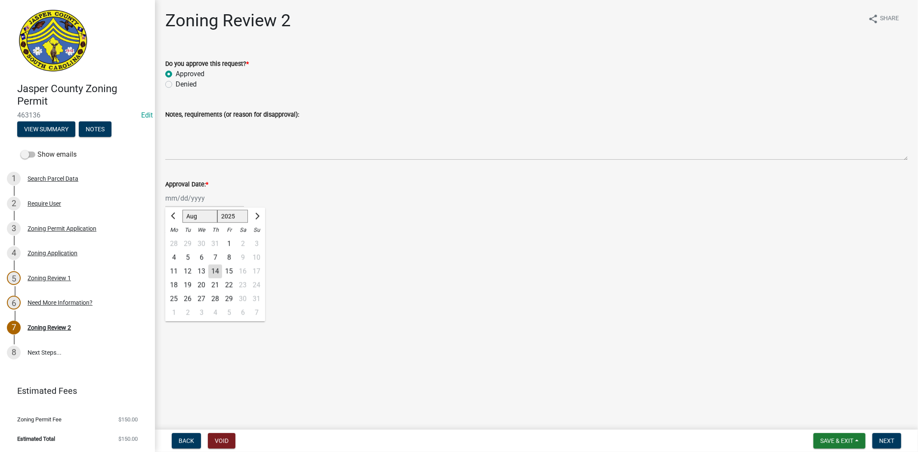
click at [182, 200] on div "Jan Feb Mar Apr May Jun Jul Aug Sep Oct Nov Dec 1525 1526 1527 1528 1529 1530 1…" at bounding box center [204, 198] width 79 height 18
click at [211, 268] on div "14" at bounding box center [215, 271] width 14 height 14
type input "[DATE]"
click at [176, 270] on label "[PERSON_NAME]" at bounding box center [202, 271] width 52 height 10
click at [176, 270] on input "[PERSON_NAME]" at bounding box center [179, 269] width 6 height 6
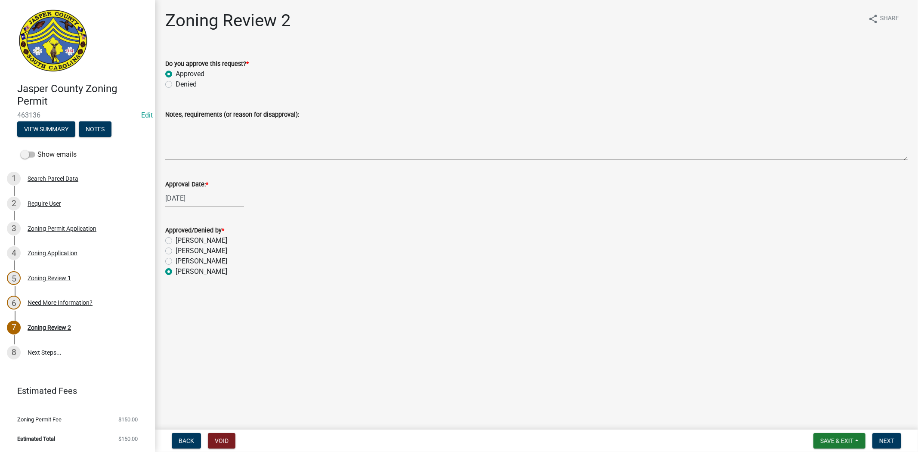
radio input "true"
click at [884, 439] on span "Next" at bounding box center [886, 440] width 15 height 7
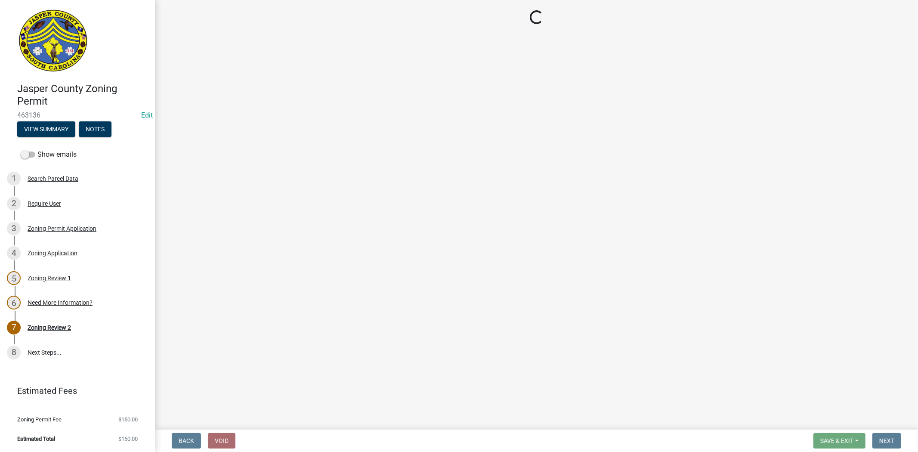
select select "3: 3"
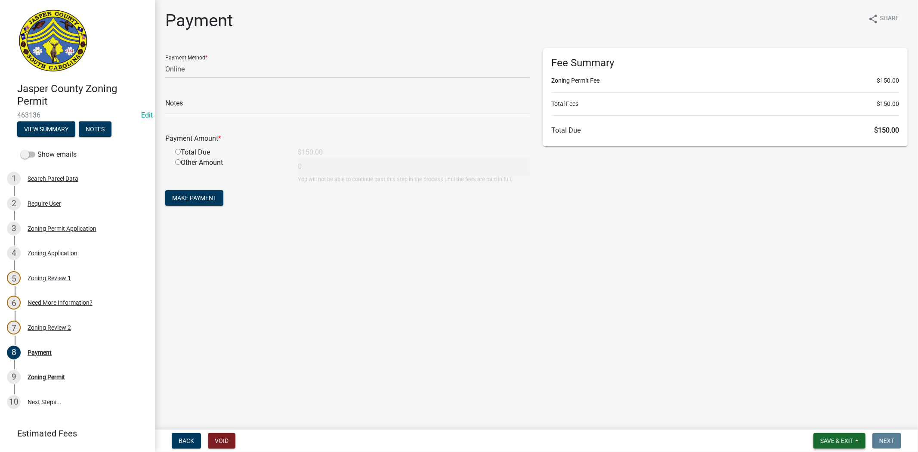
click at [837, 444] on button "Save & Exit" at bounding box center [839, 440] width 52 height 15
click at [829, 421] on button "Save & Exit" at bounding box center [830, 418] width 69 height 21
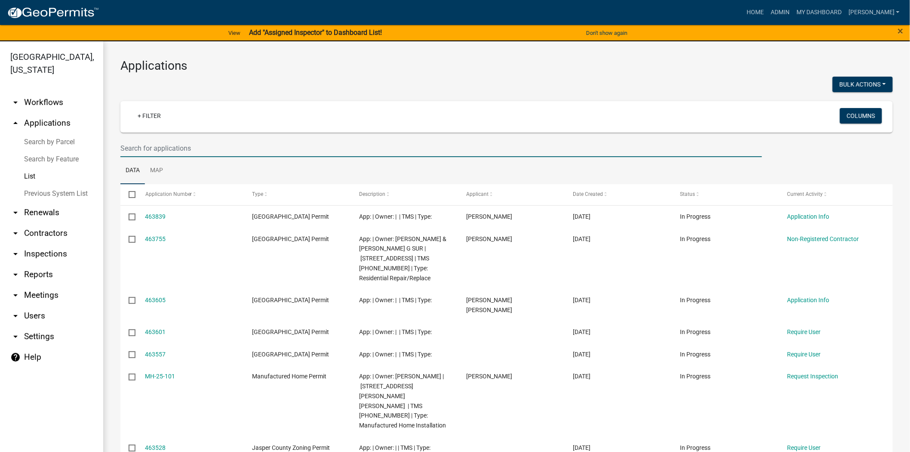
paste input "[PHONE_NUMBER]"
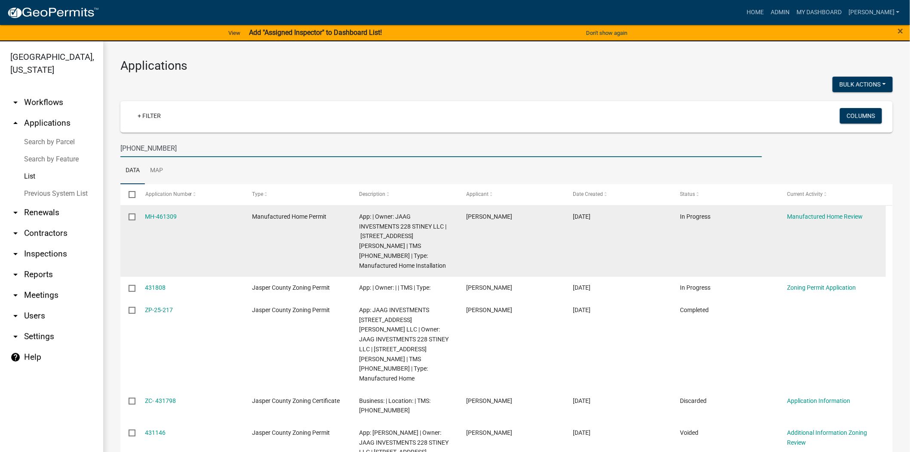
scroll to position [48, 0]
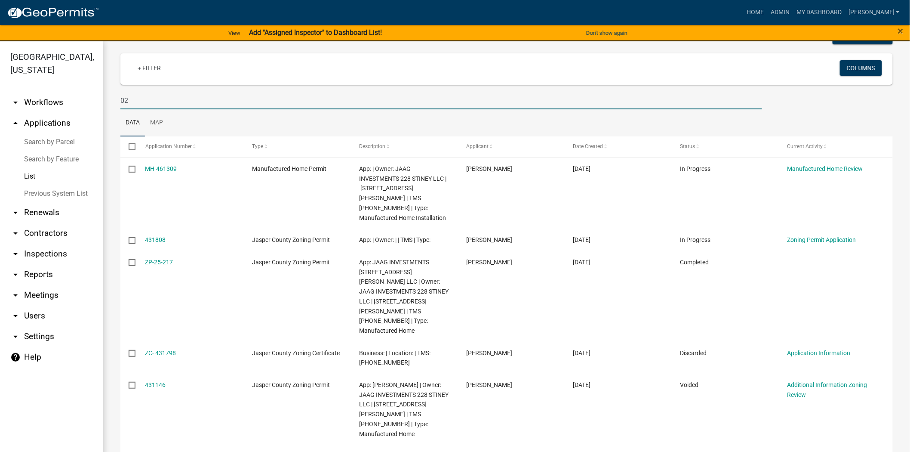
type input "0"
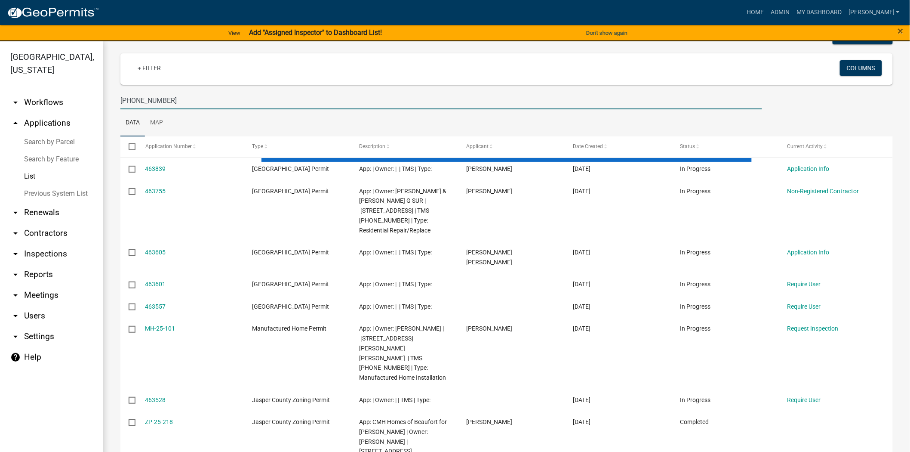
type input "[PHONE_NUMBER]"
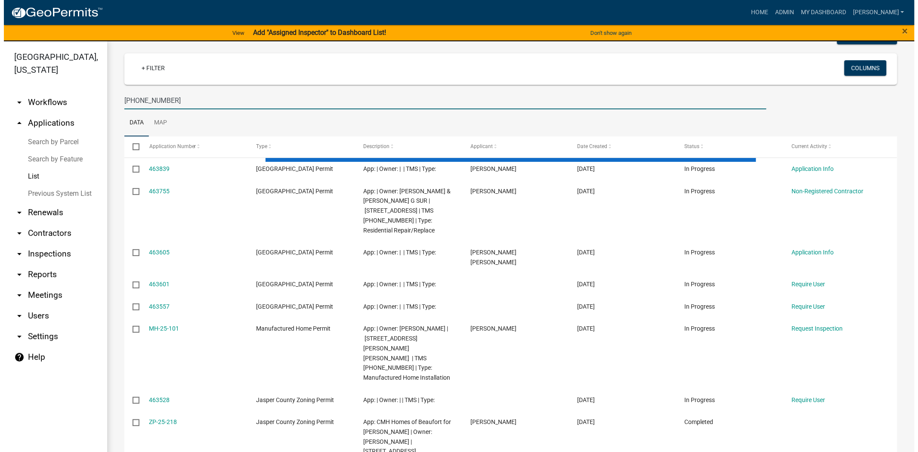
scroll to position [0, 0]
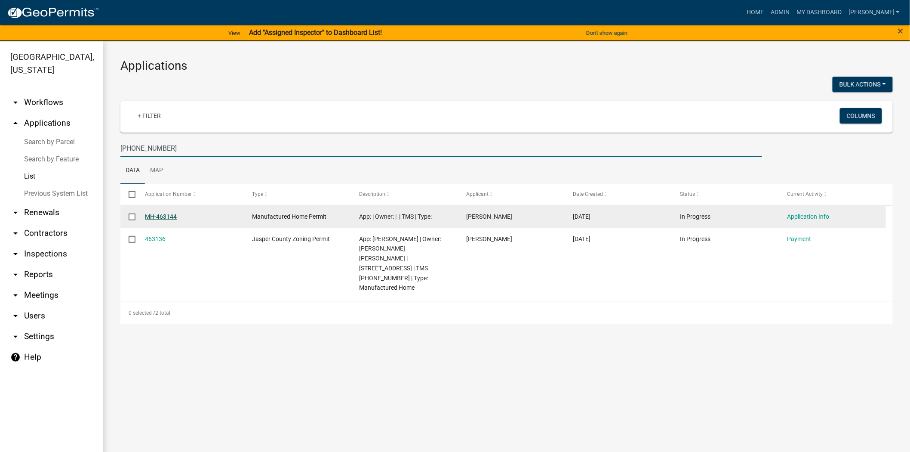
click at [163, 219] on link "MH-463144" at bounding box center [161, 216] width 32 height 7
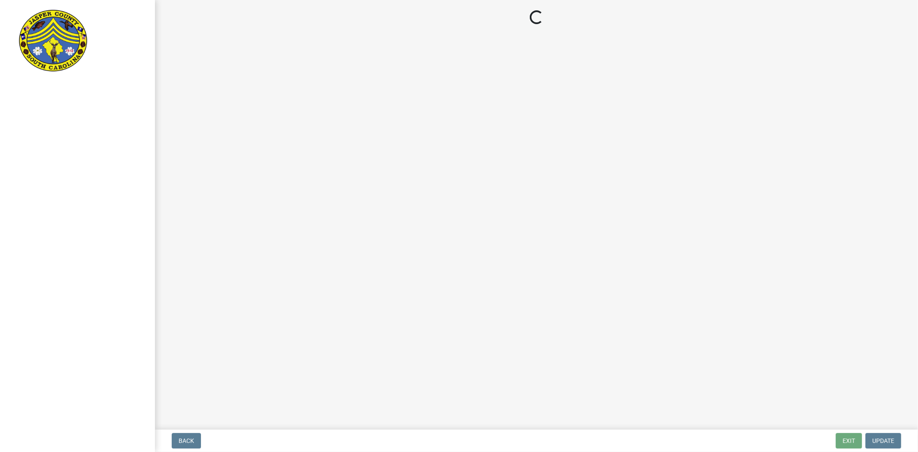
select select "00748aa1-56c2-4786-b7ff-9b3cb1d8d455"
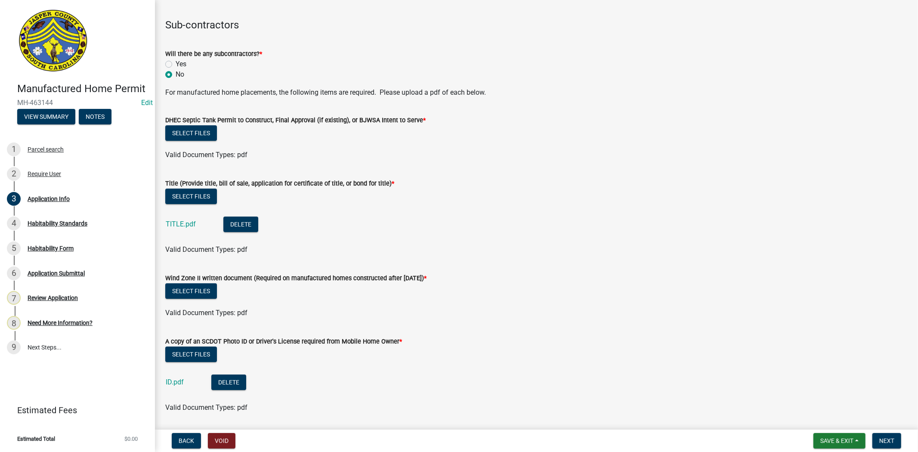
scroll to position [2294, 0]
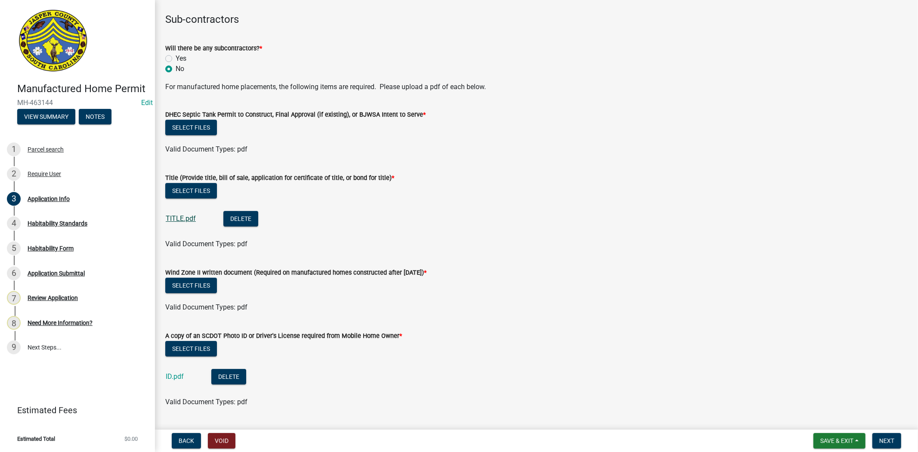
click at [171, 219] on link "TITLE.pdf" at bounding box center [181, 218] width 30 height 8
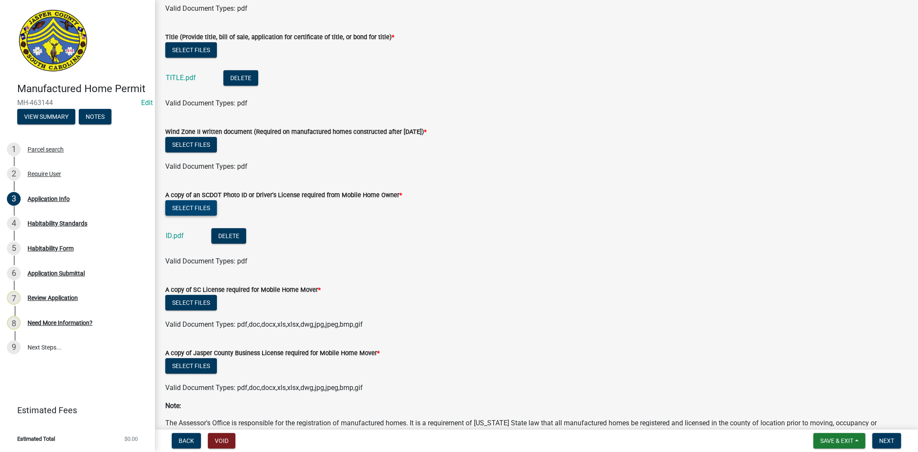
scroll to position [2438, 0]
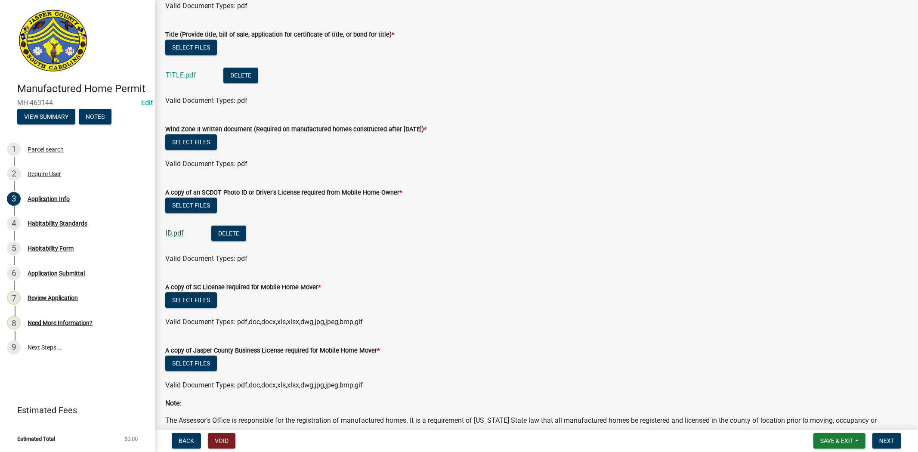
click at [170, 232] on link "ID.pdf" at bounding box center [175, 233] width 18 height 8
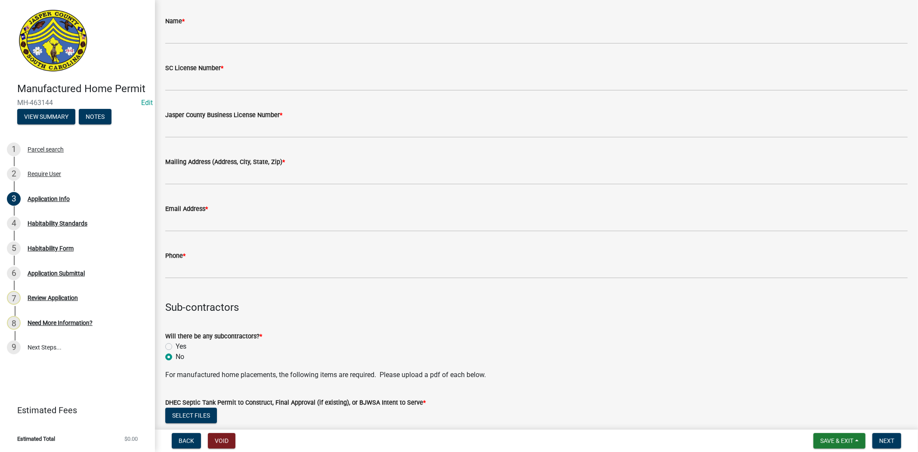
scroll to position [2007, 0]
click at [827, 445] on button "Save & Exit" at bounding box center [839, 440] width 52 height 15
click at [812, 418] on button "Save & Exit" at bounding box center [830, 418] width 69 height 21
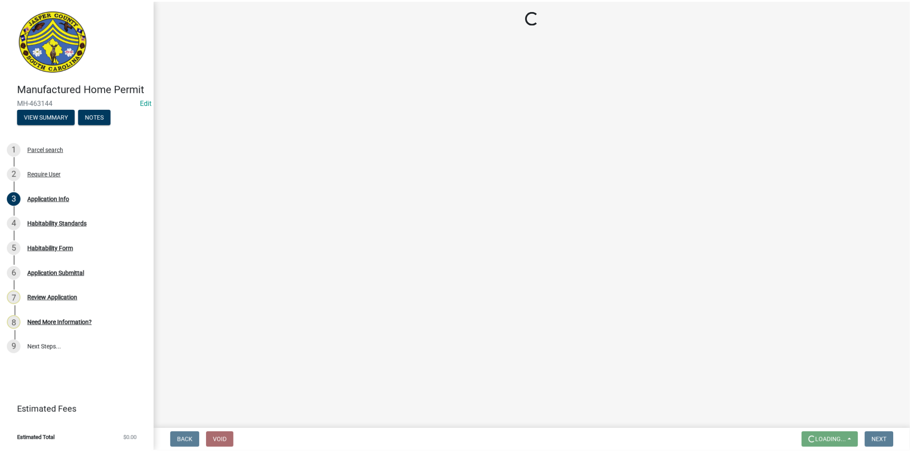
scroll to position [0, 0]
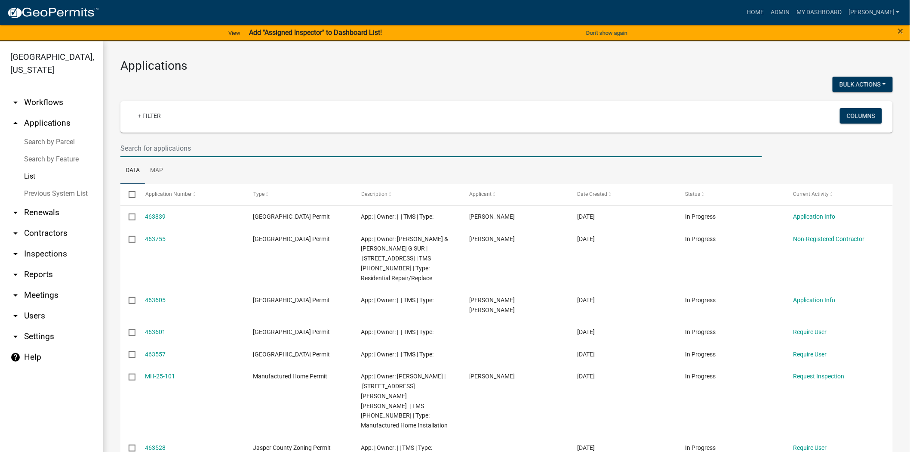
click at [148, 144] on input "text" at bounding box center [441, 148] width 642 height 18
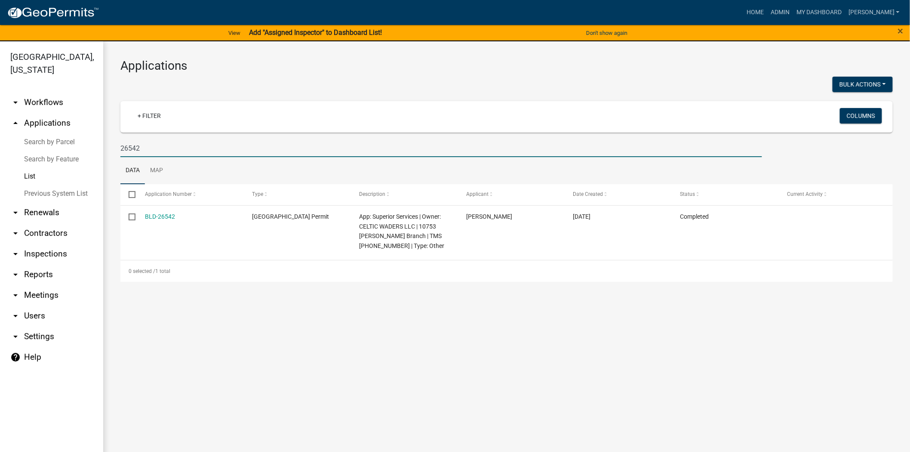
click at [157, 141] on input "26542" at bounding box center [441, 148] width 642 height 18
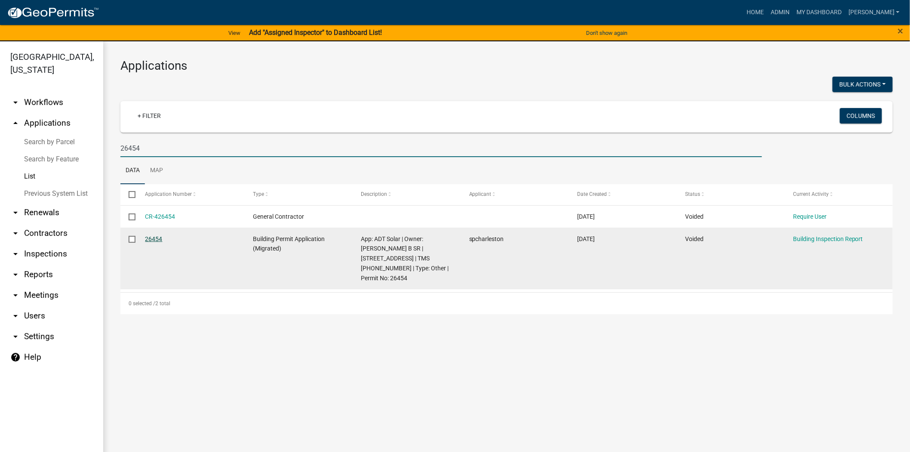
type input "26454"
click at [155, 239] on link "26454" at bounding box center [153, 238] width 17 height 7
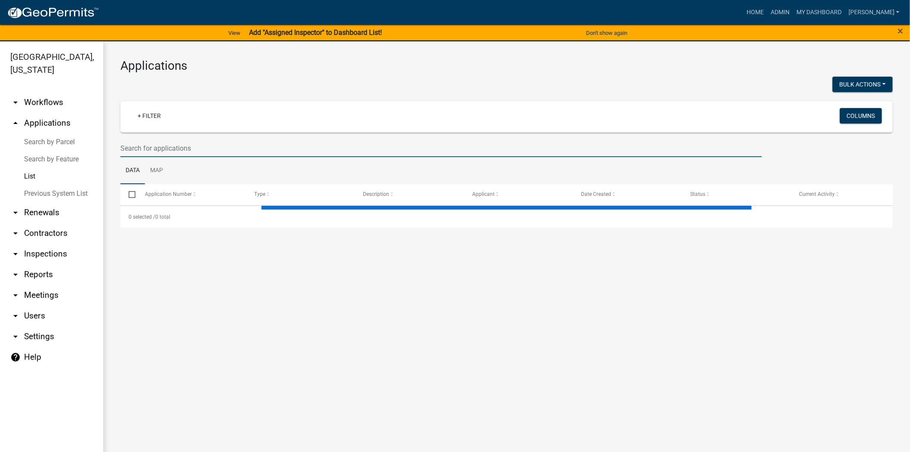
click at [153, 144] on input "text" at bounding box center [441, 148] width 642 height 18
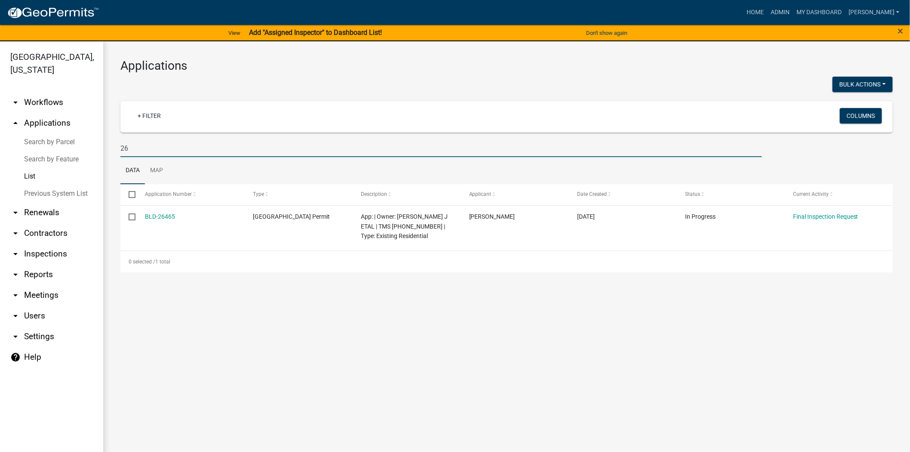
type input "2"
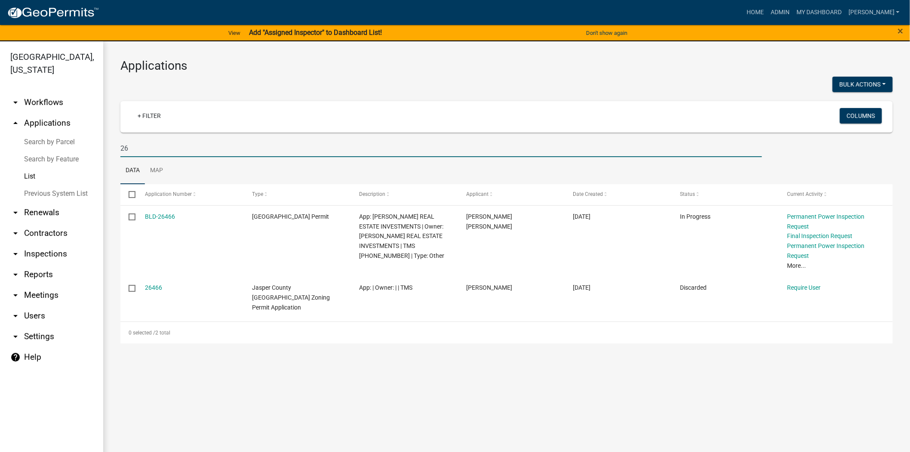
type input "2"
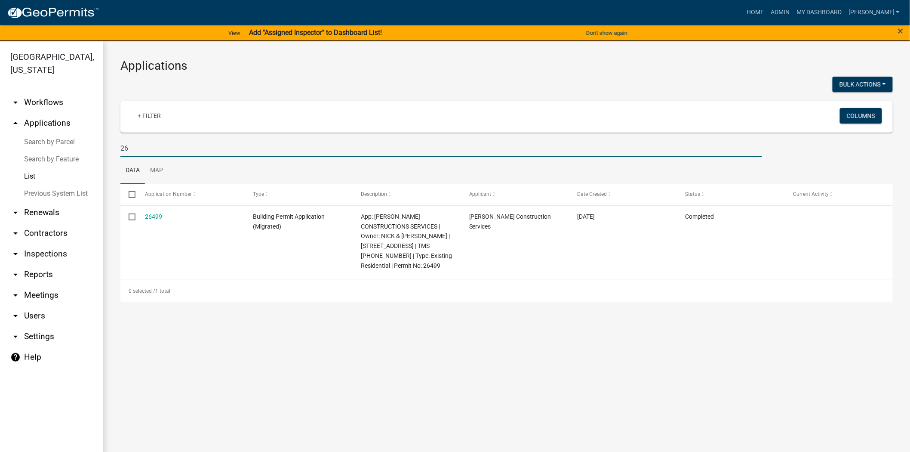
type input "2"
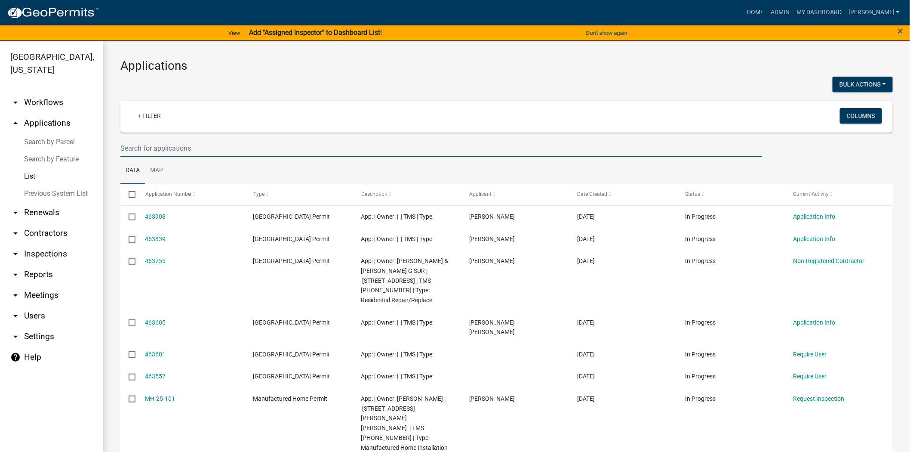
click at [170, 150] on input "text" at bounding box center [441, 148] width 642 height 18
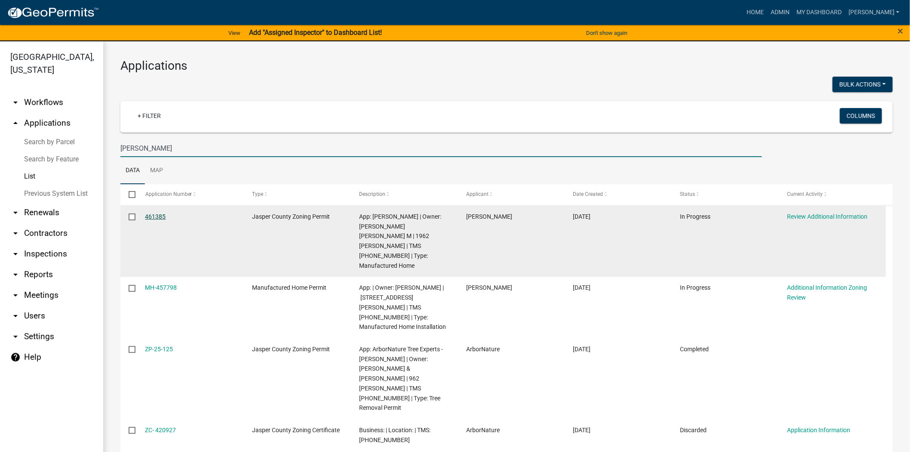
type input "floyd"
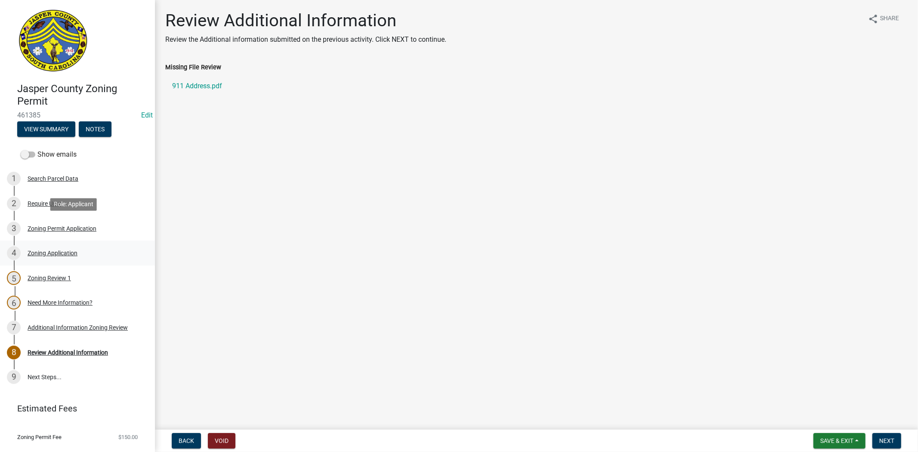
drag, startPoint x: 26, startPoint y: 235, endPoint x: 120, endPoint y: 259, distance: 97.0
click at [26, 235] on link "3 Zoning Permit Application" at bounding box center [77, 228] width 155 height 25
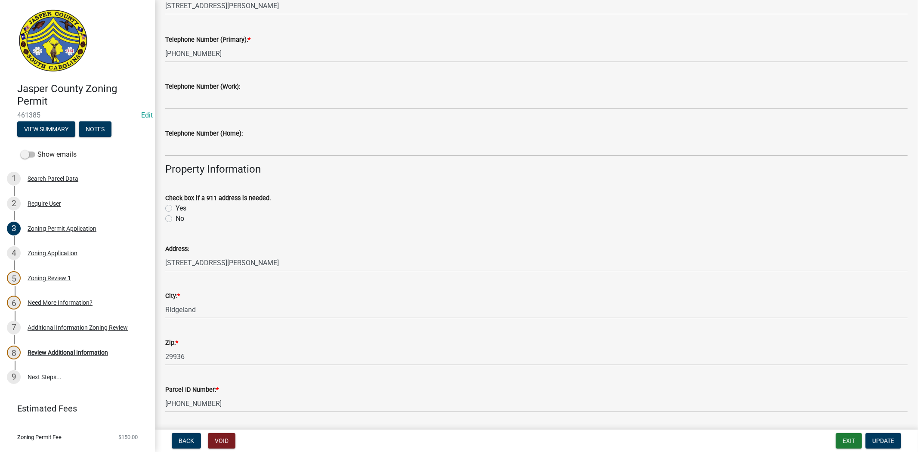
scroll to position [287, 0]
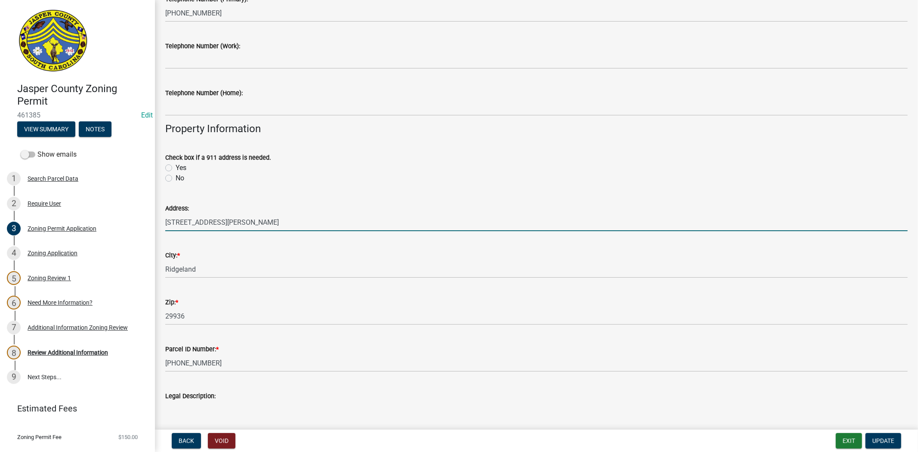
click at [179, 221] on input "[STREET_ADDRESS][PERSON_NAME]" at bounding box center [536, 222] width 742 height 18
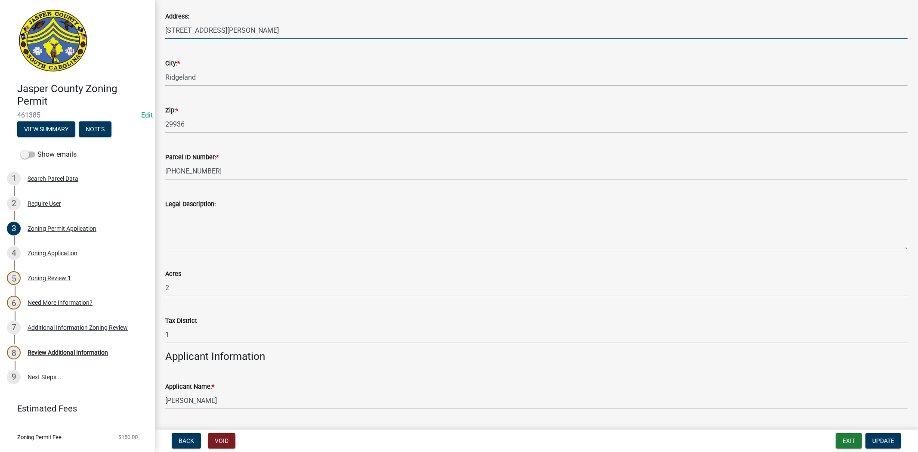
scroll to position [478, 0]
type input "[STREET_ADDRESS][PERSON_NAME]"
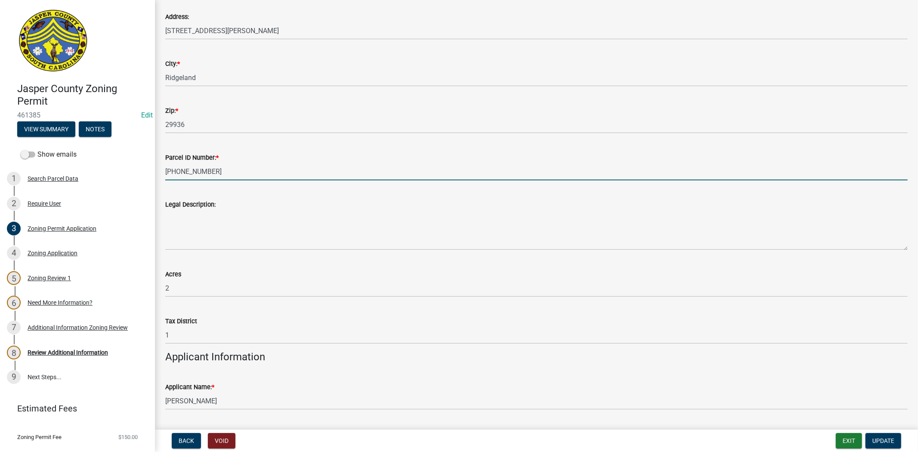
click at [166, 171] on input "[PHONE_NUMBER]" at bounding box center [536, 172] width 742 height 18
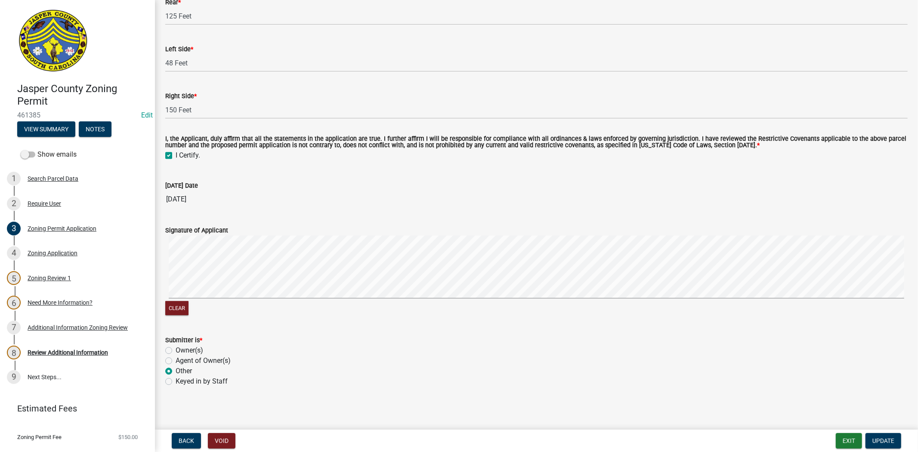
scroll to position [1971, 0]
type input "portion of [PHONE_NUMBER]"
click at [882, 437] on span "Update" at bounding box center [883, 440] width 22 height 7
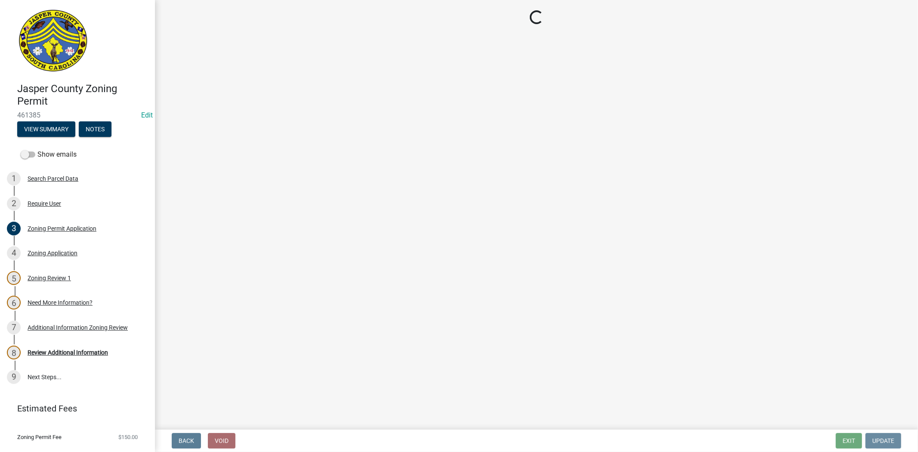
scroll to position [0, 0]
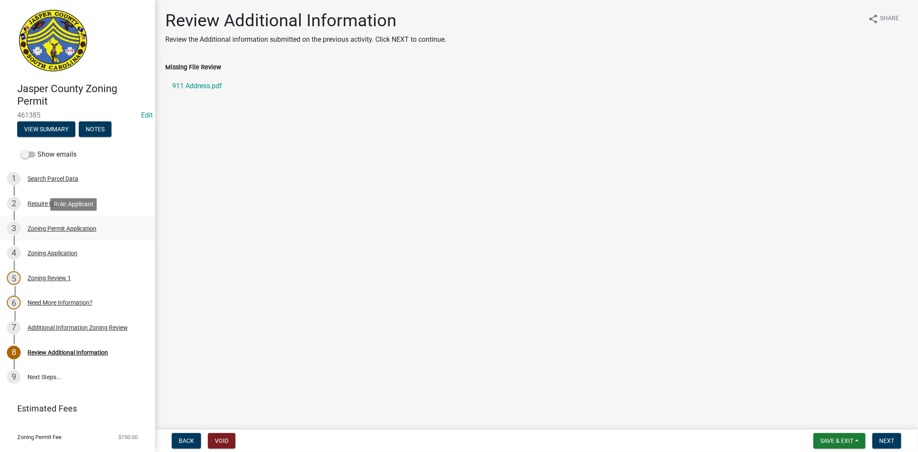
click at [41, 218] on link "3 Zoning Permit Application" at bounding box center [77, 228] width 155 height 25
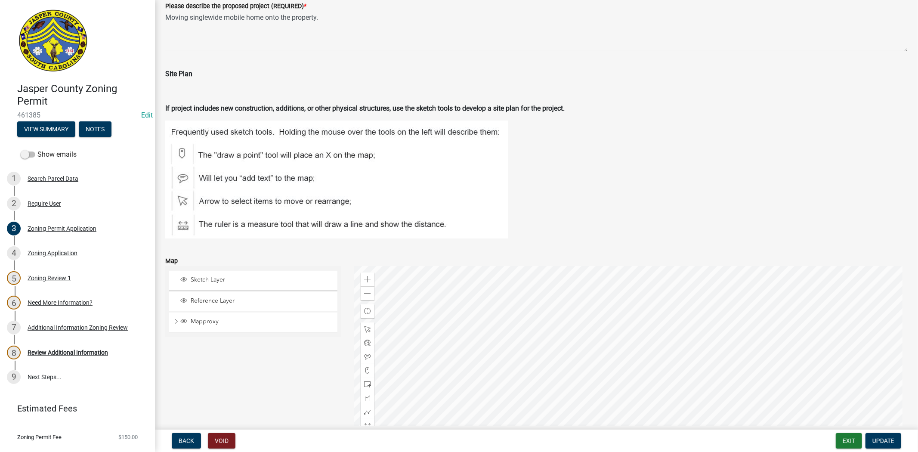
scroll to position [1625, 0]
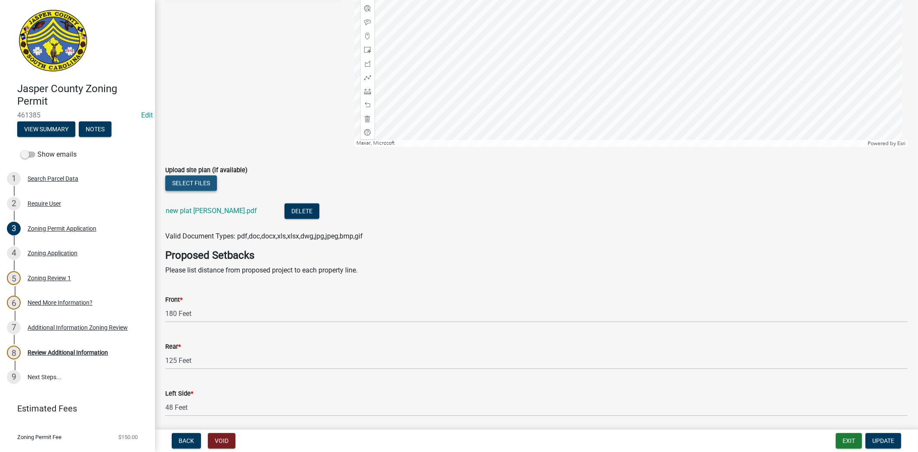
click at [184, 181] on button "Select files" at bounding box center [191, 182] width 52 height 15
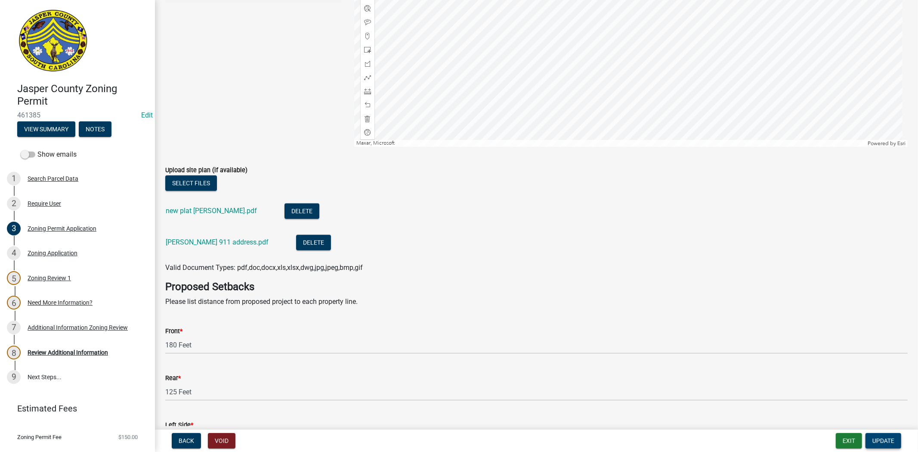
click at [876, 437] on span "Update" at bounding box center [883, 440] width 22 height 7
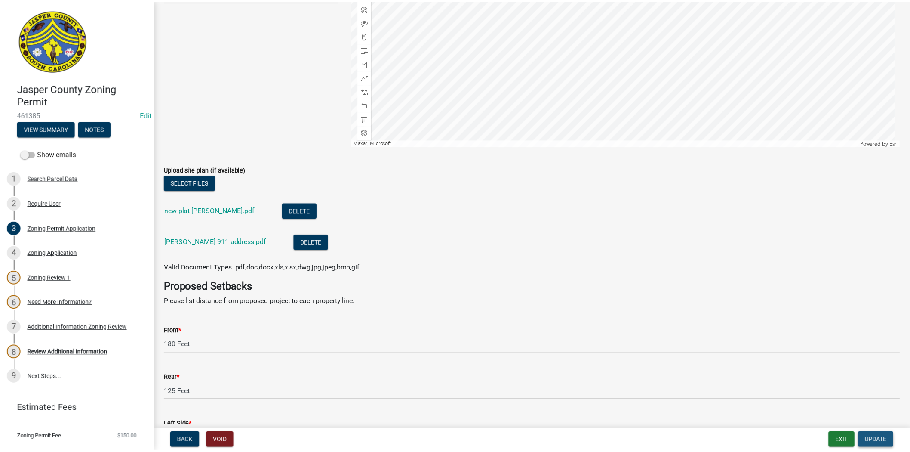
scroll to position [0, 0]
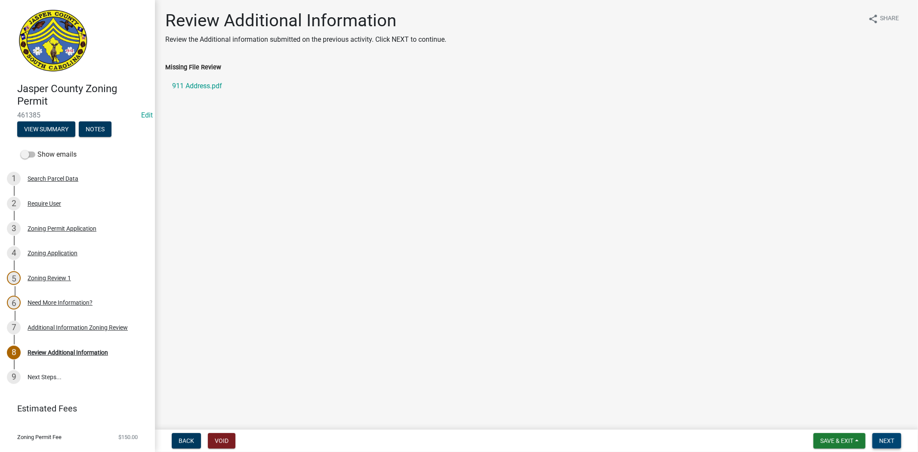
click at [880, 437] on span "Next" at bounding box center [886, 440] width 15 height 7
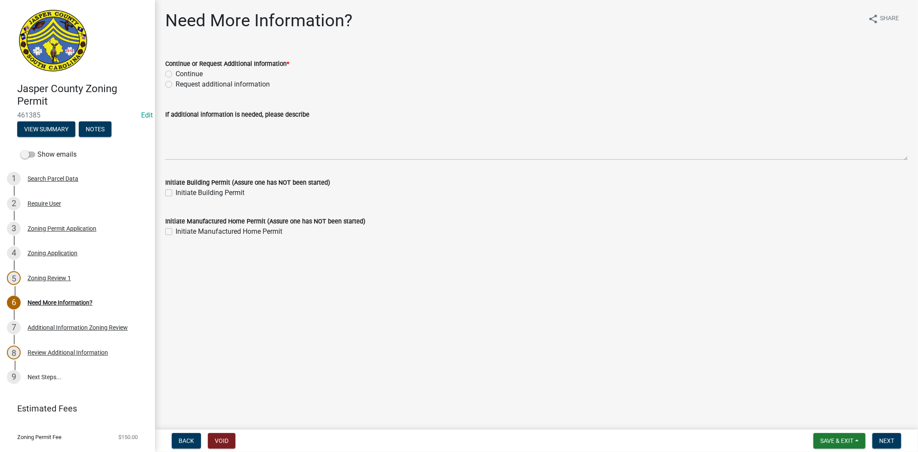
click at [176, 75] on label "Continue" at bounding box center [189, 74] width 27 height 10
click at [176, 74] on input "Continue" at bounding box center [179, 72] width 6 height 6
radio input "true"
click at [883, 438] on span "Next" at bounding box center [886, 440] width 15 height 7
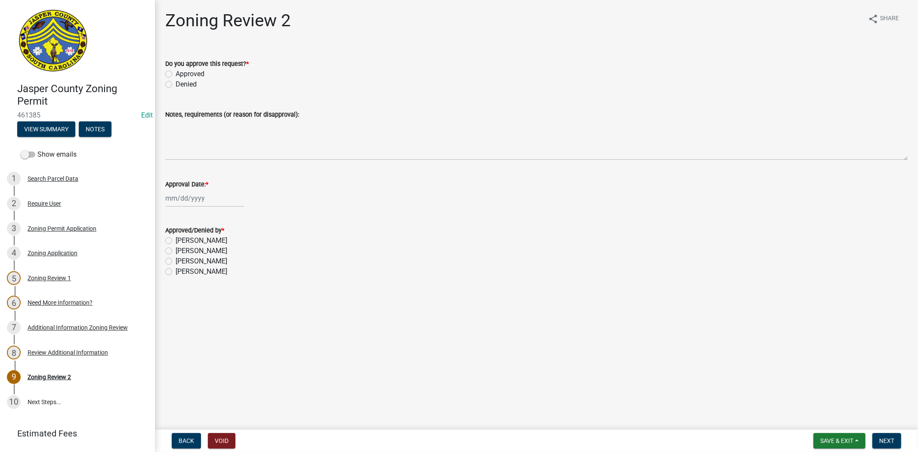
click at [176, 72] on label "Approved" at bounding box center [190, 74] width 29 height 10
click at [176, 72] on input "Approved" at bounding box center [179, 72] width 6 height 6
radio input "true"
select select "8"
select select "2025"
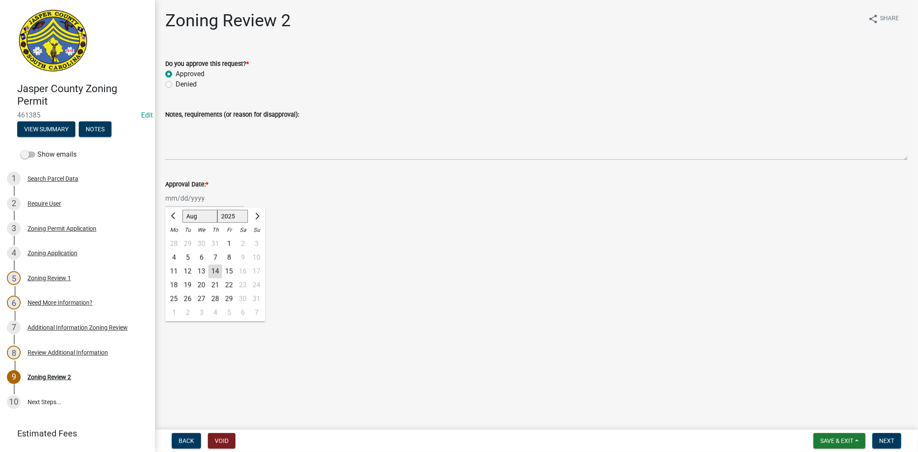
click at [194, 197] on div "[PERSON_NAME] Feb Mar Apr [PERSON_NAME][DATE] Oct Nov [DATE] 1526 1527 1528 152…" at bounding box center [204, 198] width 79 height 18
click at [216, 265] on div "14" at bounding box center [215, 271] width 14 height 14
type input "[DATE]"
click at [176, 269] on label "[PERSON_NAME]" at bounding box center [202, 271] width 52 height 10
click at [176, 269] on input "[PERSON_NAME]" at bounding box center [179, 269] width 6 height 6
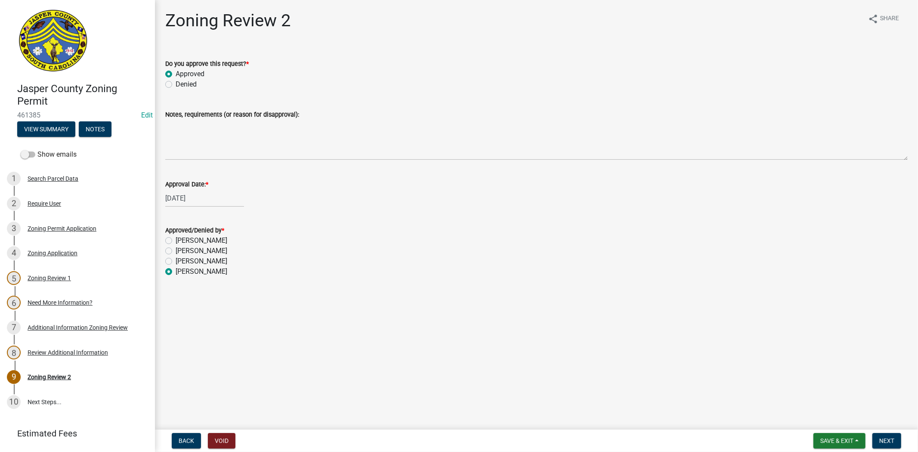
radio input "true"
drag, startPoint x: 887, startPoint y: 435, endPoint x: 897, endPoint y: 426, distance: 13.1
click at [887, 435] on button "Next" at bounding box center [886, 440] width 29 height 15
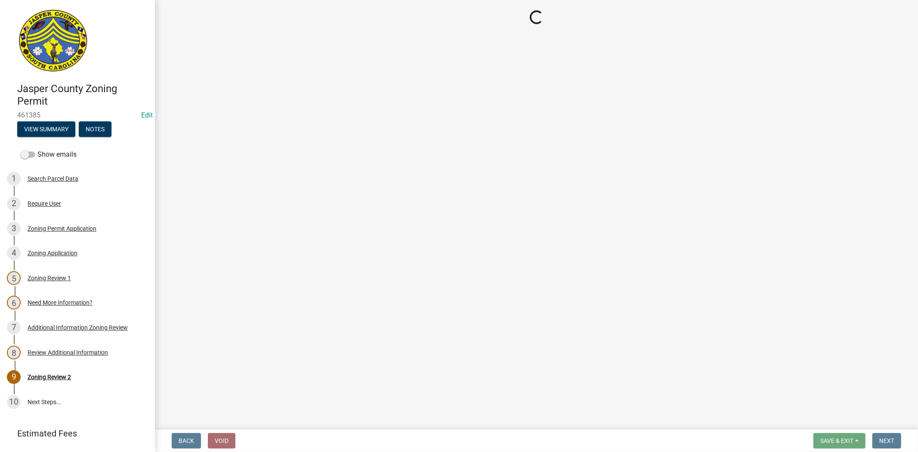
select select "3: 3"
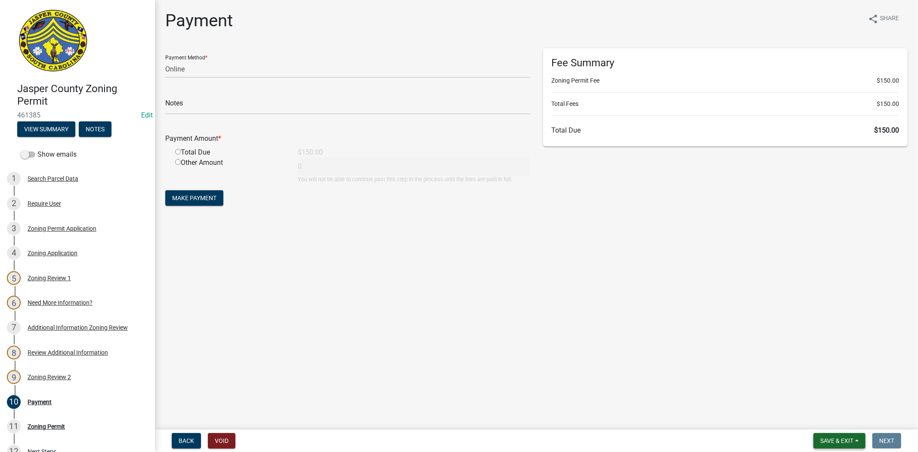
click at [823, 443] on span "Save & Exit" at bounding box center [836, 440] width 33 height 7
click at [822, 429] on div "Save Save & Exit" at bounding box center [830, 408] width 69 height 48
click at [829, 422] on button "Save & Exit" at bounding box center [830, 418] width 69 height 21
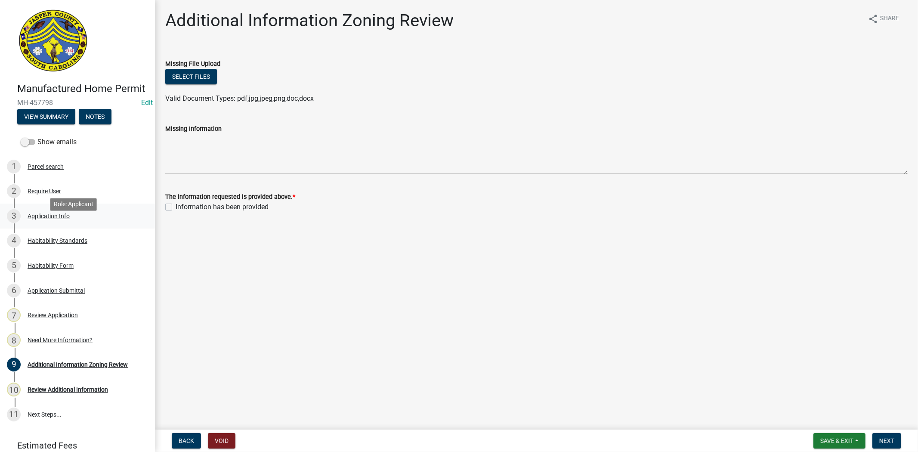
click at [54, 223] on div "3 Application Info" at bounding box center [74, 216] width 134 height 14
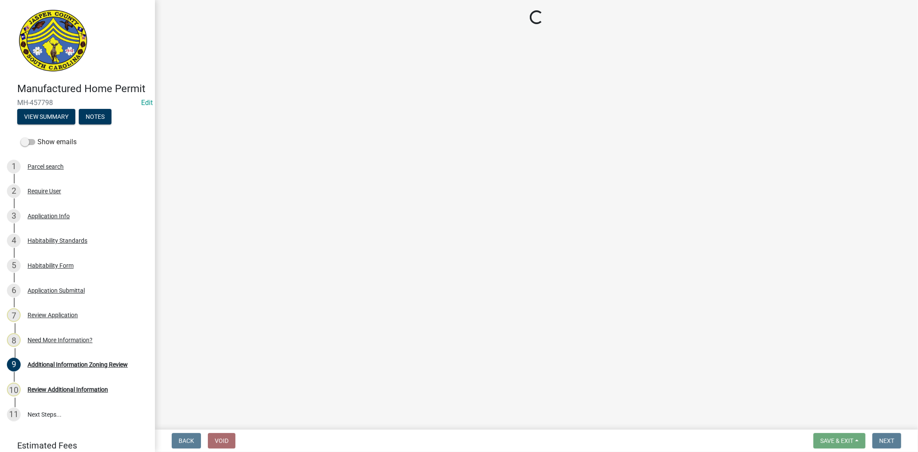
select select "00748aa1-56c2-4786-b7ff-9b3cb1d8d455"
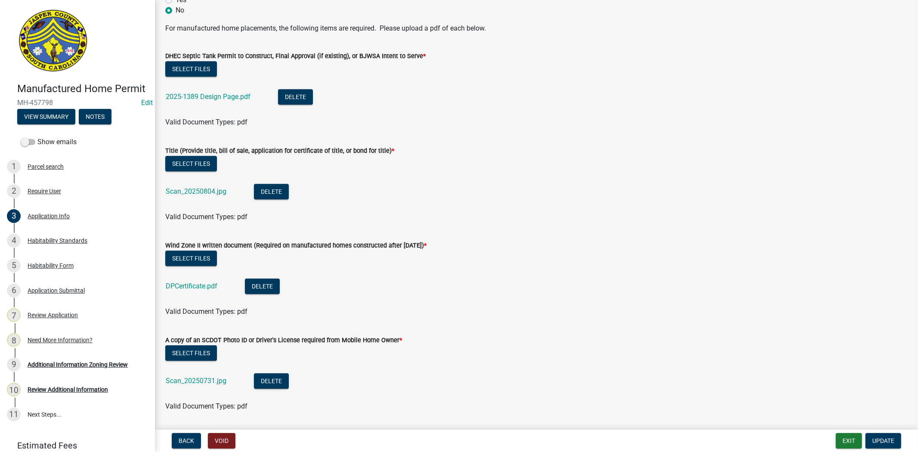
scroll to position [2103, 0]
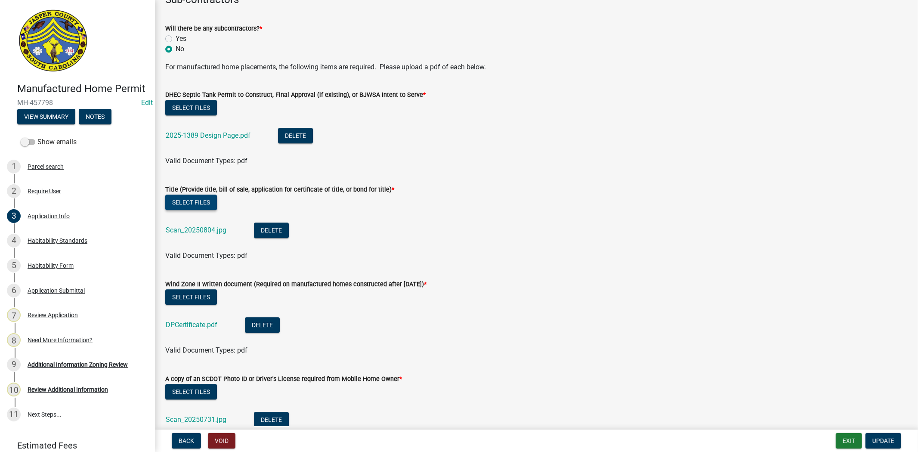
click at [178, 200] on button "Select files" at bounding box center [191, 201] width 52 height 15
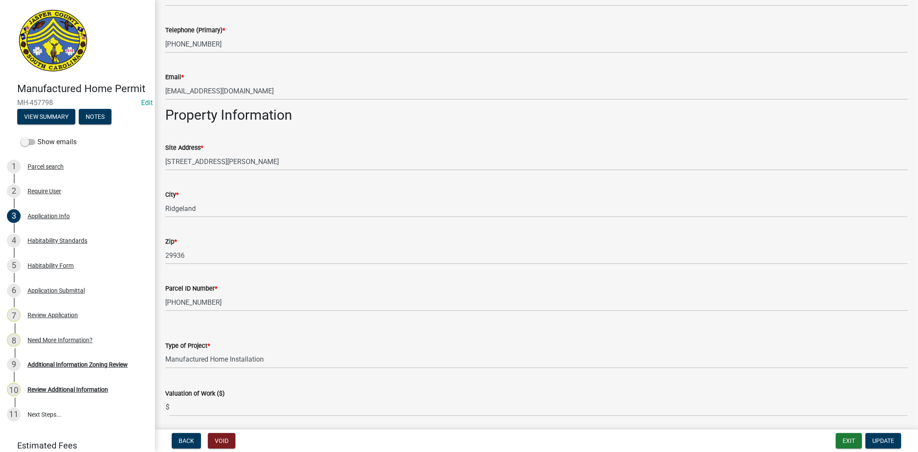
scroll to position [478, 0]
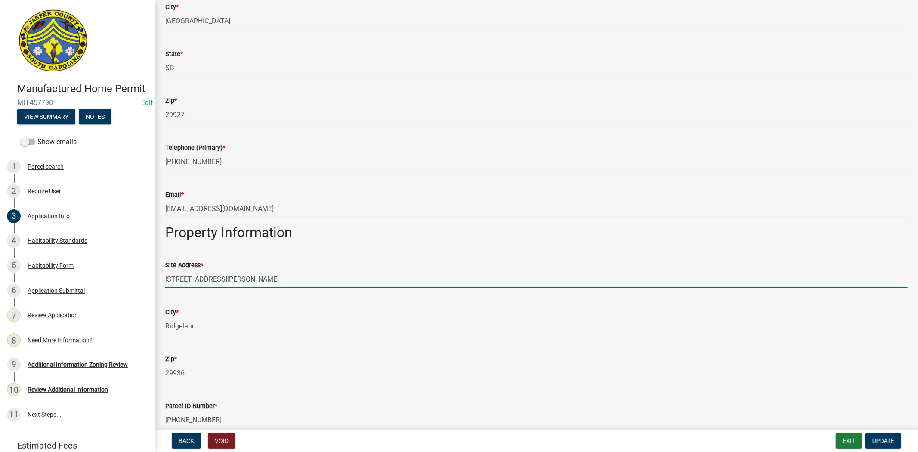
click at [179, 281] on input "[STREET_ADDRESS][PERSON_NAME]" at bounding box center [536, 279] width 742 height 18
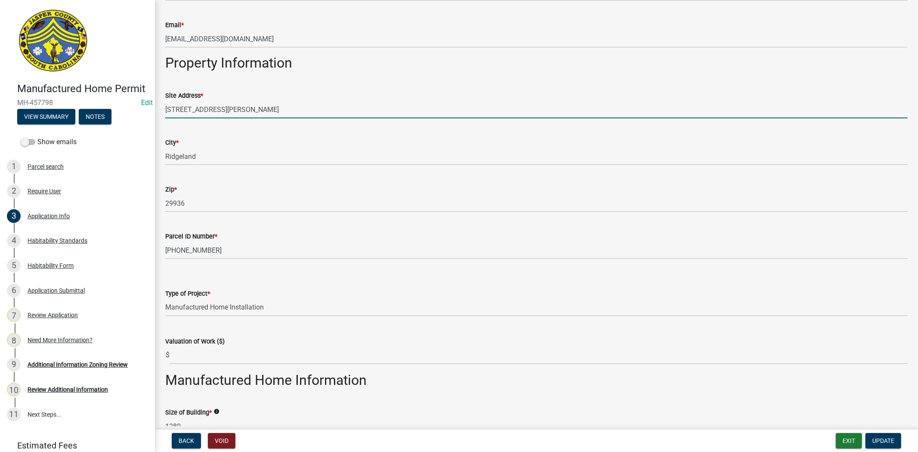
scroll to position [621, 0]
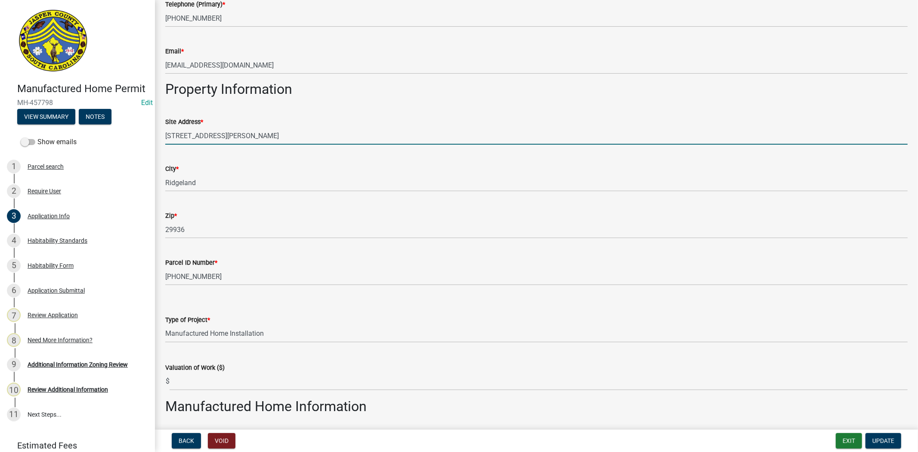
type input "[STREET_ADDRESS][PERSON_NAME]"
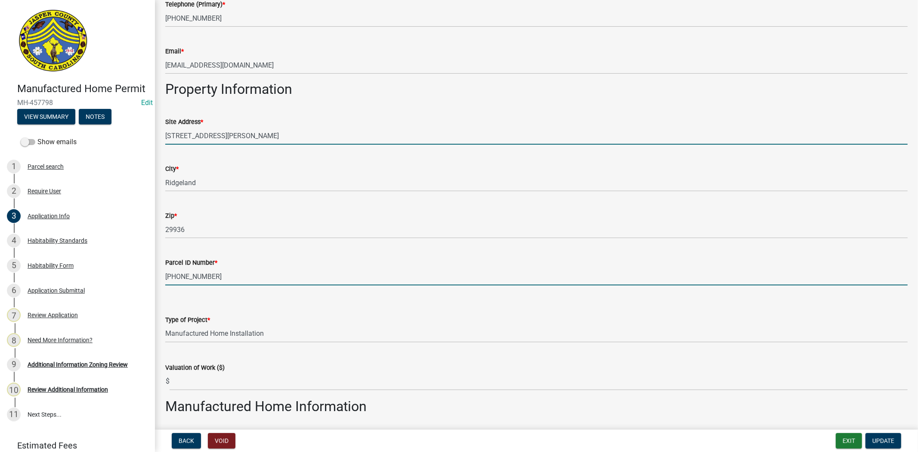
click at [166, 274] on input "[PHONE_NUMBER]" at bounding box center [536, 277] width 742 height 18
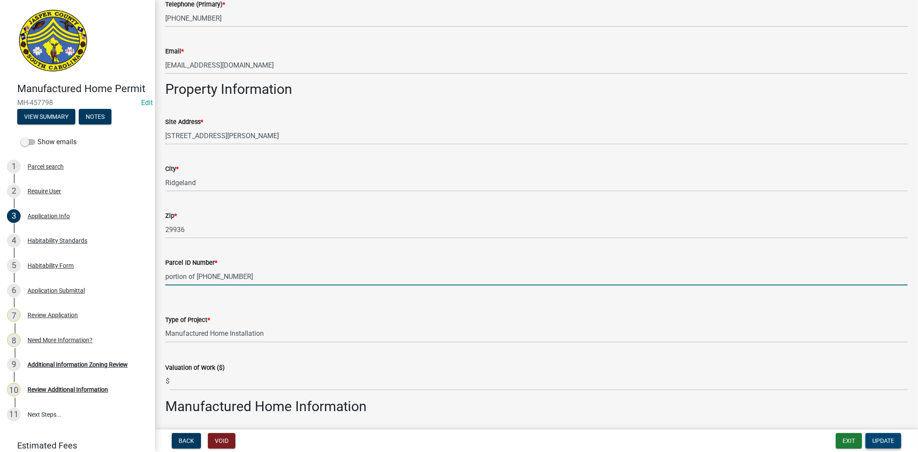
type input "portion of [PHONE_NUMBER]"
click at [890, 442] on span "Update" at bounding box center [883, 440] width 22 height 7
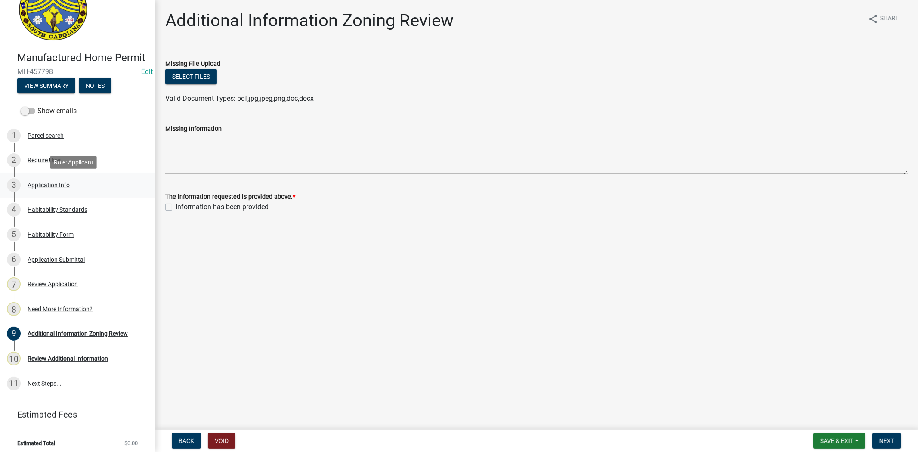
scroll to position [48, 0]
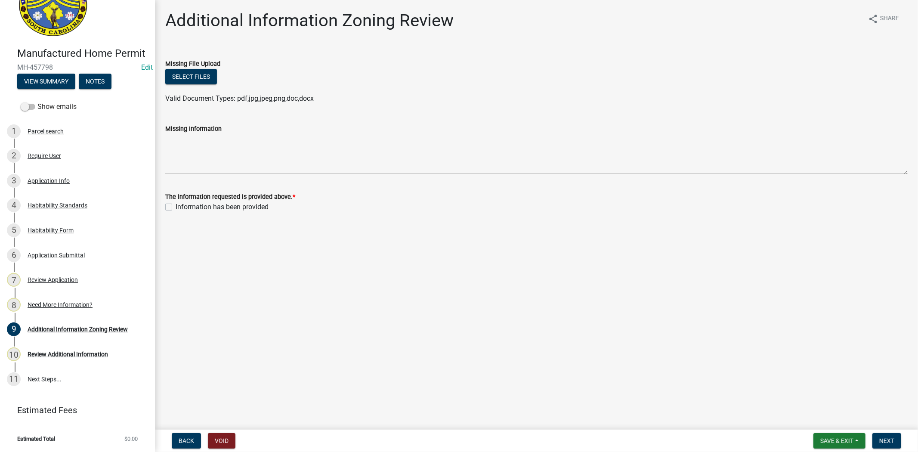
click at [176, 205] on label "Information has been provided" at bounding box center [222, 207] width 93 height 10
click at [176, 205] on input "Information has been provided" at bounding box center [179, 205] width 6 height 6
checkbox input "true"
click at [890, 441] on span "Next" at bounding box center [886, 440] width 15 height 7
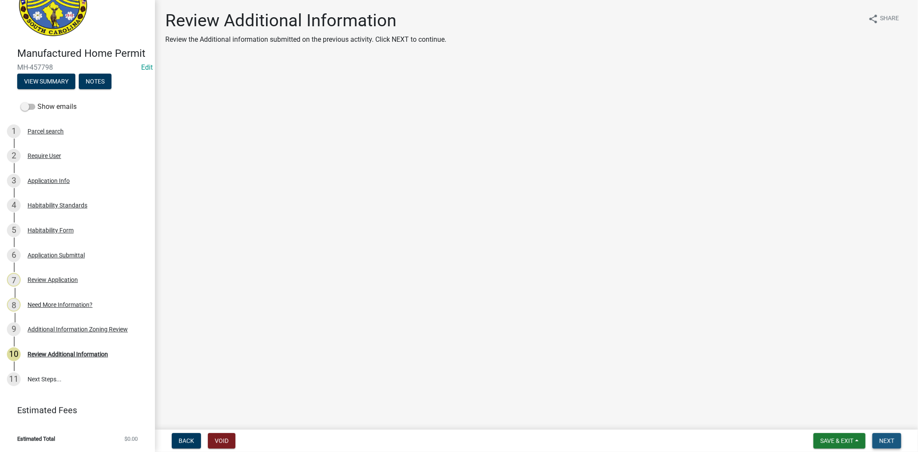
click at [888, 437] on span "Next" at bounding box center [886, 440] width 15 height 7
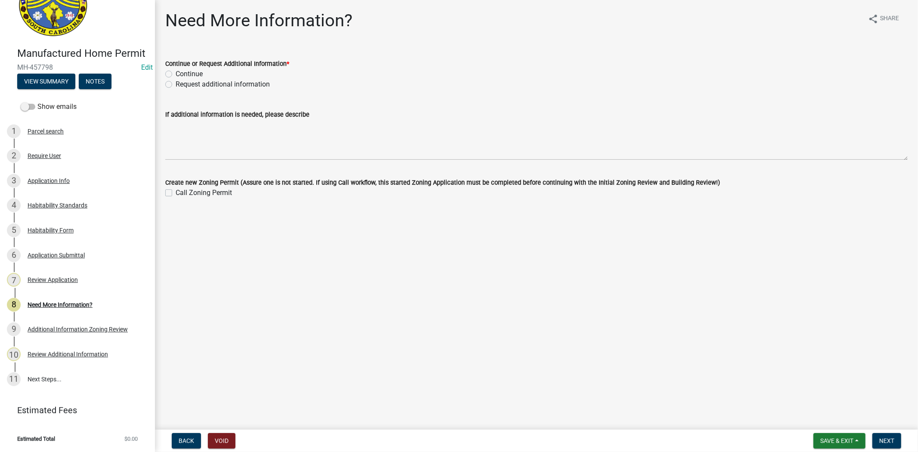
click at [176, 74] on label "Continue" at bounding box center [189, 74] width 27 height 10
click at [176, 74] on input "Continue" at bounding box center [179, 72] width 6 height 6
radio input "true"
click at [882, 445] on button "Next" at bounding box center [886, 440] width 29 height 15
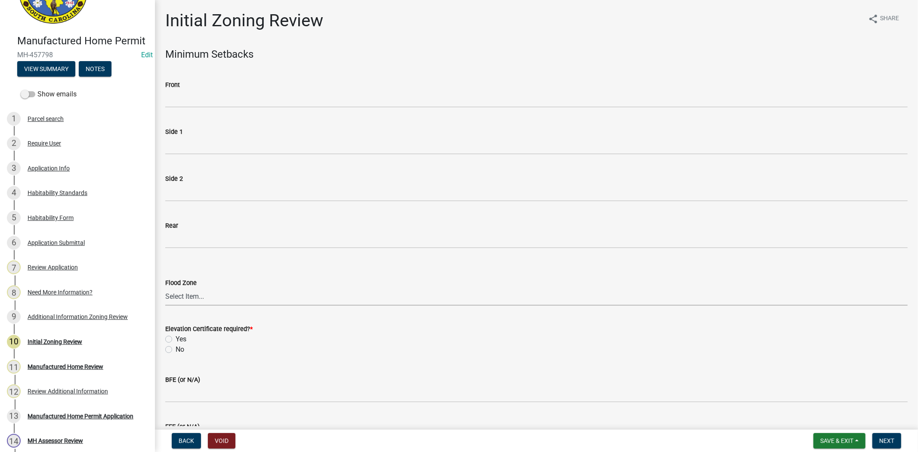
click at [182, 293] on select "Select Item... A AE X Shaded X N/A" at bounding box center [536, 297] width 742 height 18
click at [165, 288] on select "Select Item... A AE X Shaded X N/A" at bounding box center [536, 297] width 742 height 18
select select "61611ad6-14f2-499c-805c-58607f11e2fc"
click at [176, 350] on label "No" at bounding box center [180, 349] width 9 height 10
click at [176, 350] on input "No" at bounding box center [179, 347] width 6 height 6
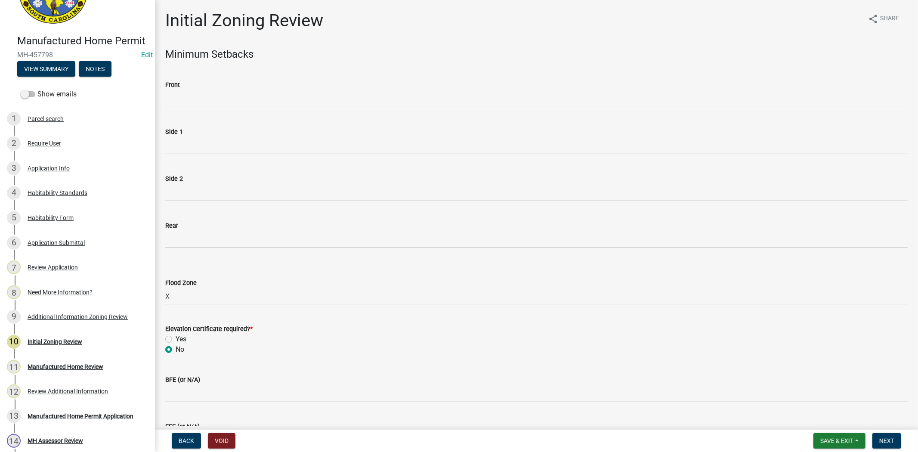
radio input "true"
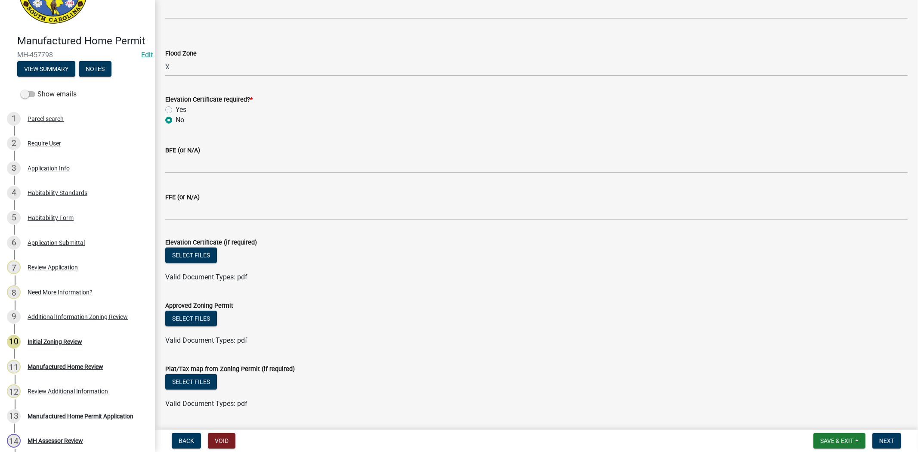
scroll to position [239, 0]
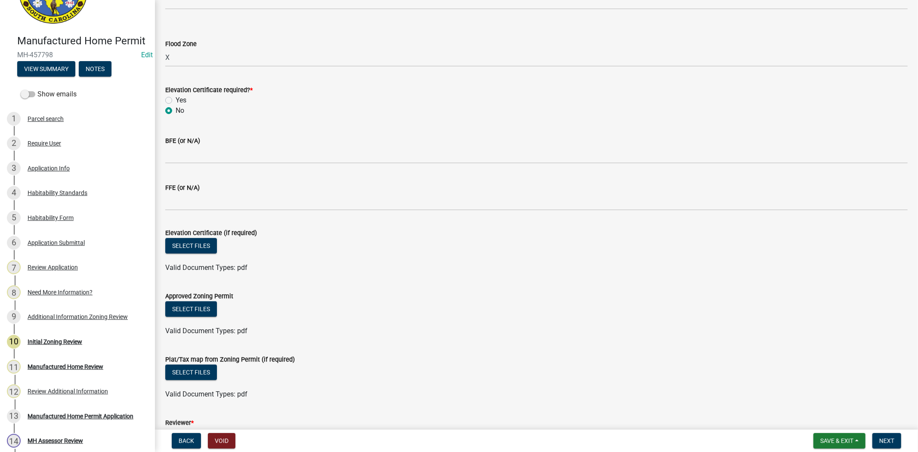
click at [167, 105] on div "No" at bounding box center [536, 110] width 742 height 10
click at [176, 100] on label "Yes" at bounding box center [181, 100] width 11 height 10
click at [176, 100] on input "Yes" at bounding box center [179, 98] width 6 height 6
radio input "true"
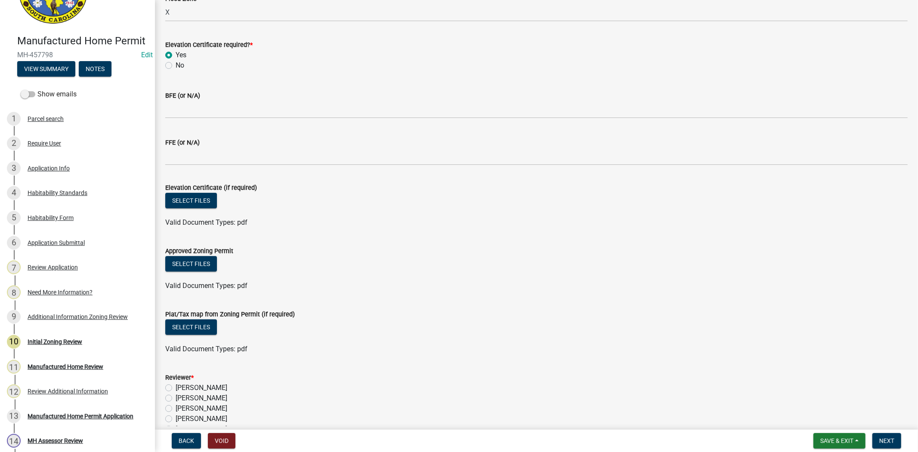
scroll to position [333, 0]
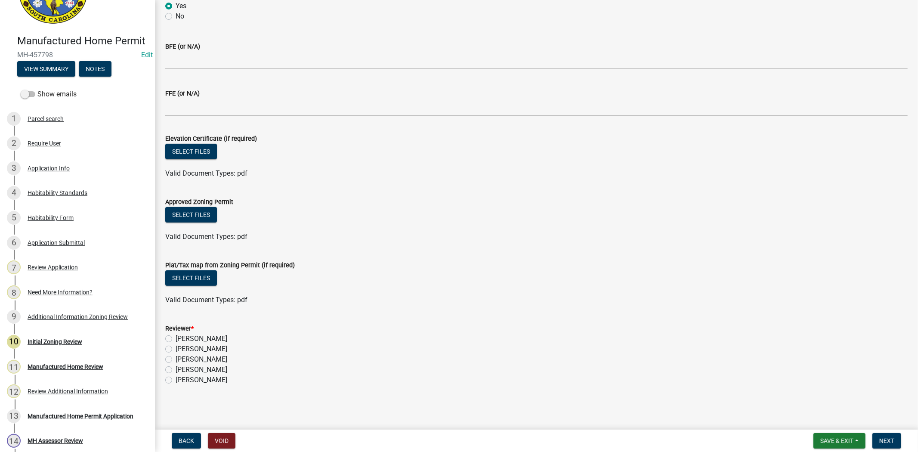
click at [176, 339] on label "[PERSON_NAME]" at bounding box center [202, 338] width 52 height 10
click at [176, 339] on input "[PERSON_NAME]" at bounding box center [179, 336] width 6 height 6
radio input "true"
click at [880, 441] on span "Next" at bounding box center [886, 440] width 15 height 7
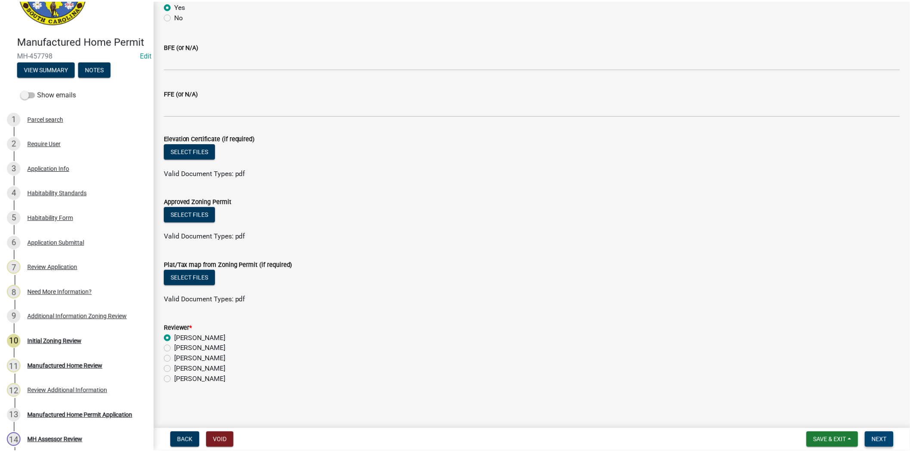
scroll to position [0, 0]
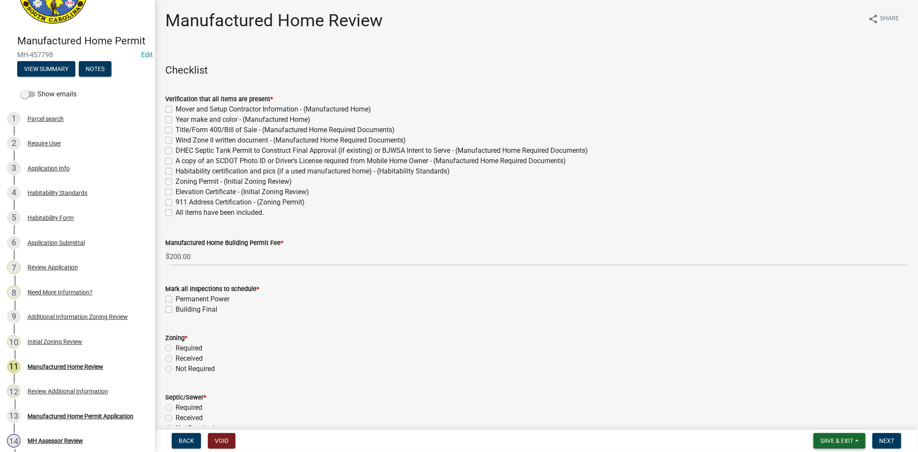
click at [818, 442] on button "Save & Exit" at bounding box center [839, 440] width 52 height 15
click at [814, 416] on button "Save & Exit" at bounding box center [830, 418] width 69 height 21
